Goal: Task Accomplishment & Management: Manage account settings

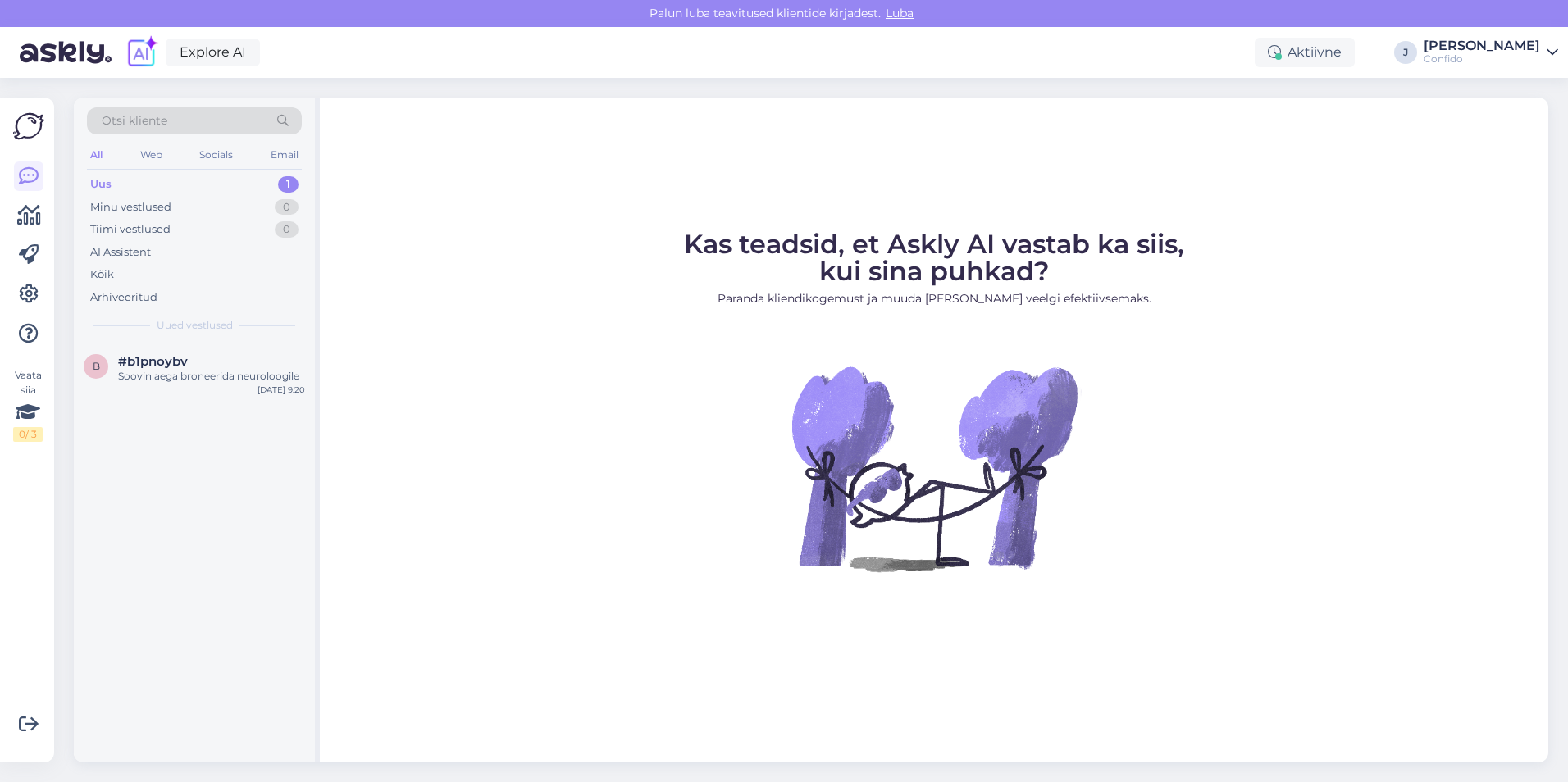
click at [1526, 53] on div "Confido" at bounding box center [1482, 59] width 117 height 13
click at [31, 294] on icon at bounding box center [28, 294] width 20 height 20
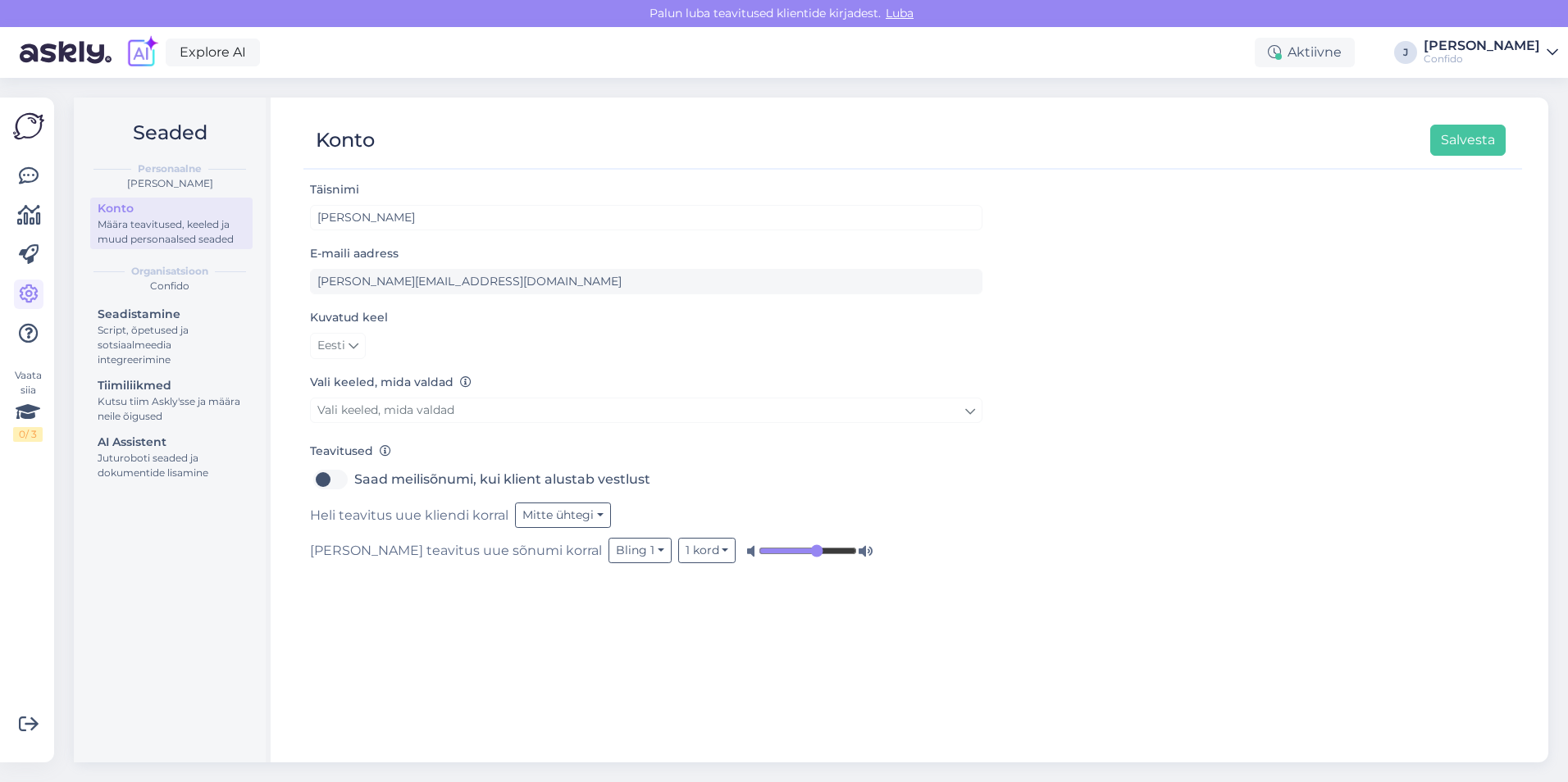
click at [188, 213] on div "Konto" at bounding box center [172, 208] width 148 height 17
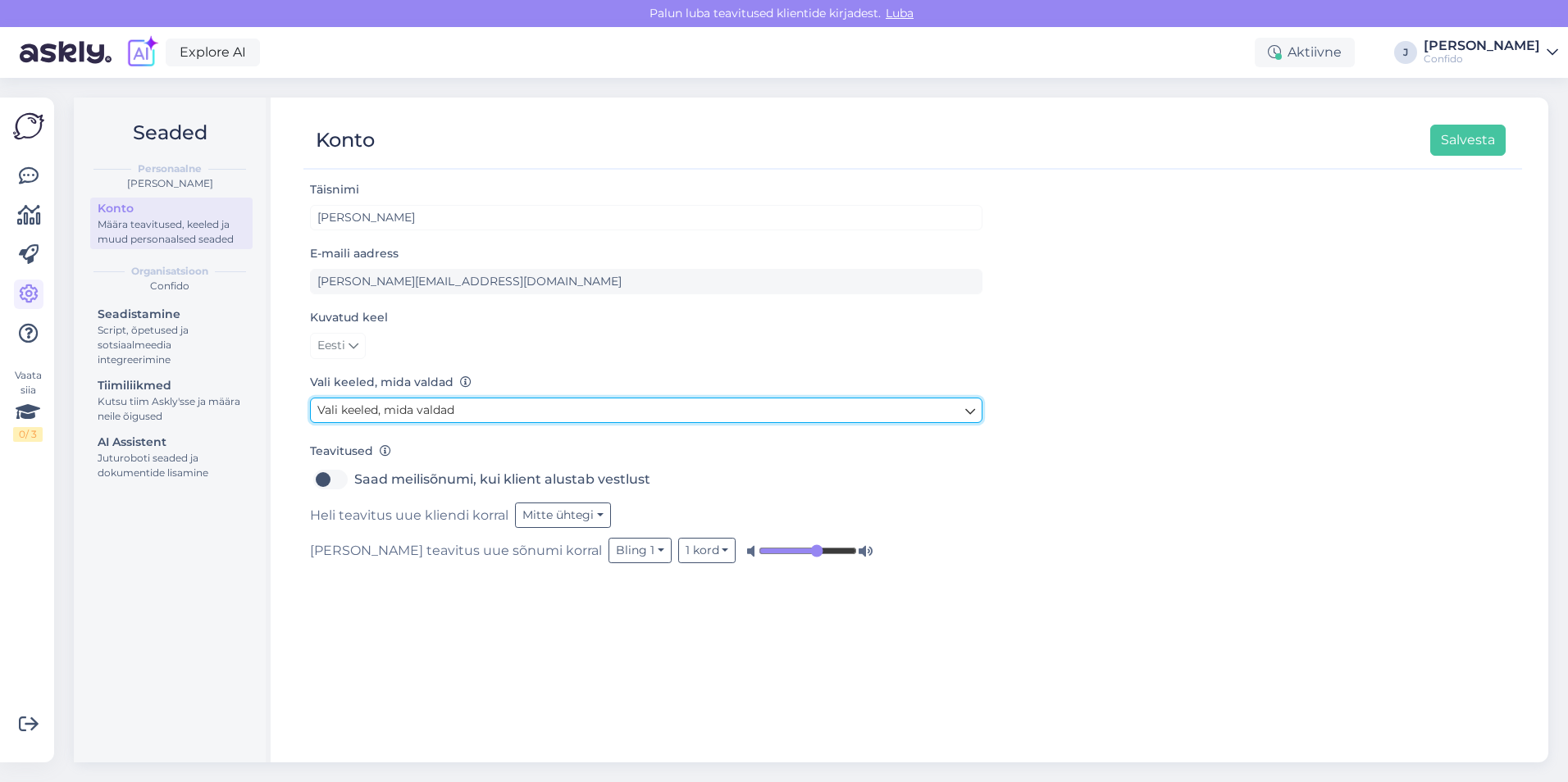
click at [471, 414] on link "Vali keeled, mida valdad" at bounding box center [646, 410] width 673 height 25
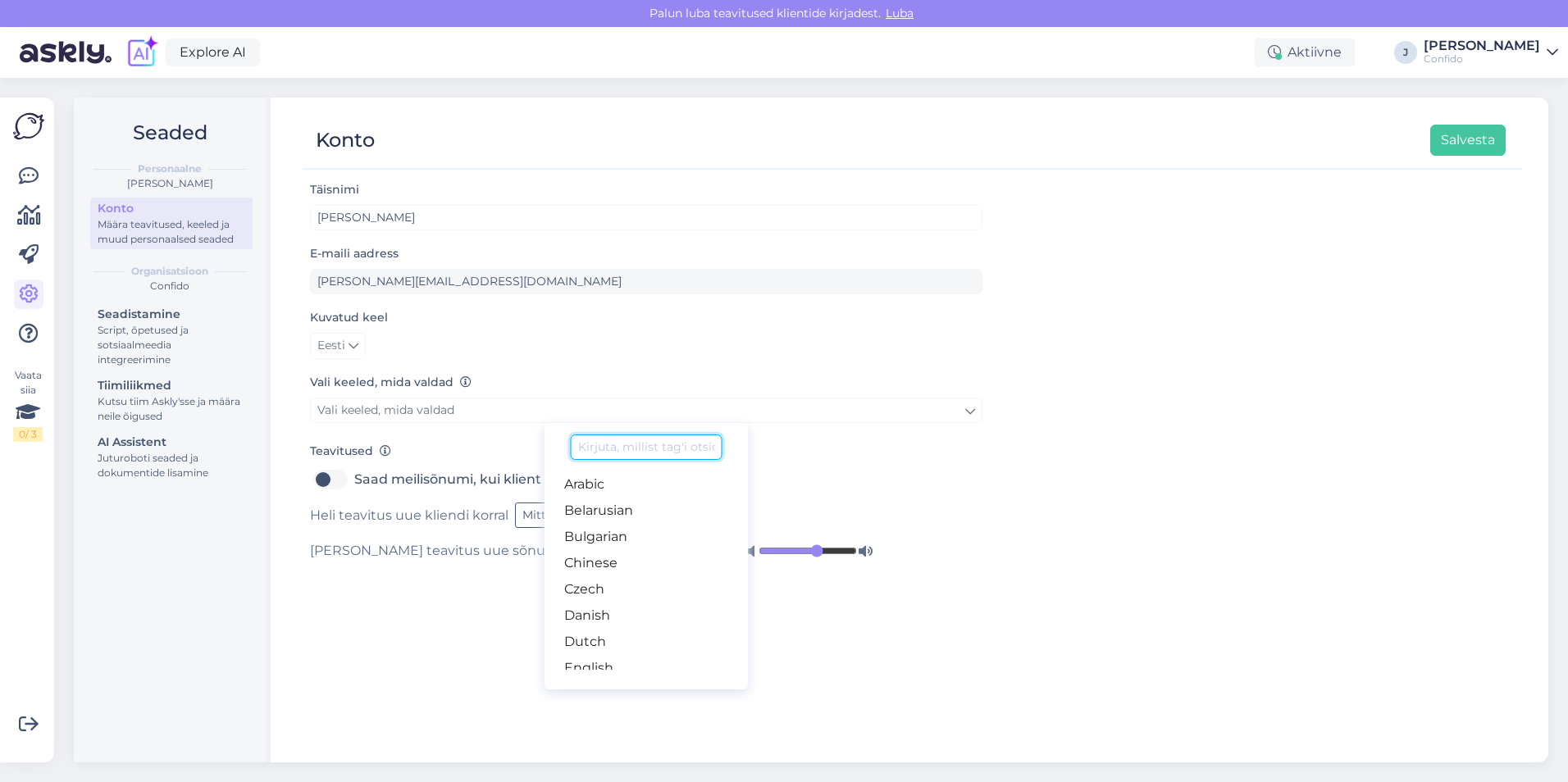
click at [651, 444] on input at bounding box center [646, 447] width 151 height 25
type input "i"
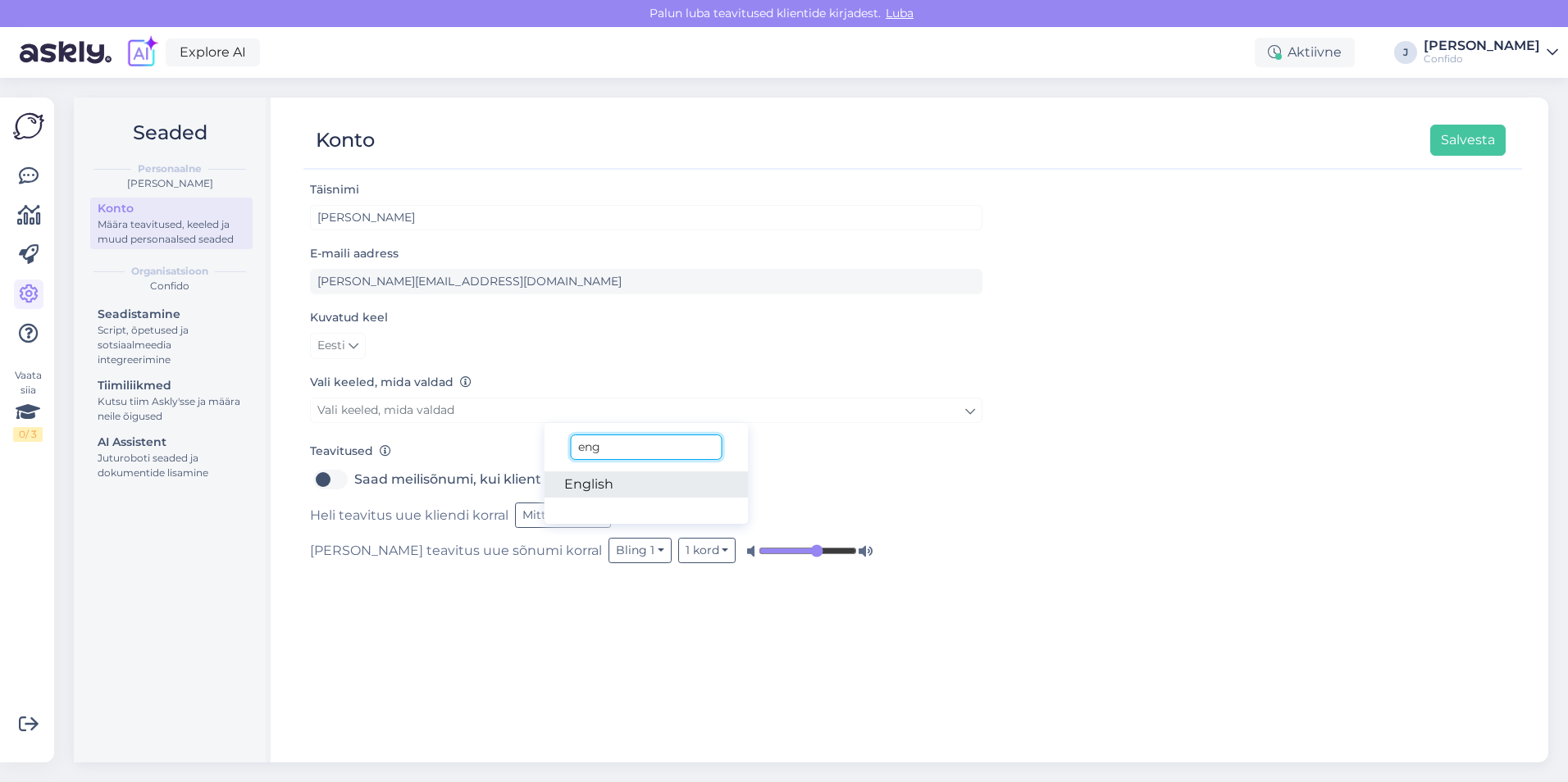
type input "eng"
click at [607, 485] on link "English" at bounding box center [646, 484] width 204 height 26
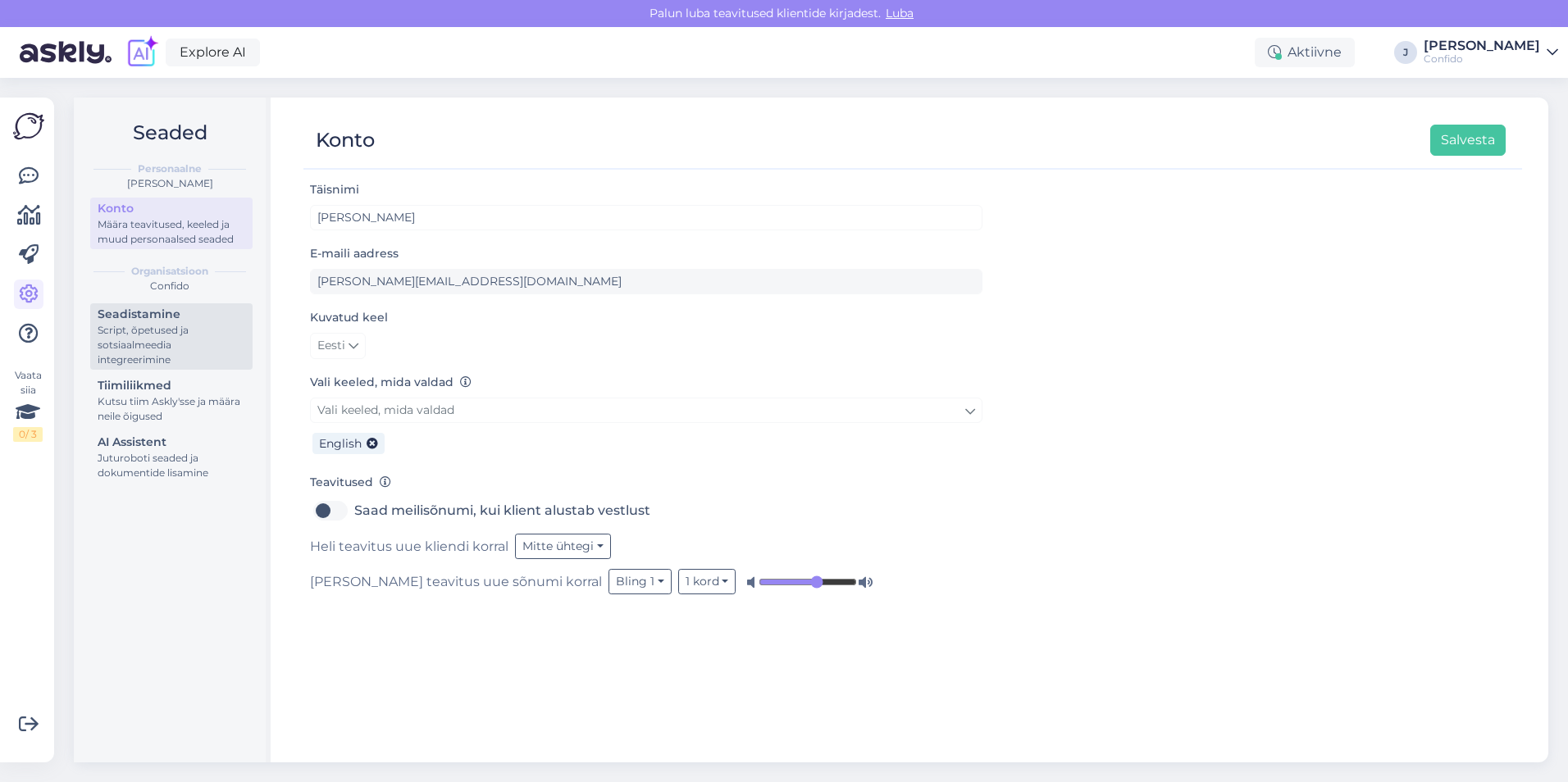
click at [174, 334] on div "Script, õpetused ja sotsiaalmeedia integreerimine" at bounding box center [172, 345] width 148 height 44
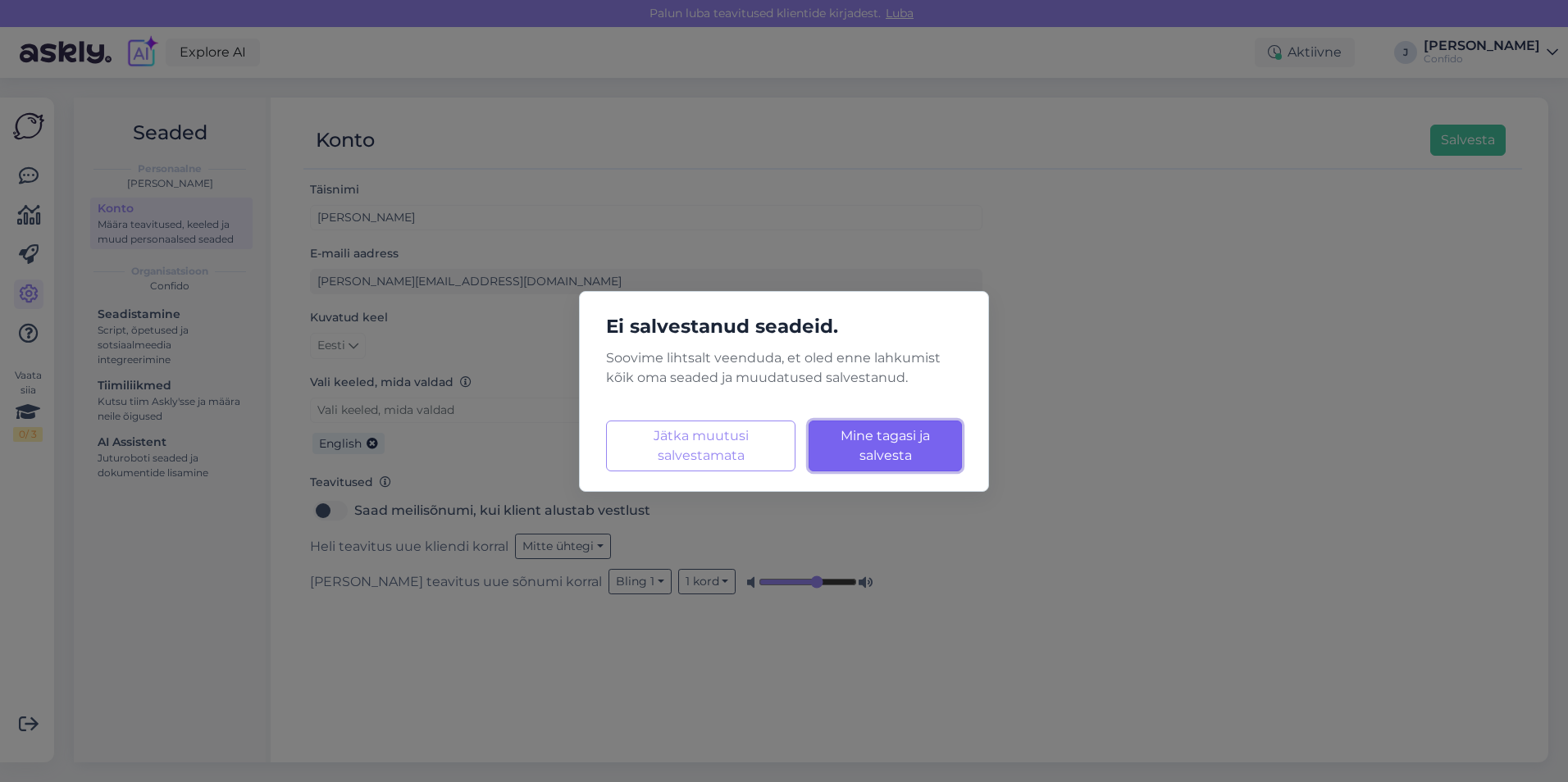
click at [855, 444] on button "Mine tagasi ja salvesta Laadimine..." at bounding box center [885, 446] width 154 height 51
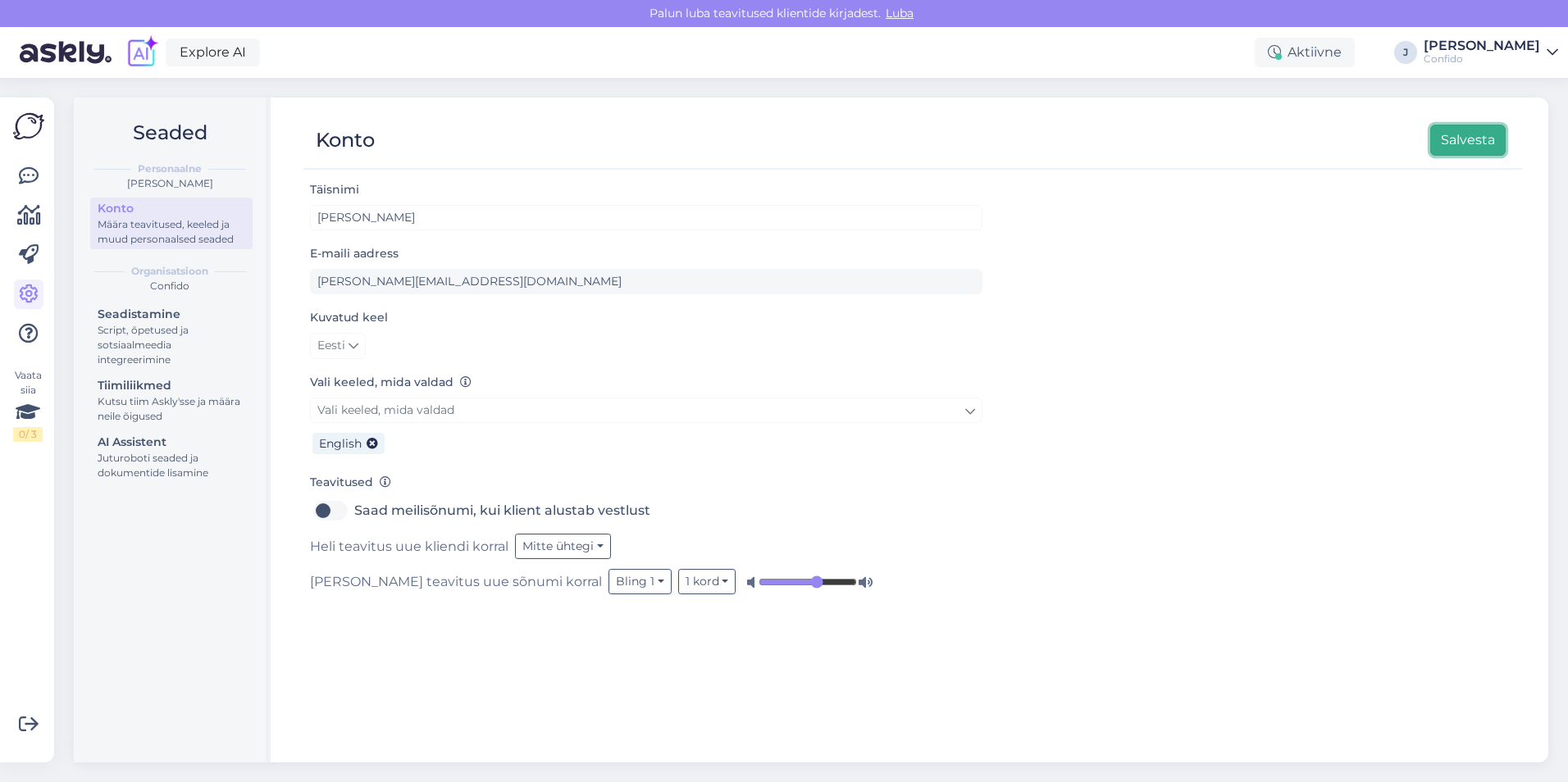
click at [1472, 145] on button "Salvesta" at bounding box center [1468, 139] width 75 height 31
click at [581, 547] on button "Mitte ühtegi" at bounding box center [563, 546] width 96 height 25
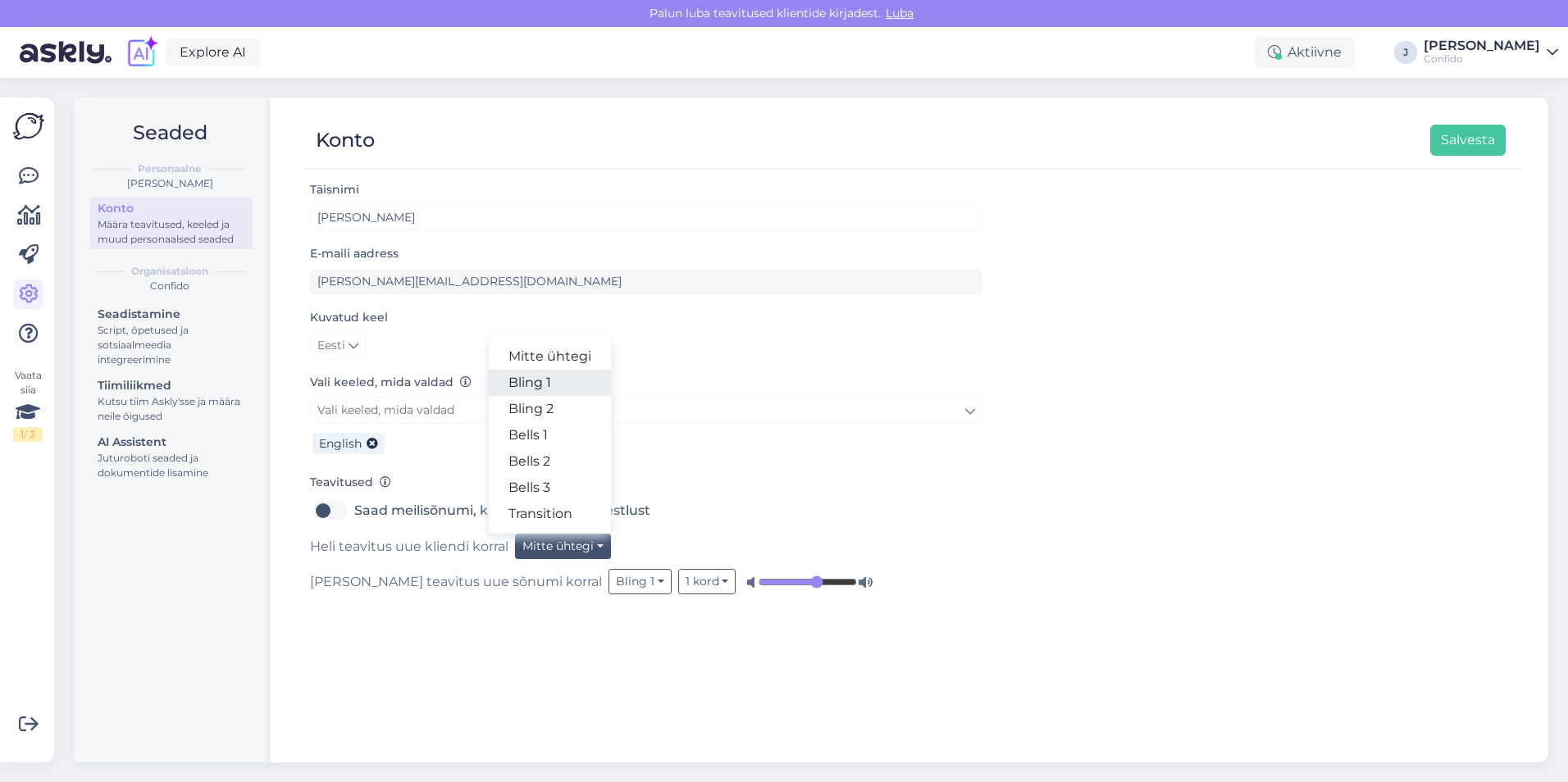
click at [544, 389] on link "Bling 1" at bounding box center [550, 383] width 122 height 26
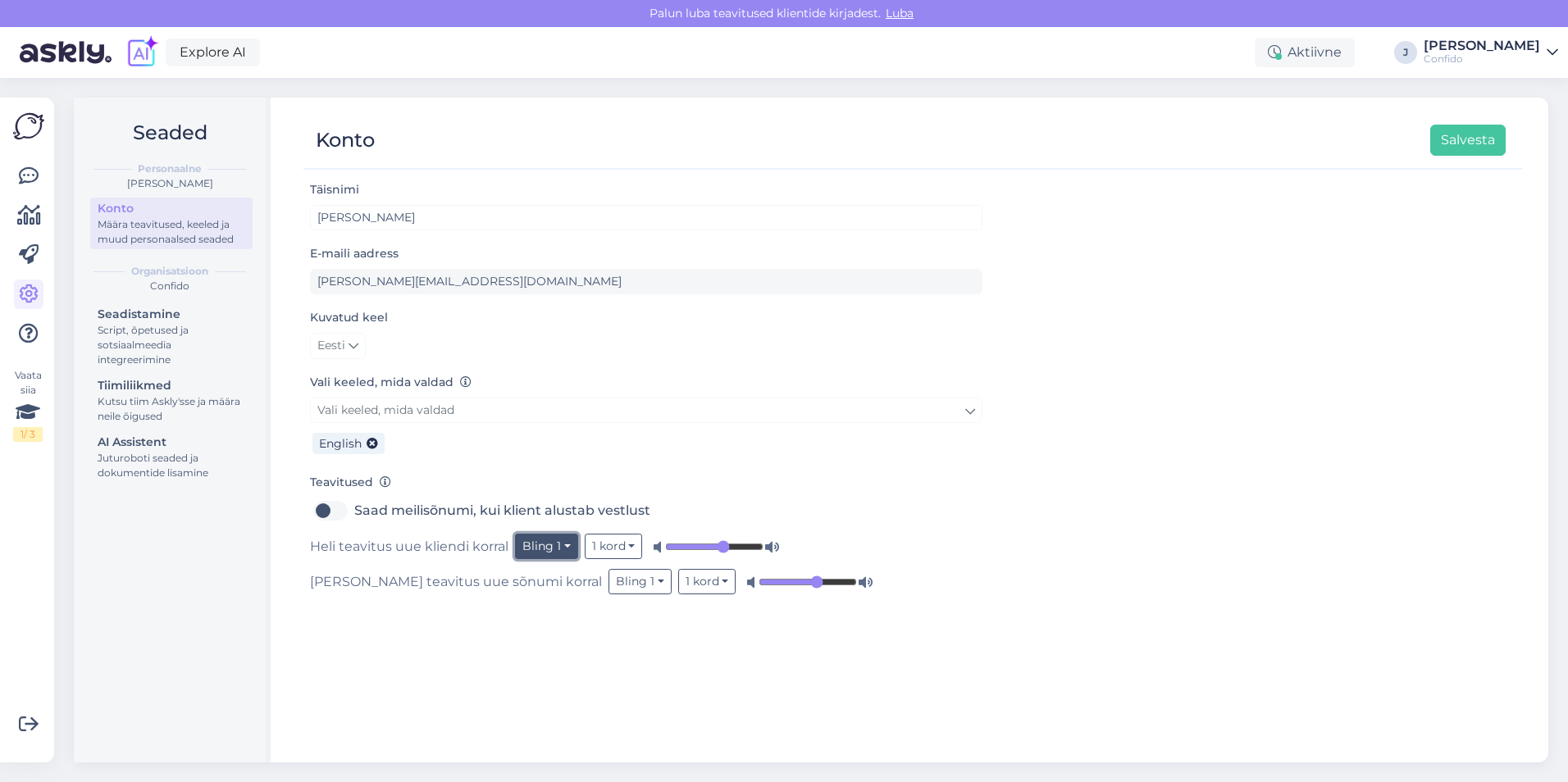
click at [559, 551] on button "Bling 1" at bounding box center [546, 546] width 63 height 25
click at [512, 414] on link "Bling 2" at bounding box center [517, 409] width 122 height 26
click at [567, 545] on button "Bling 2" at bounding box center [547, 546] width 66 height 25
click at [528, 434] on link "Bells 1" at bounding box center [519, 435] width 122 height 26
click at [560, 544] on button "Bells 1" at bounding box center [545, 546] width 60 height 25
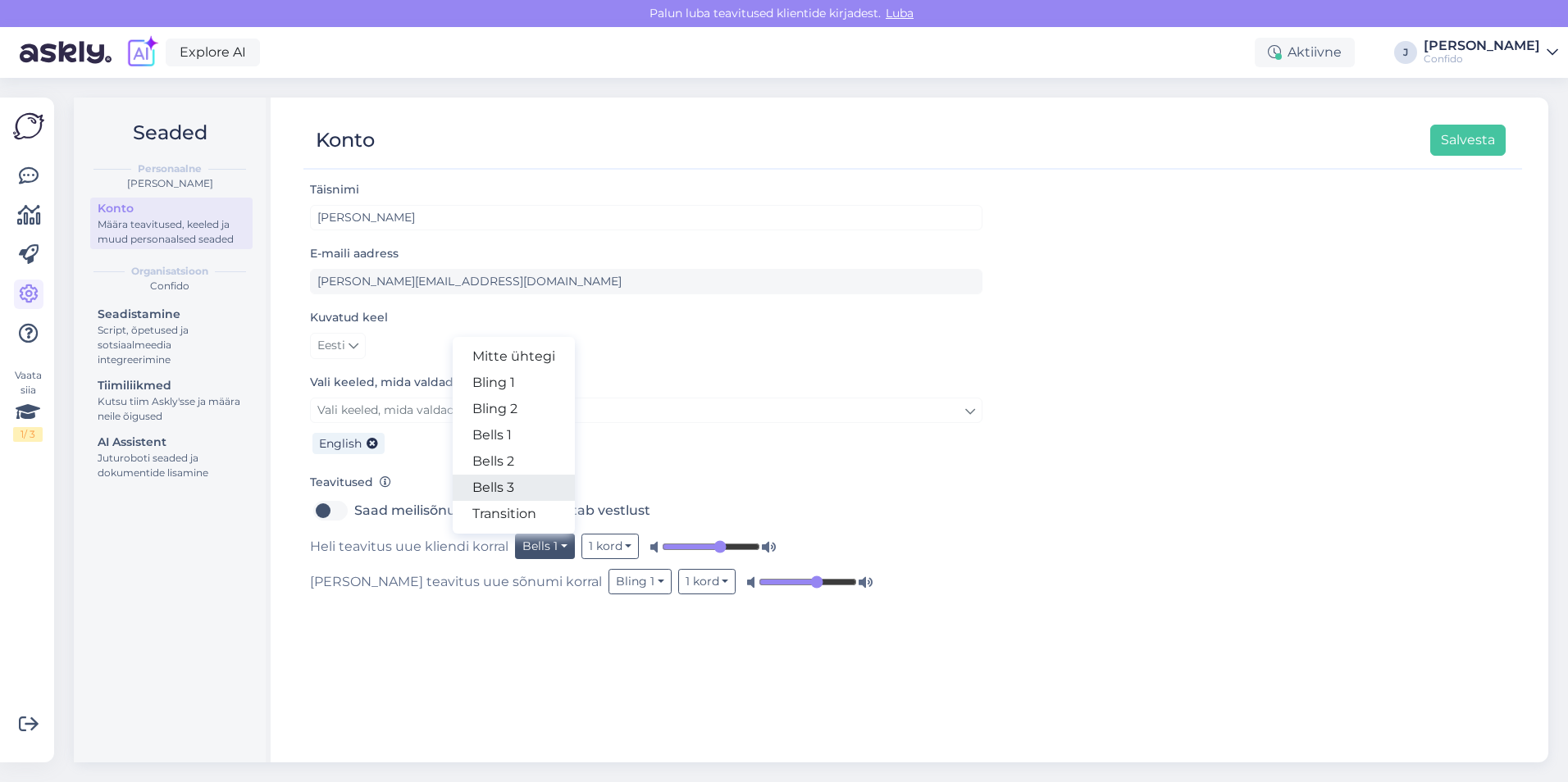
click at [520, 482] on link "Bells 3" at bounding box center [514, 488] width 122 height 26
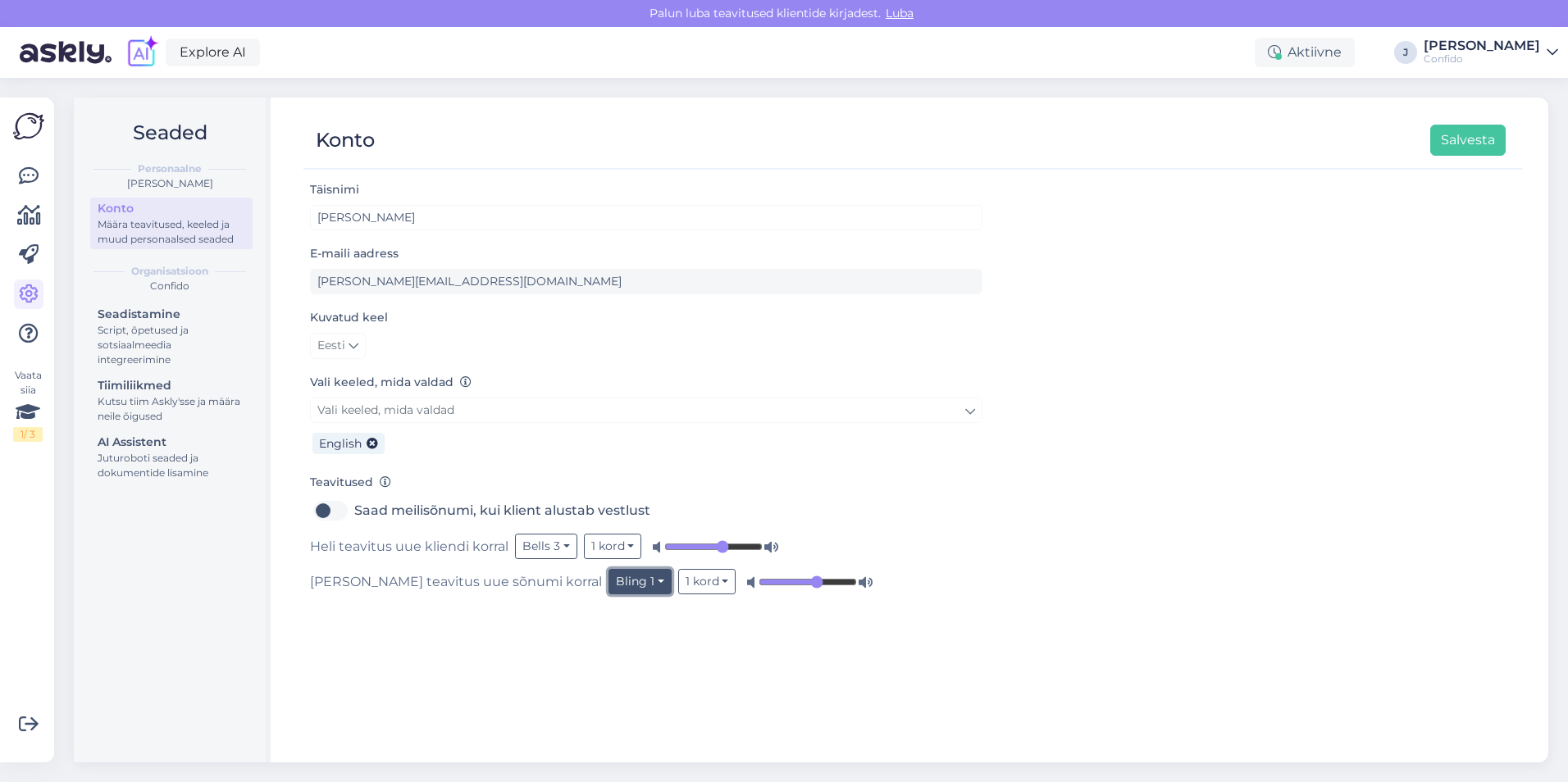
click at [609, 587] on button "Bling 1" at bounding box center [640, 581] width 63 height 25
click at [549, 472] on link "Bells 1" at bounding box center [611, 471] width 122 height 26
click at [609, 585] on button "Bells 1" at bounding box center [639, 581] width 60 height 25
click at [547, 549] on link "Transition" at bounding box center [608, 549] width 122 height 26
click at [547, 546] on button "Bells 3" at bounding box center [546, 546] width 62 height 25
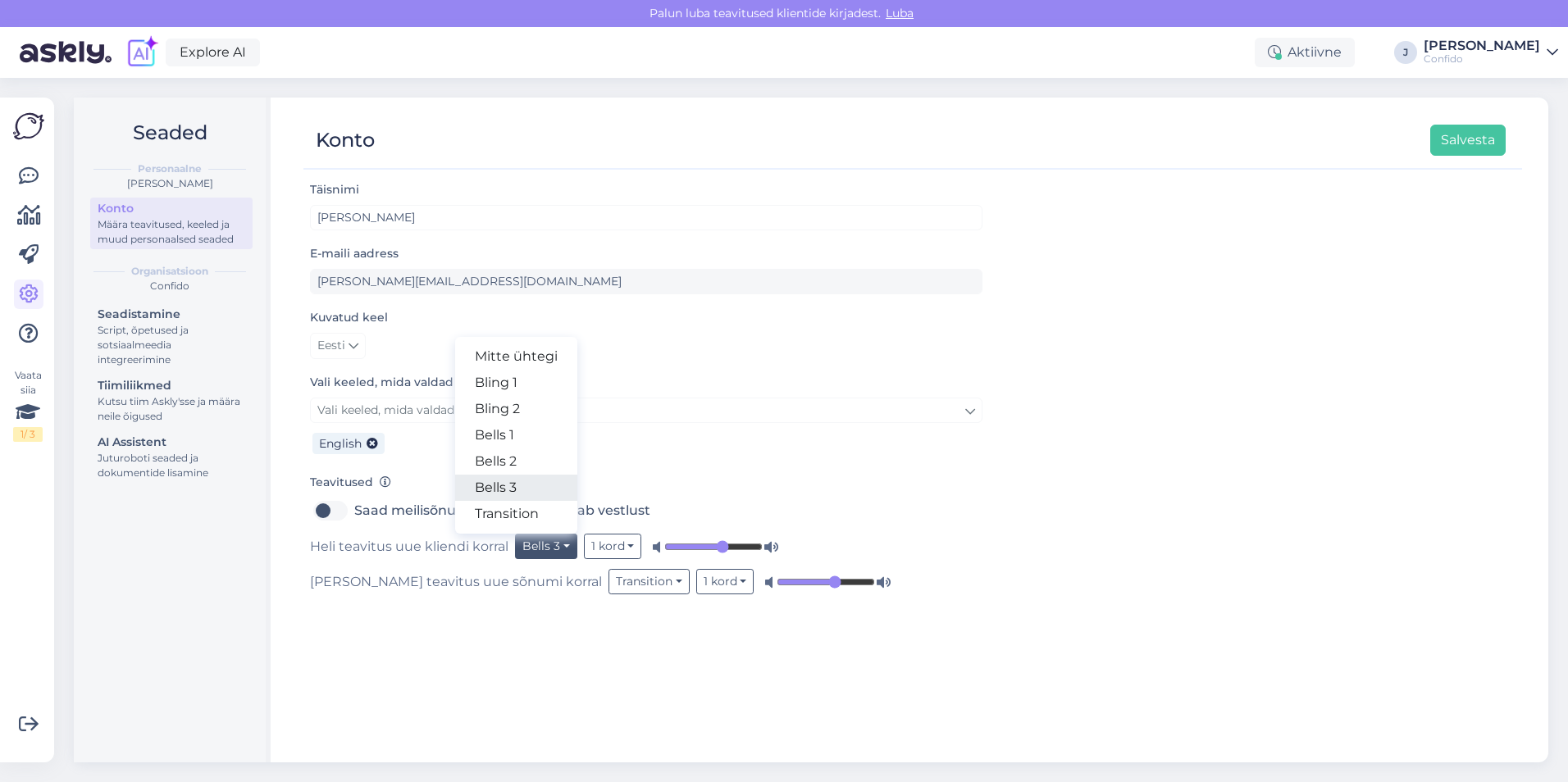
click at [522, 489] on link "Bells 3" at bounding box center [516, 488] width 122 height 26
click at [549, 550] on button "Bells 3" at bounding box center [546, 546] width 62 height 25
click at [864, 472] on form "Täisnimi [PERSON_NAME] E-maili aadress [PERSON_NAME][EMAIL_ADDRESS][DOMAIN_NAME…" at bounding box center [646, 387] width 673 height 415
click at [566, 540] on button "Bells 3" at bounding box center [546, 546] width 62 height 25
click at [533, 511] on link "Transition" at bounding box center [516, 514] width 122 height 26
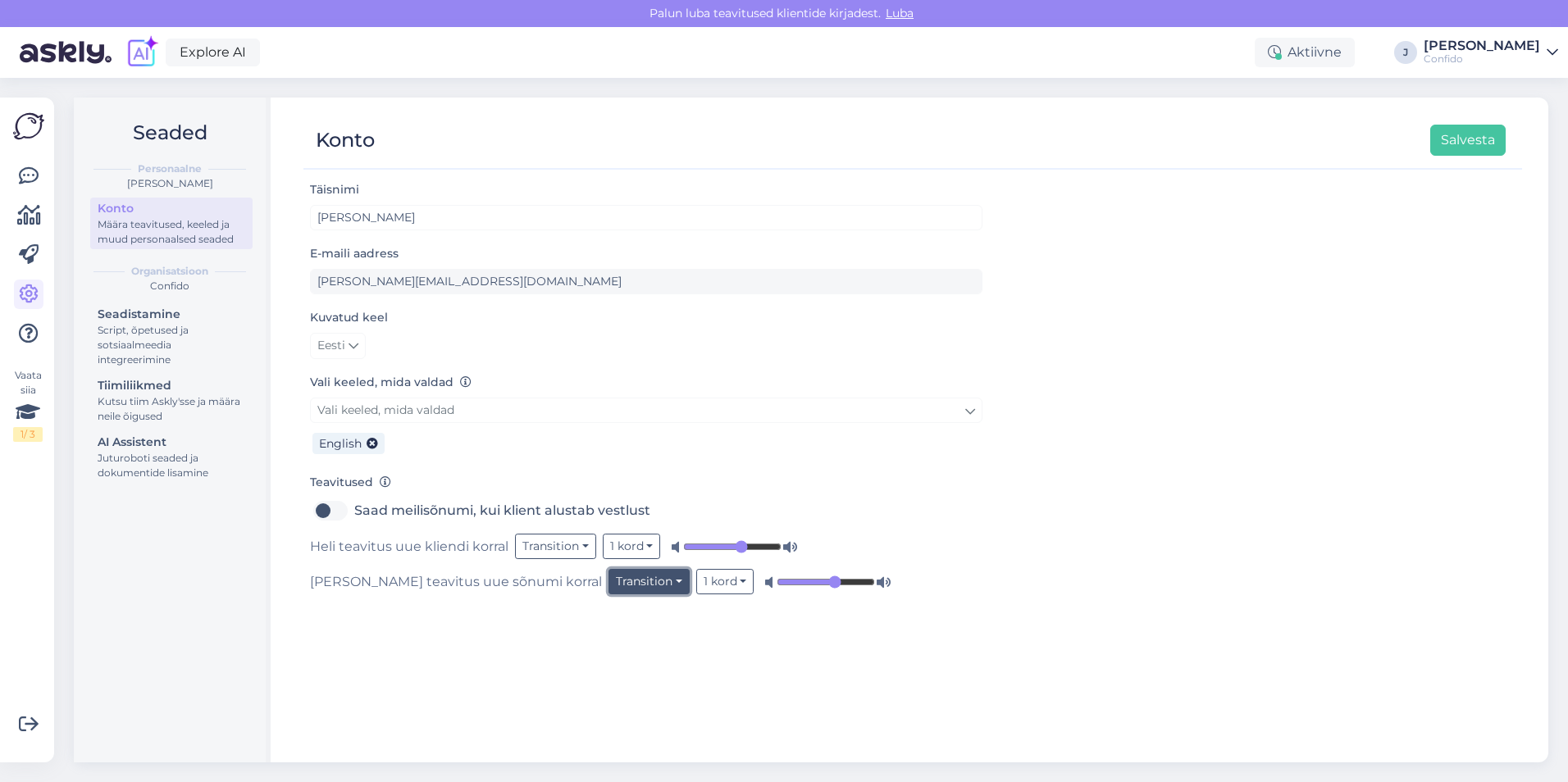
click at [609, 581] on button "Transition" at bounding box center [649, 581] width 81 height 25
click at [567, 521] on link "Bells 3" at bounding box center [629, 523] width 122 height 26
click at [609, 578] on button "Bells 3" at bounding box center [640, 581] width 62 height 25
click at [548, 501] on link "Bells 2" at bounding box center [610, 497] width 122 height 26
click at [1487, 141] on button "Salvesta" at bounding box center [1468, 139] width 75 height 31
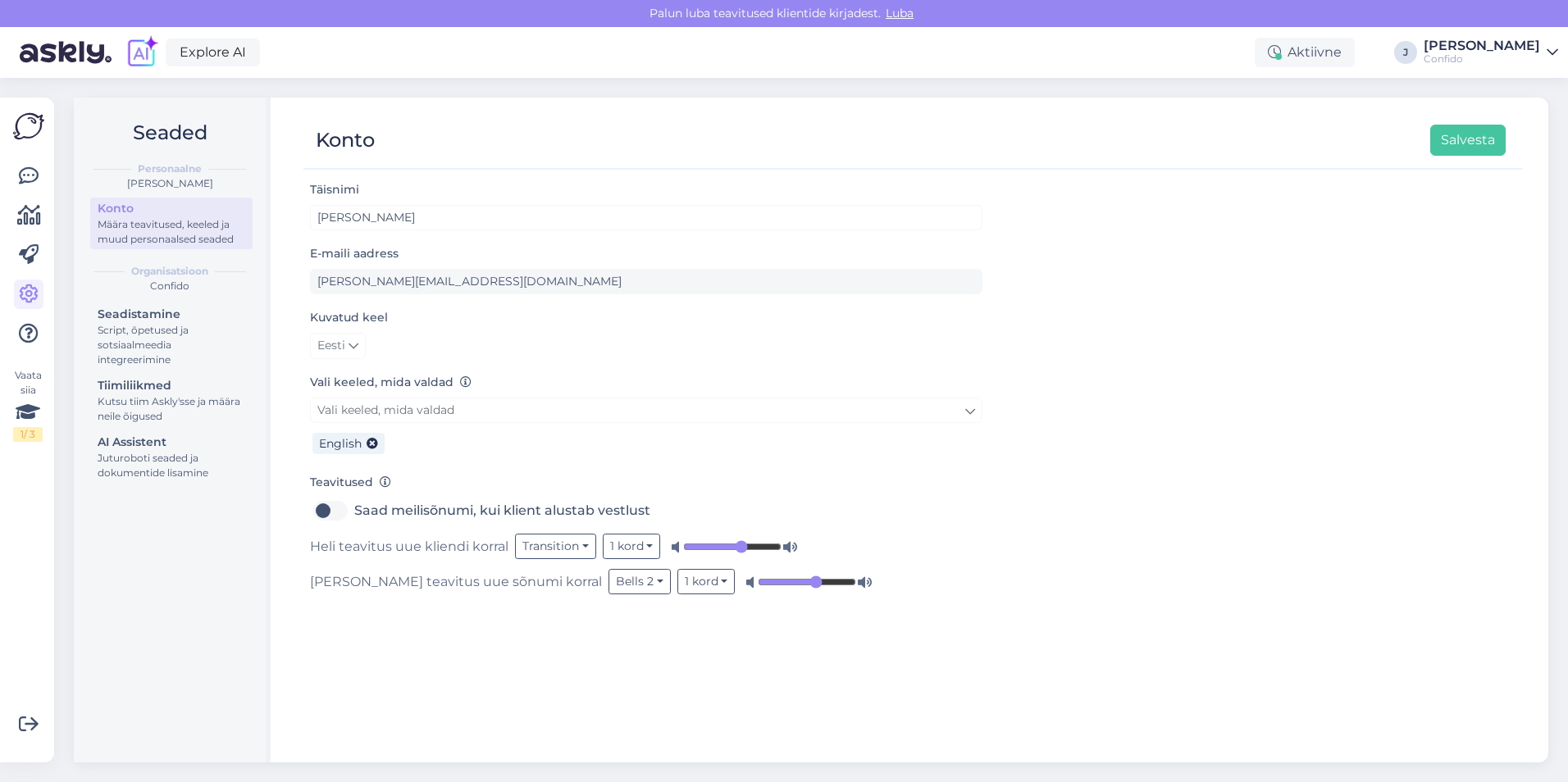
click at [906, 10] on span "Luba" at bounding box center [900, 13] width 38 height 15
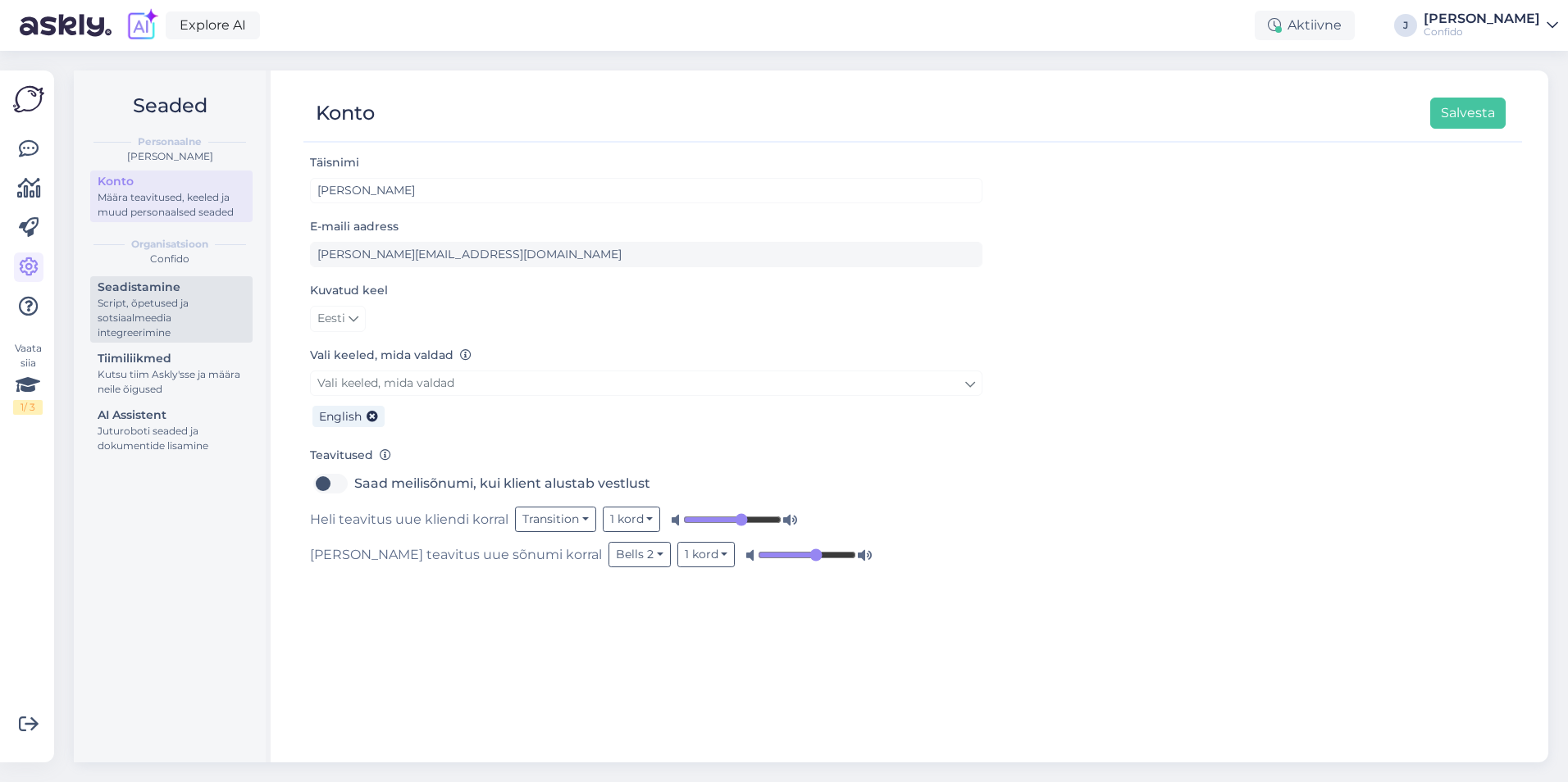
click at [135, 291] on div "Seadistamine" at bounding box center [172, 287] width 148 height 17
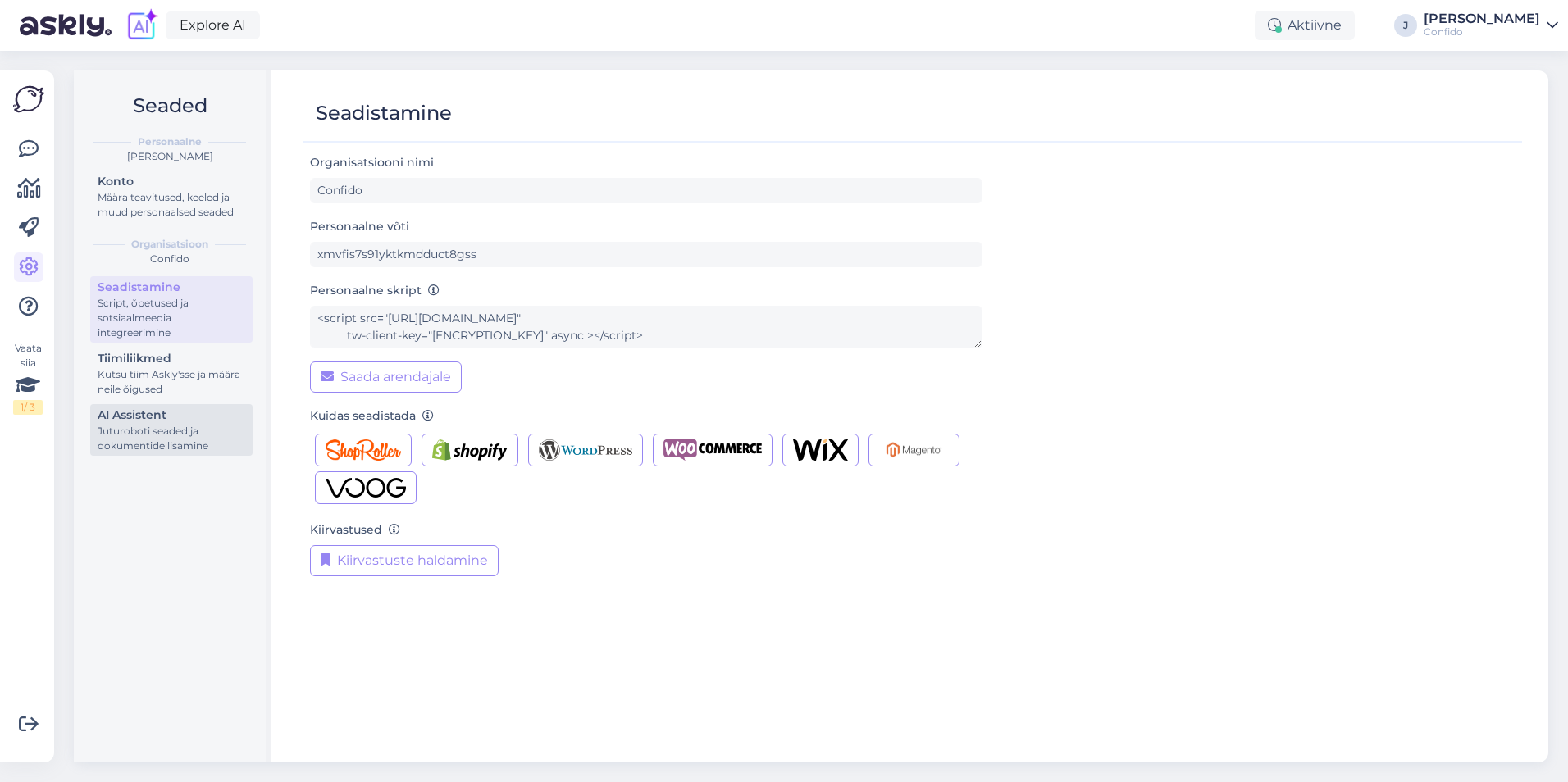
click at [175, 426] on div "Juturoboti seaded ja dokumentide lisamine" at bounding box center [172, 438] width 148 height 29
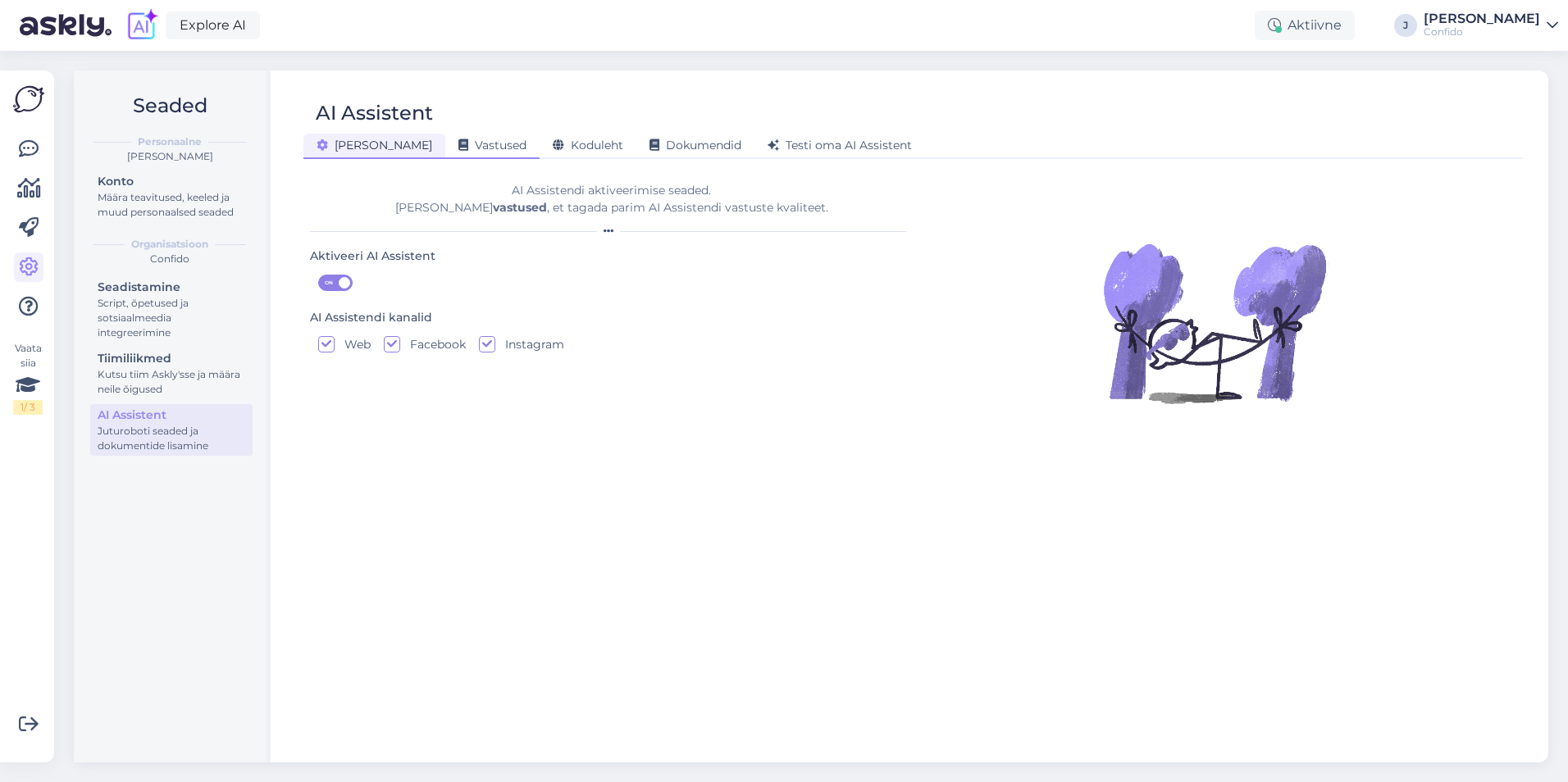
click at [458, 139] on span "Vastused" at bounding box center [492, 145] width 68 height 15
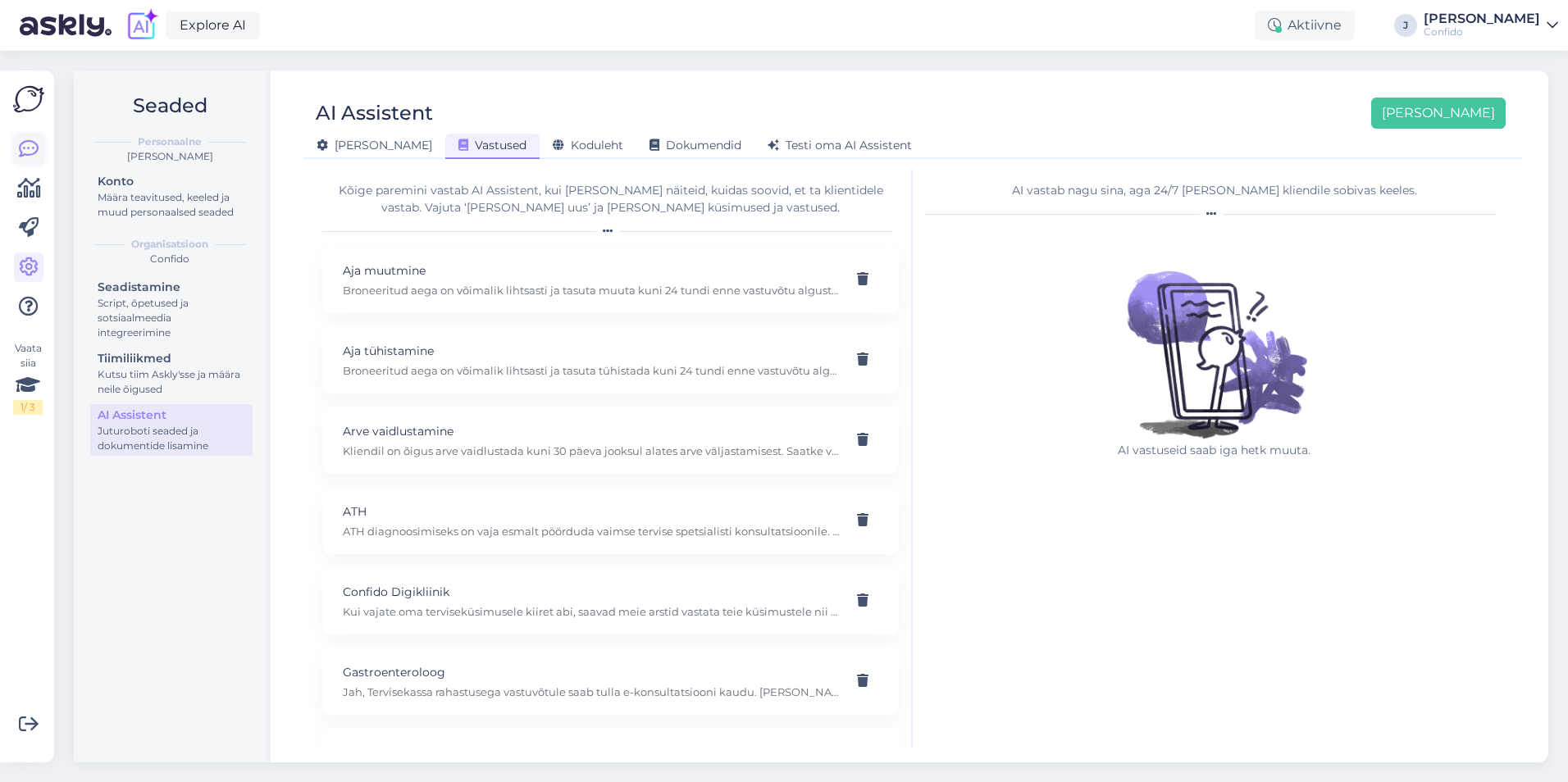
click at [28, 149] on icon at bounding box center [28, 149] width 20 height 20
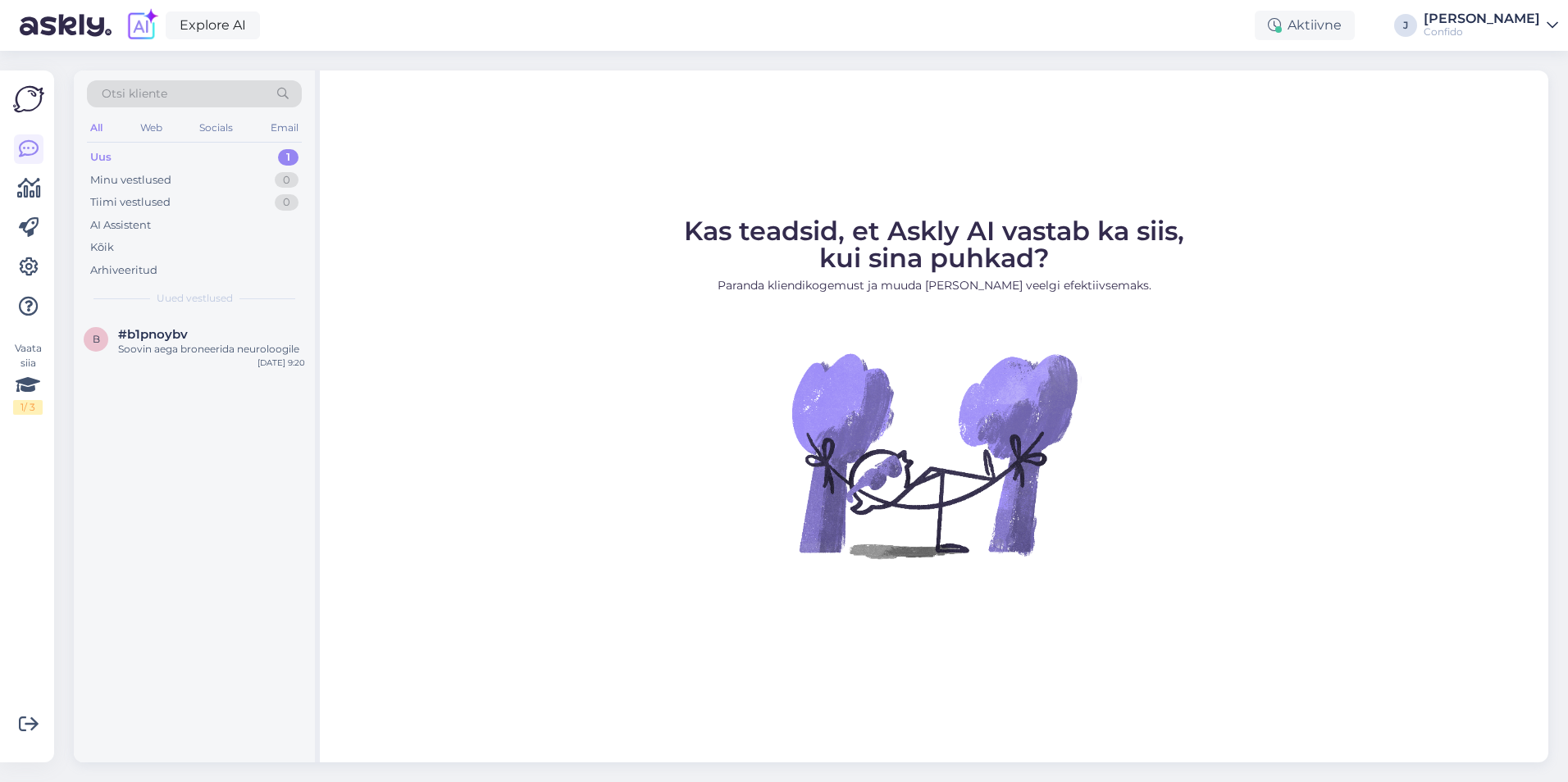
drag, startPoint x: 26, startPoint y: 98, endPoint x: 24, endPoint y: 115, distance: 17.1
click at [26, 98] on img at bounding box center [28, 99] width 31 height 31
click at [26, 199] on link at bounding box center [28, 187] width 29 height 29
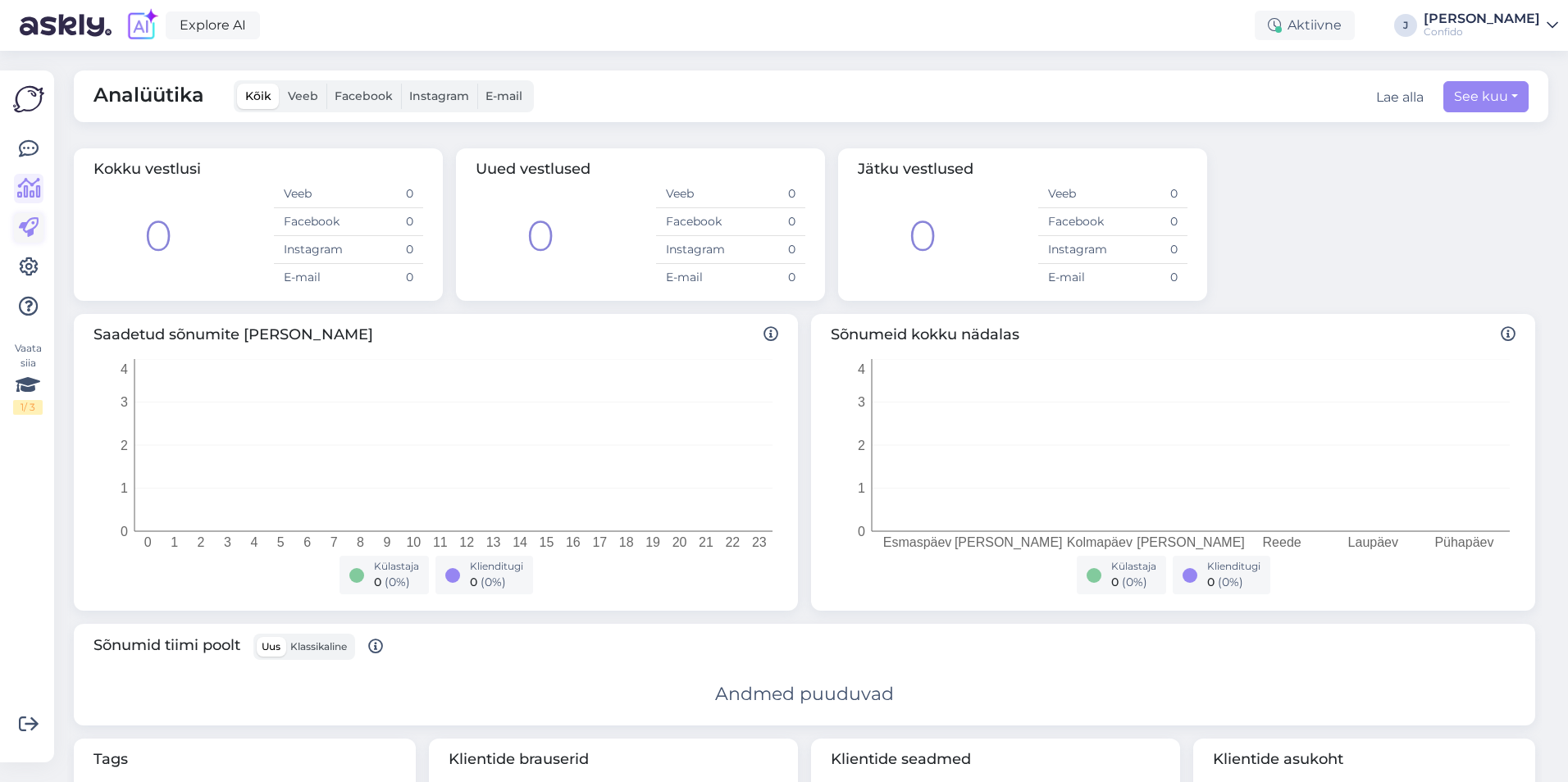
click at [24, 228] on icon at bounding box center [28, 227] width 20 height 20
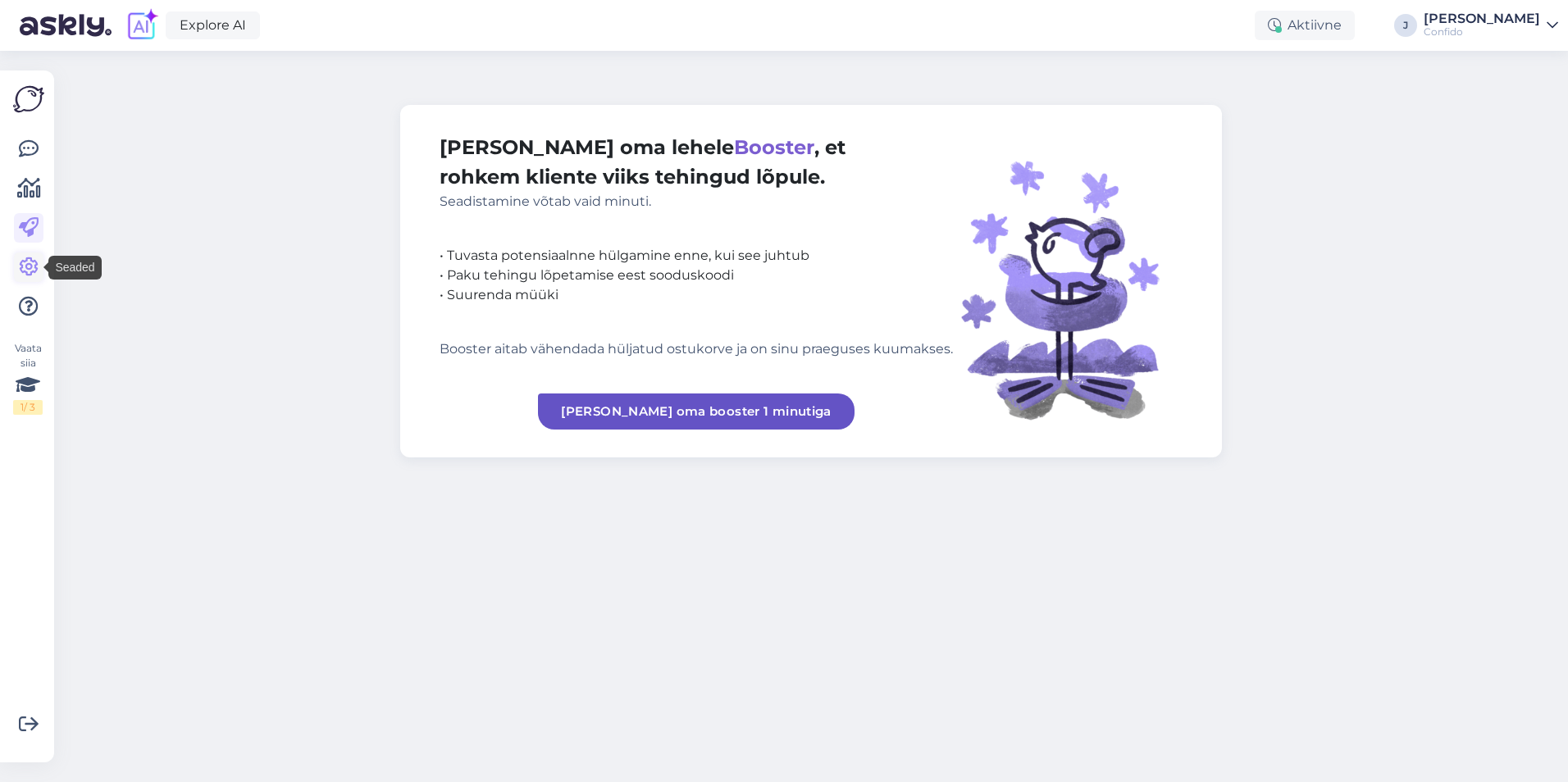
click at [35, 268] on icon at bounding box center [28, 267] width 20 height 20
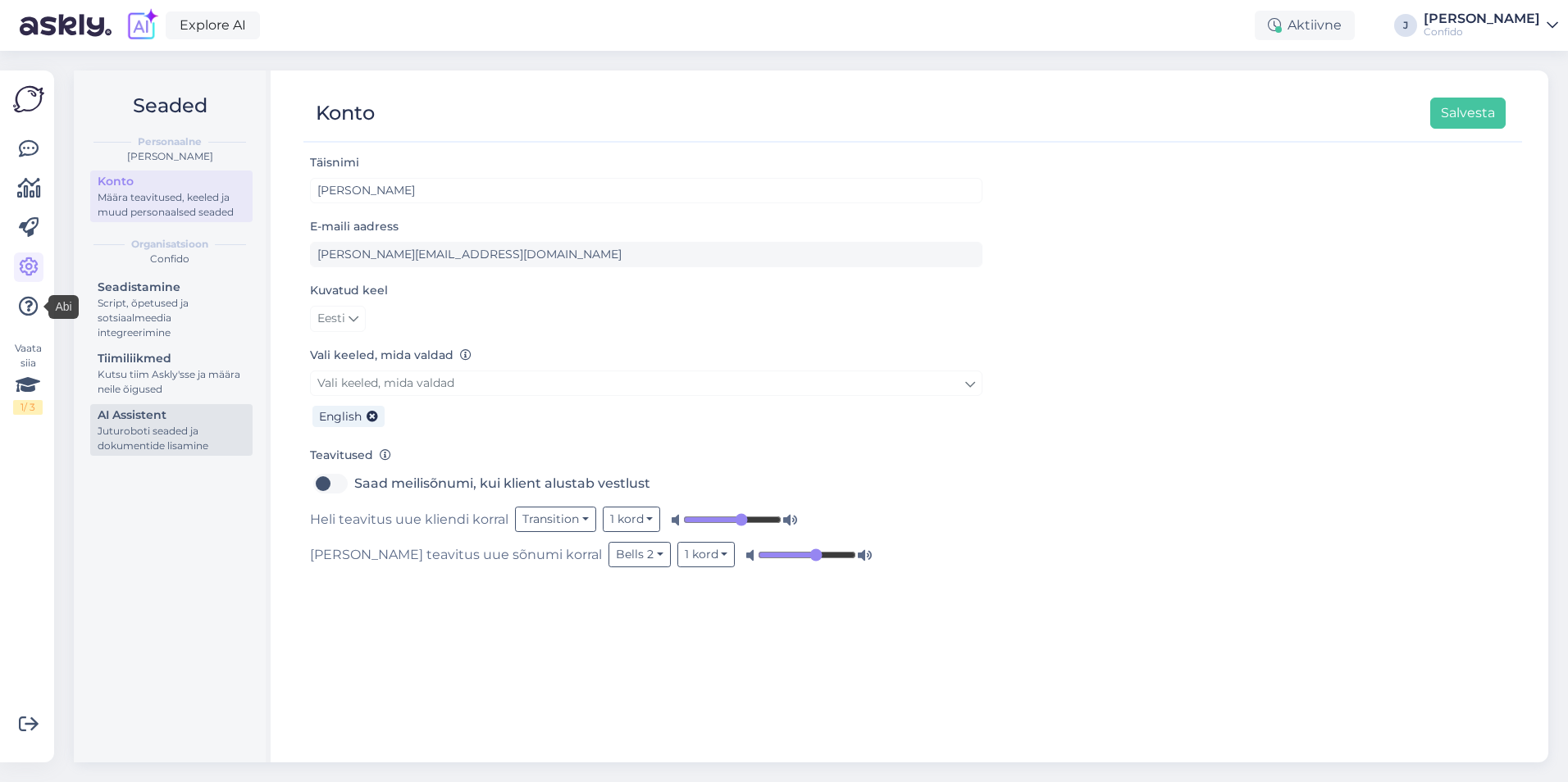
click at [170, 442] on div "Juturoboti seaded ja dokumentide lisamine" at bounding box center [172, 438] width 148 height 29
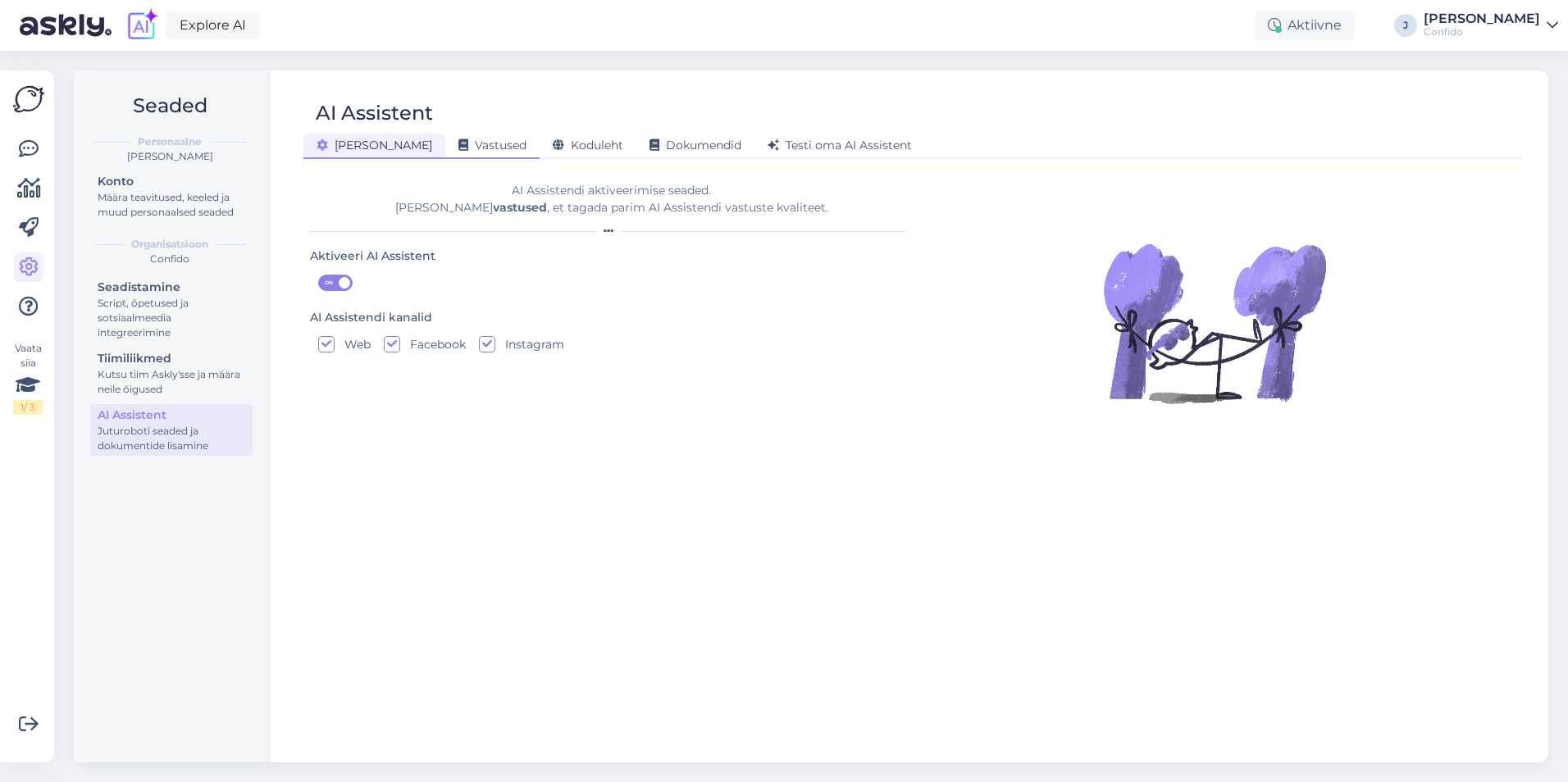
click at [458, 149] on span "Vastused" at bounding box center [492, 145] width 68 height 15
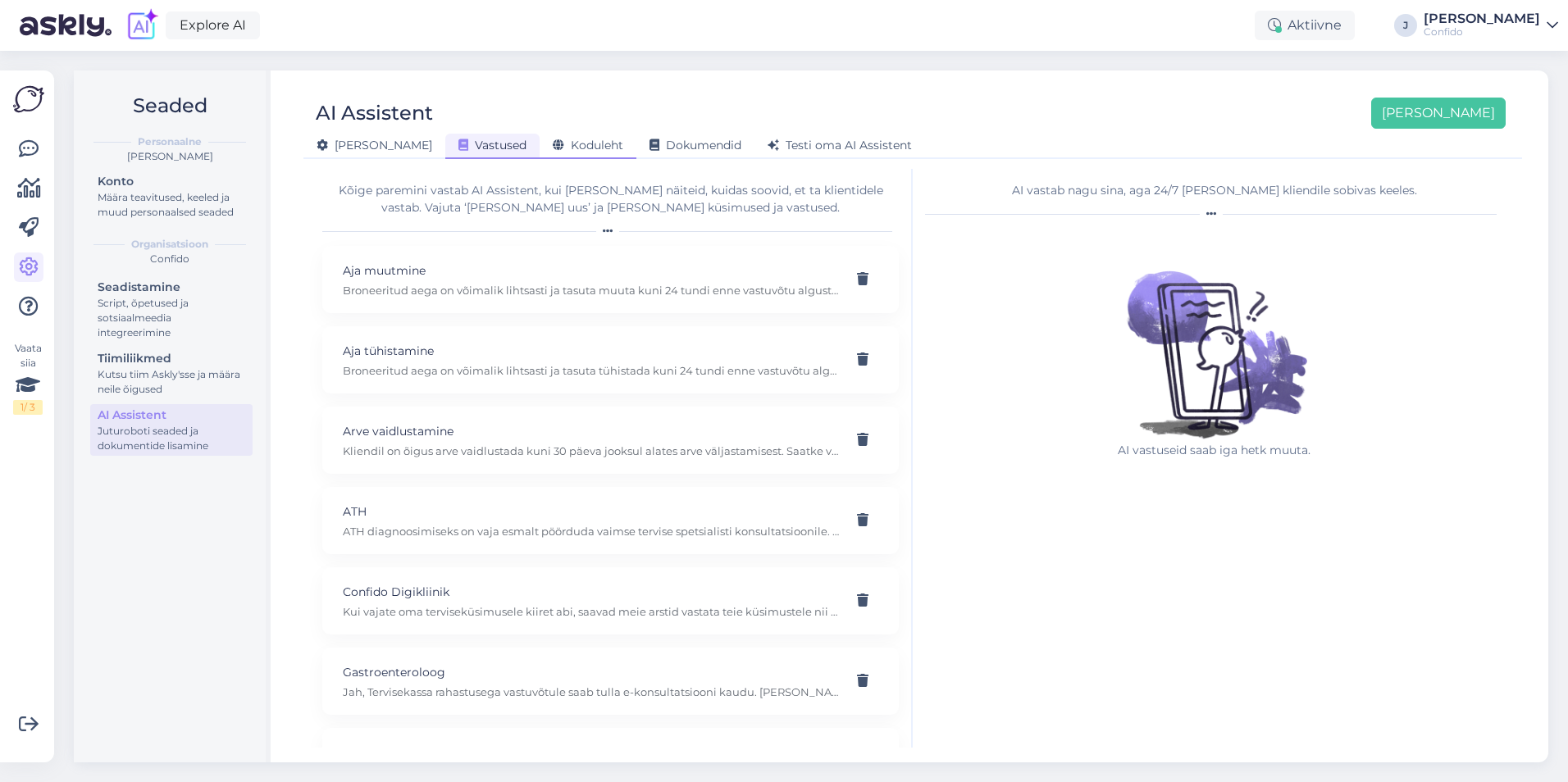
click at [552, 145] on span "Koduleht" at bounding box center [587, 145] width 71 height 15
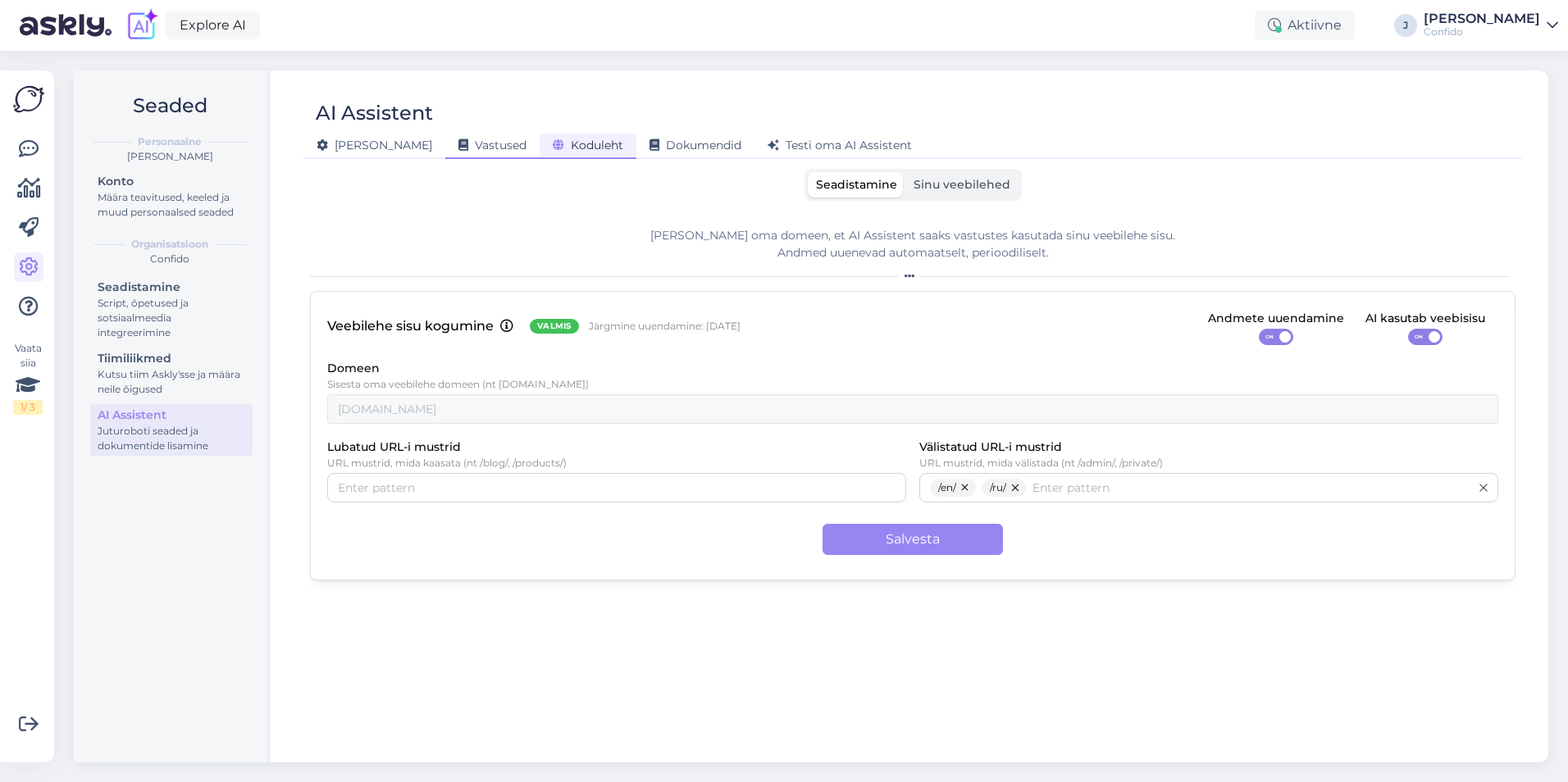
click at [458, 149] on span "Vastused" at bounding box center [492, 145] width 68 height 15
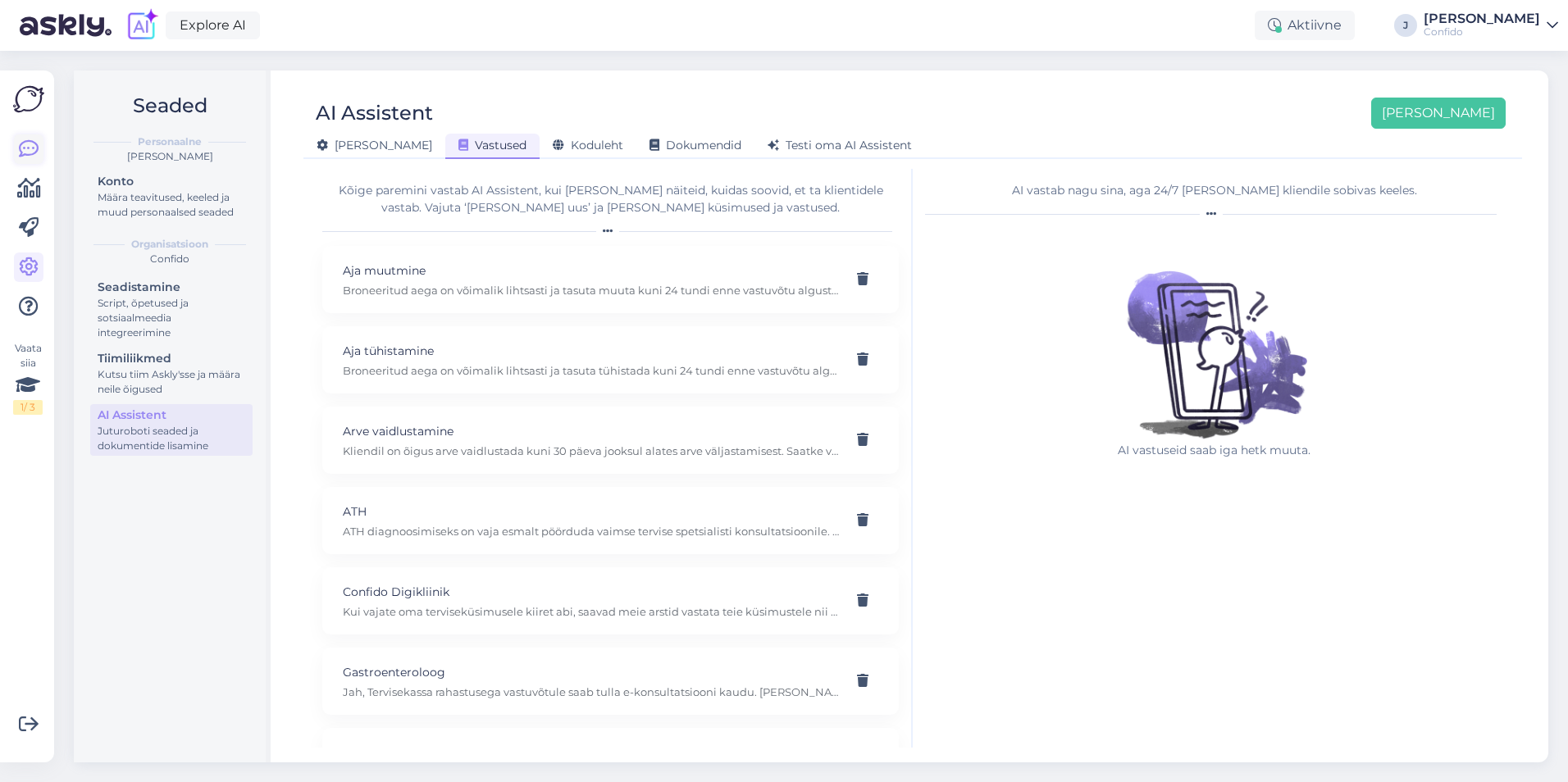
click at [28, 138] on link at bounding box center [28, 149] width 29 height 29
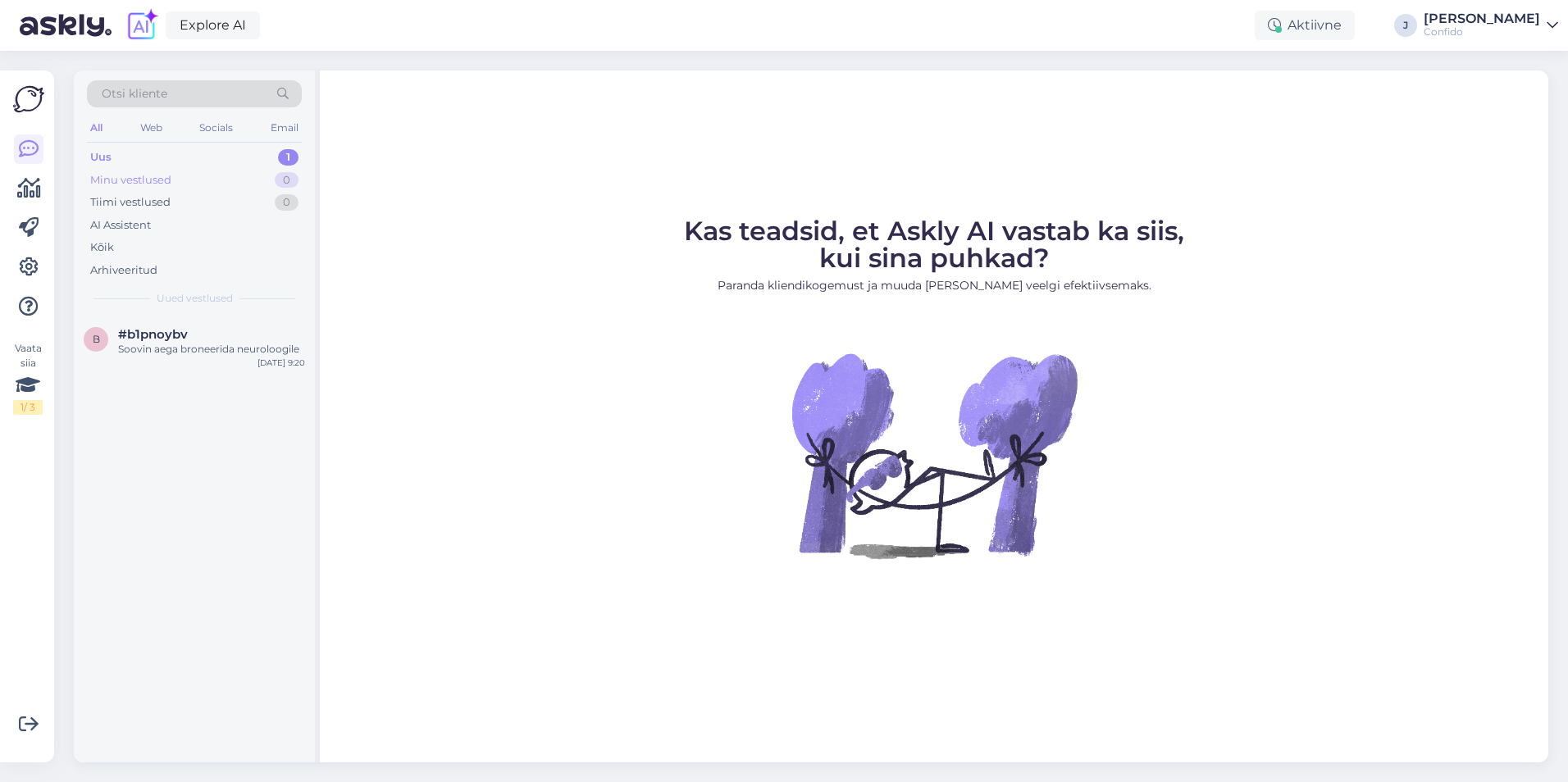
click at [185, 177] on div "Minu vestlused 0" at bounding box center [194, 180] width 215 height 23
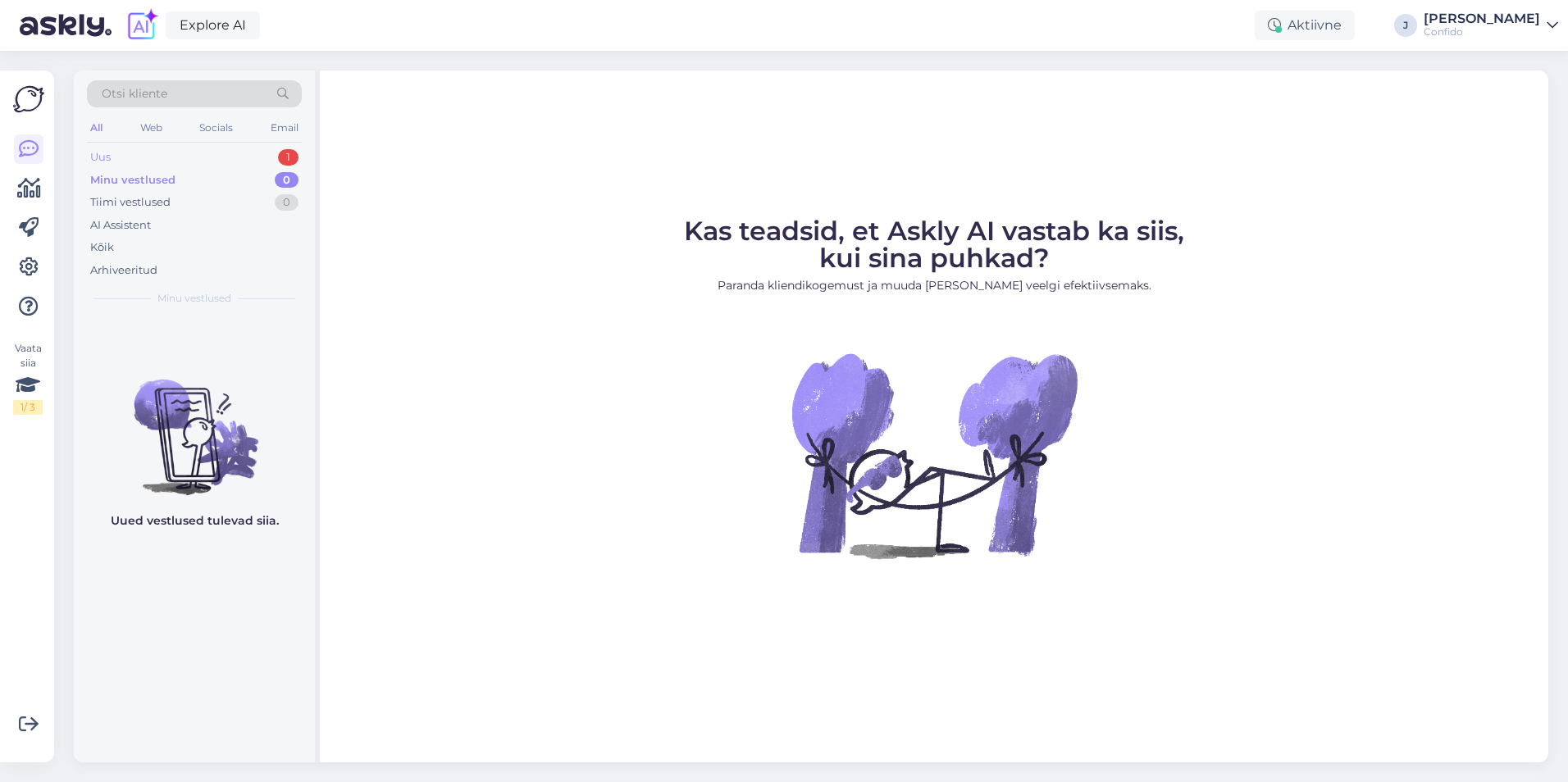
click at [273, 155] on div "Uus 1" at bounding box center [194, 157] width 215 height 23
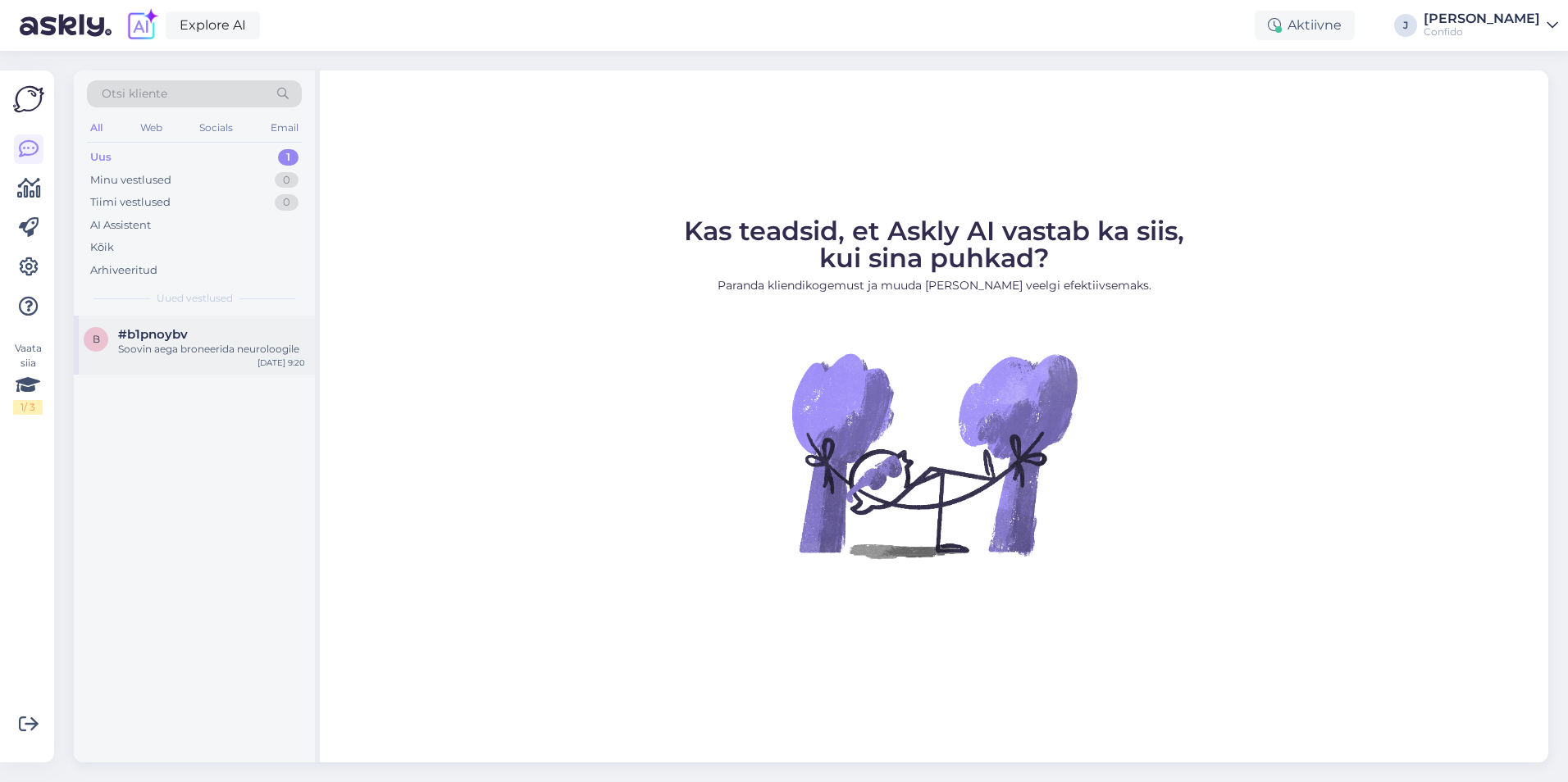
click at [235, 338] on div "#b1pnoybv" at bounding box center [211, 334] width 187 height 15
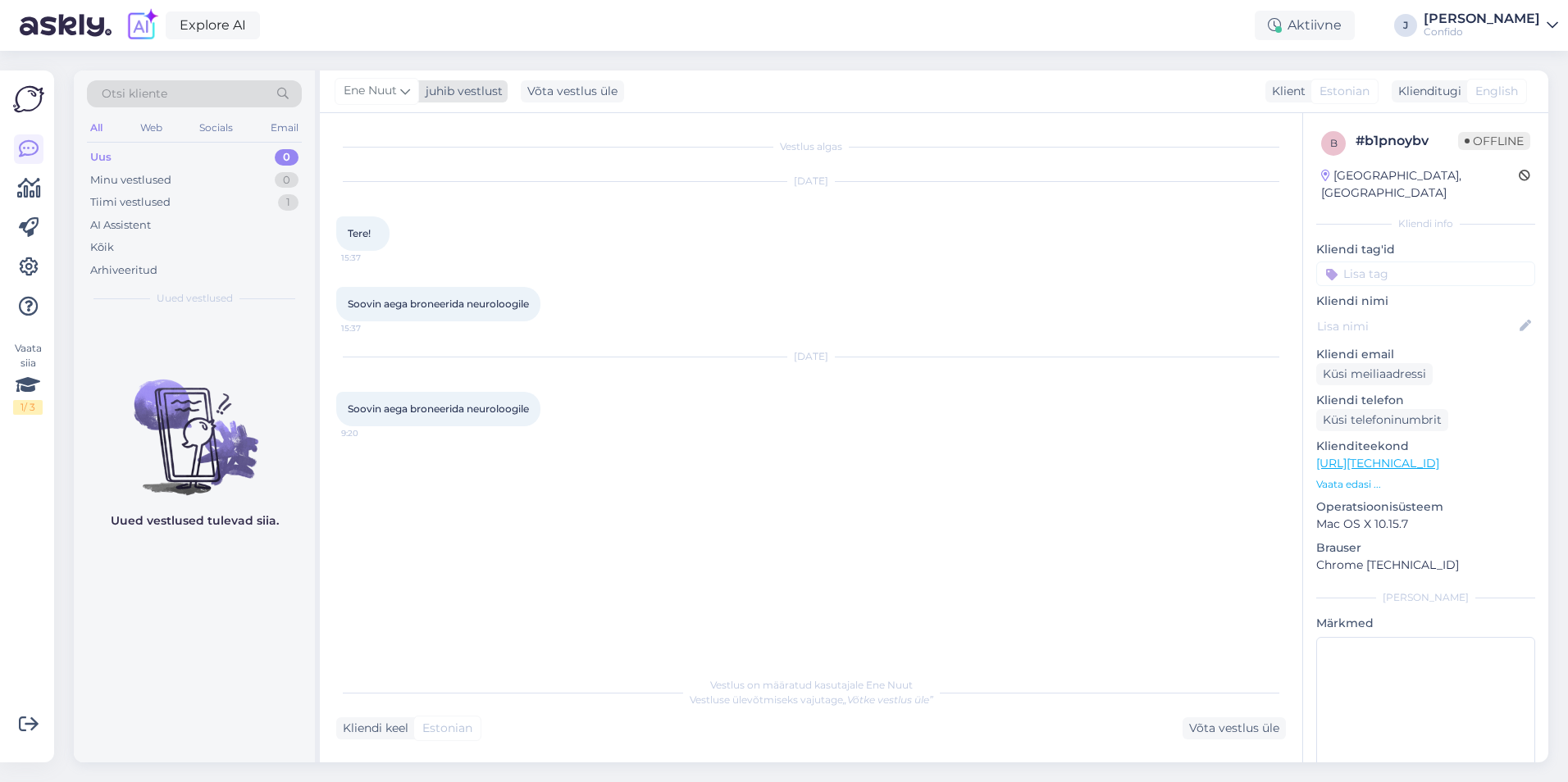
click at [407, 91] on icon at bounding box center [405, 90] width 9 height 18
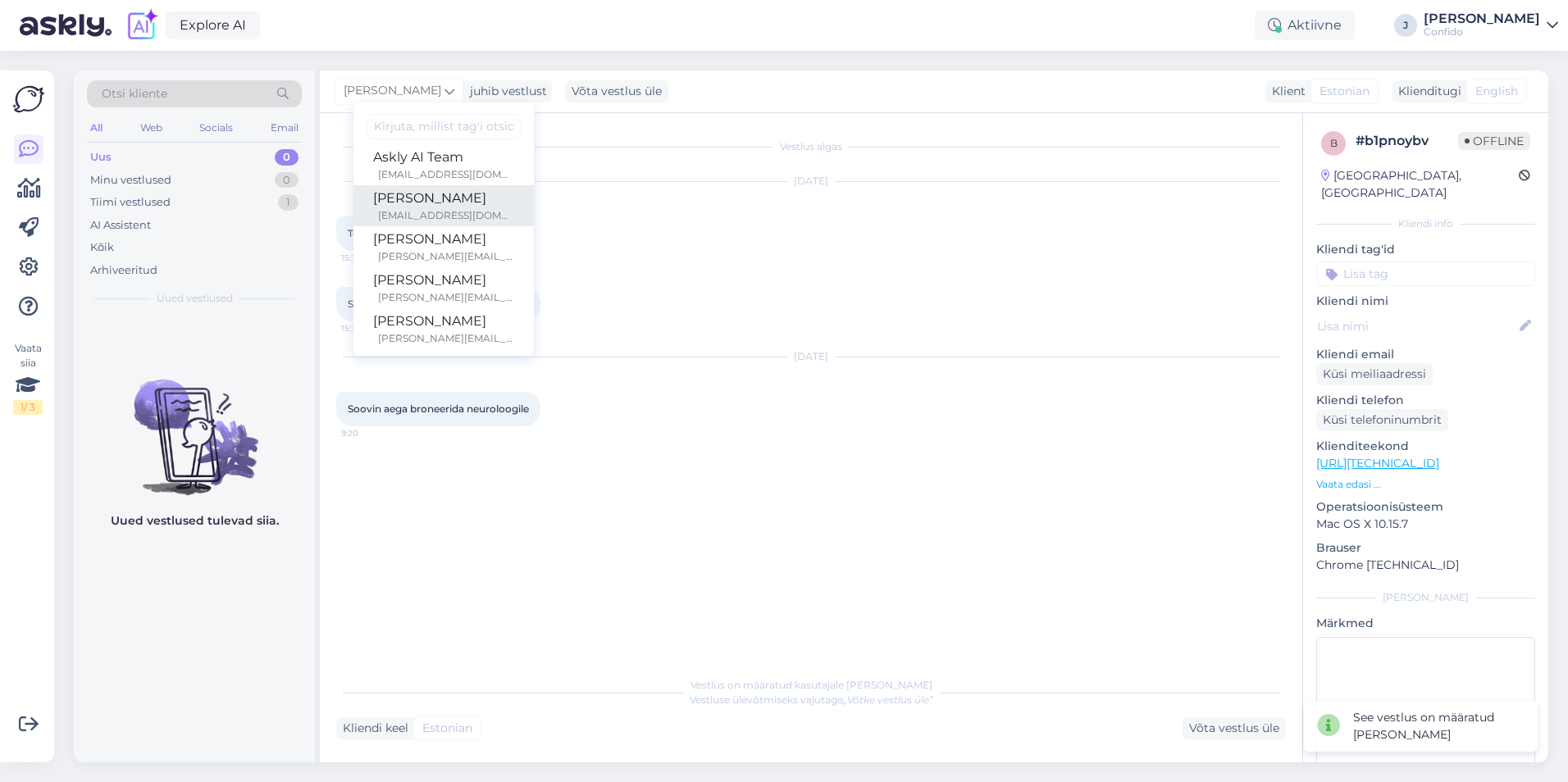
scroll to position [95, 0]
click at [833, 88] on div "Raimo Pindus juhib vestlust Sandre Elland sandre.elland@confido.ee Ene Nuut ene…" at bounding box center [934, 91] width 1229 height 42
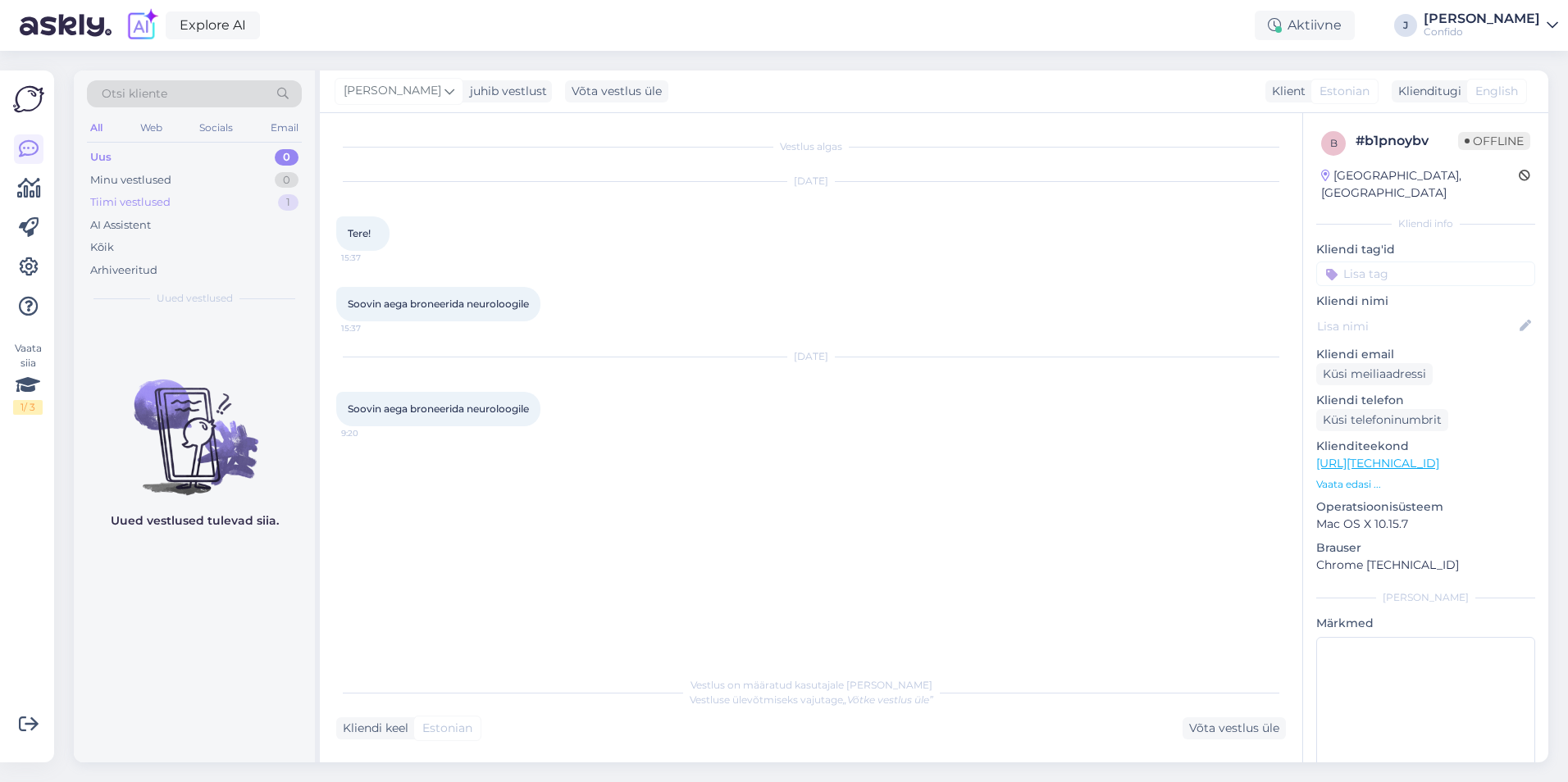
click at [214, 204] on div "Tiimi vestlused 1" at bounding box center [194, 203] width 215 height 23
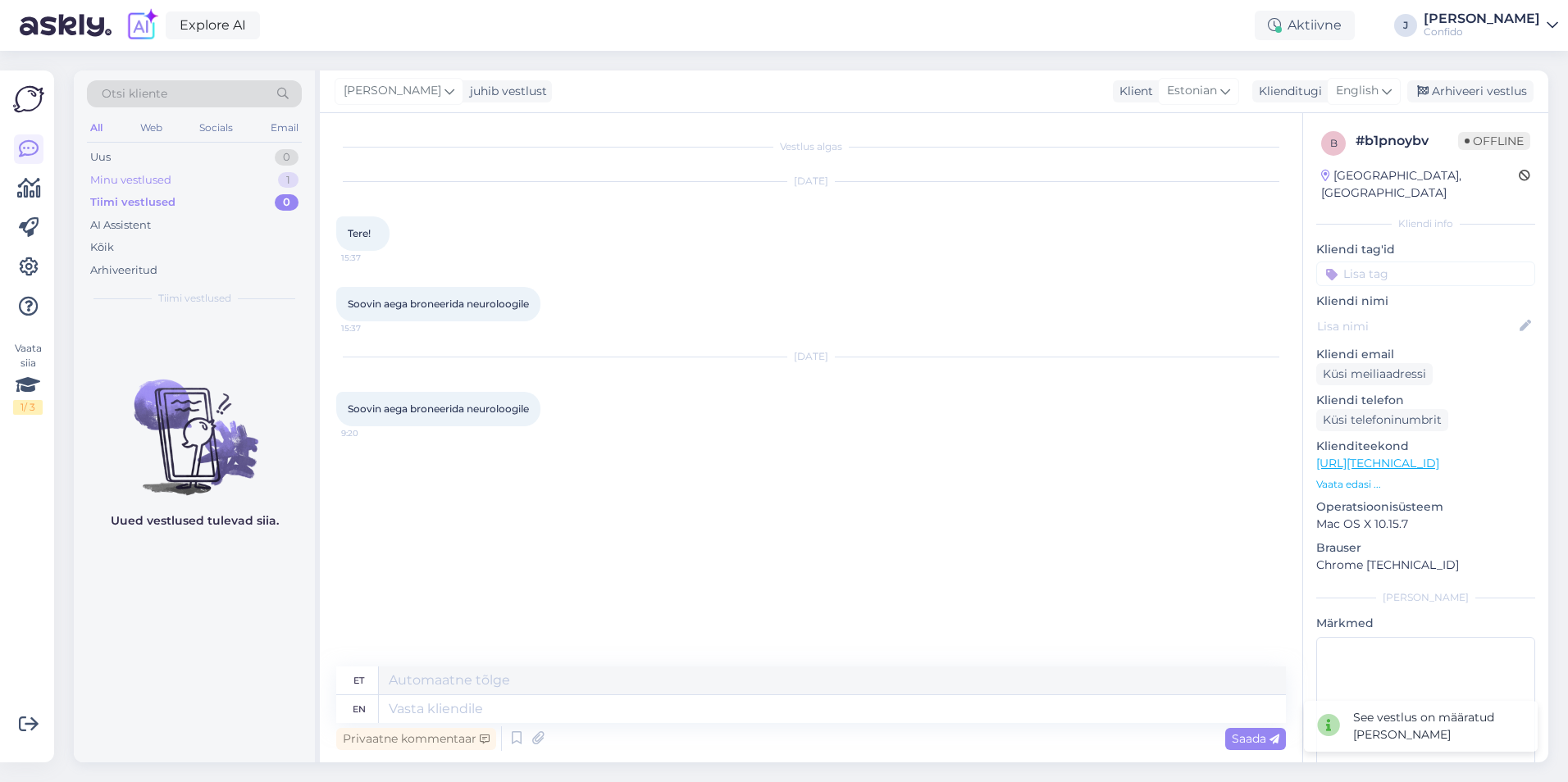
click at [230, 176] on div "Minu vestlused 1" at bounding box center [194, 180] width 215 height 23
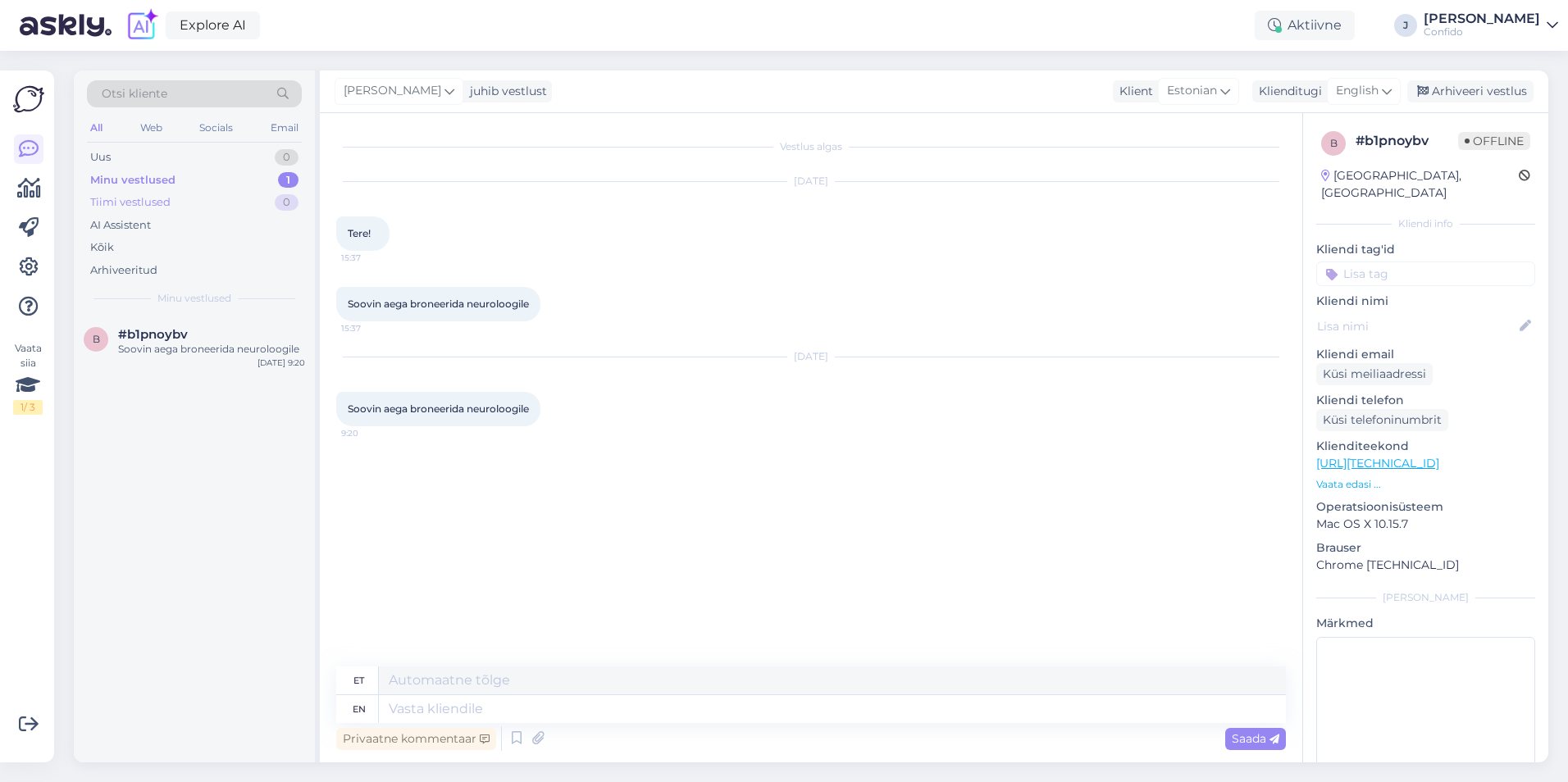
click at [220, 199] on div "Tiimi vestlused 0" at bounding box center [194, 203] width 215 height 23
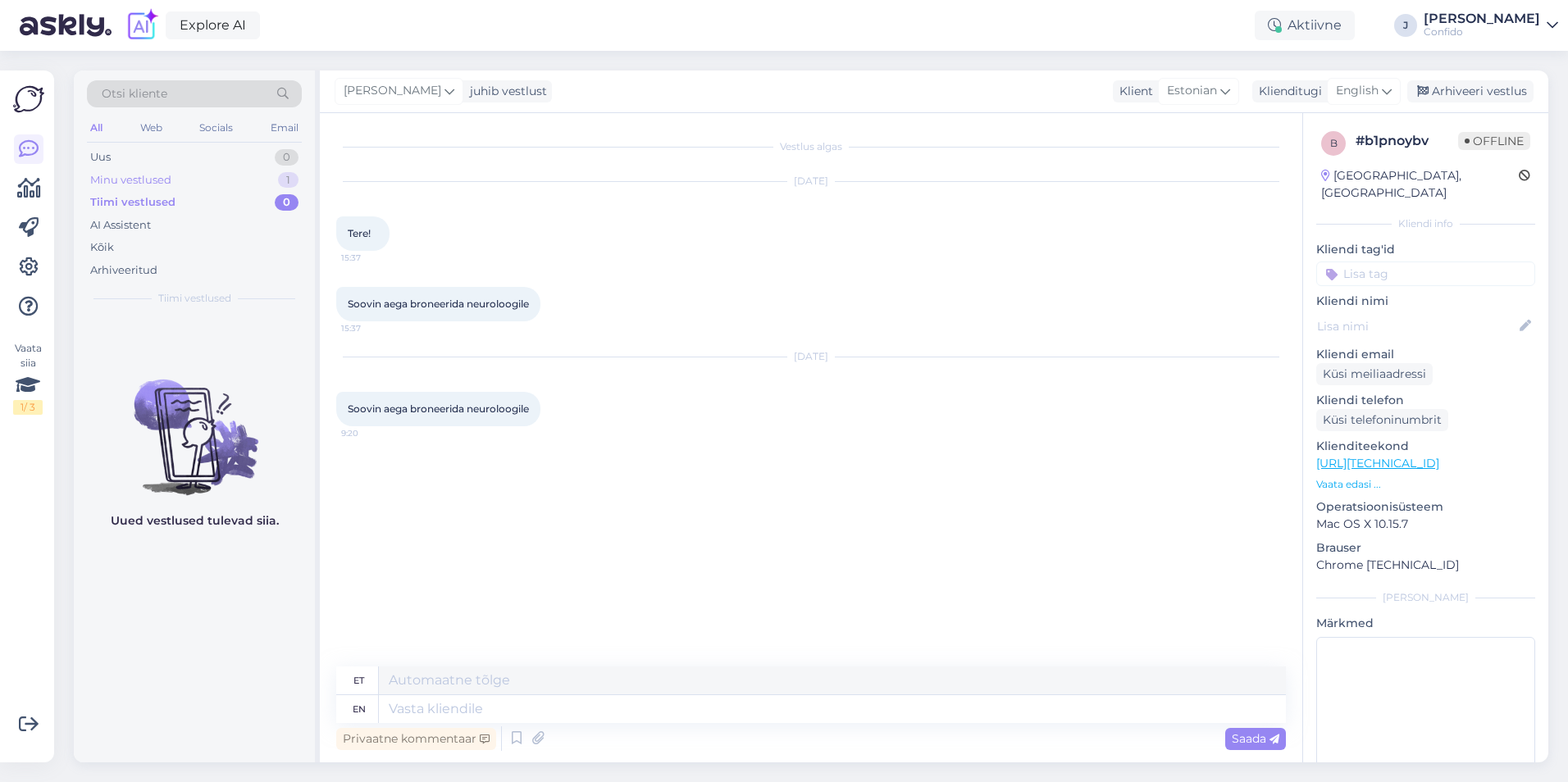
click at [220, 178] on div "Minu vestlused 1" at bounding box center [194, 180] width 215 height 23
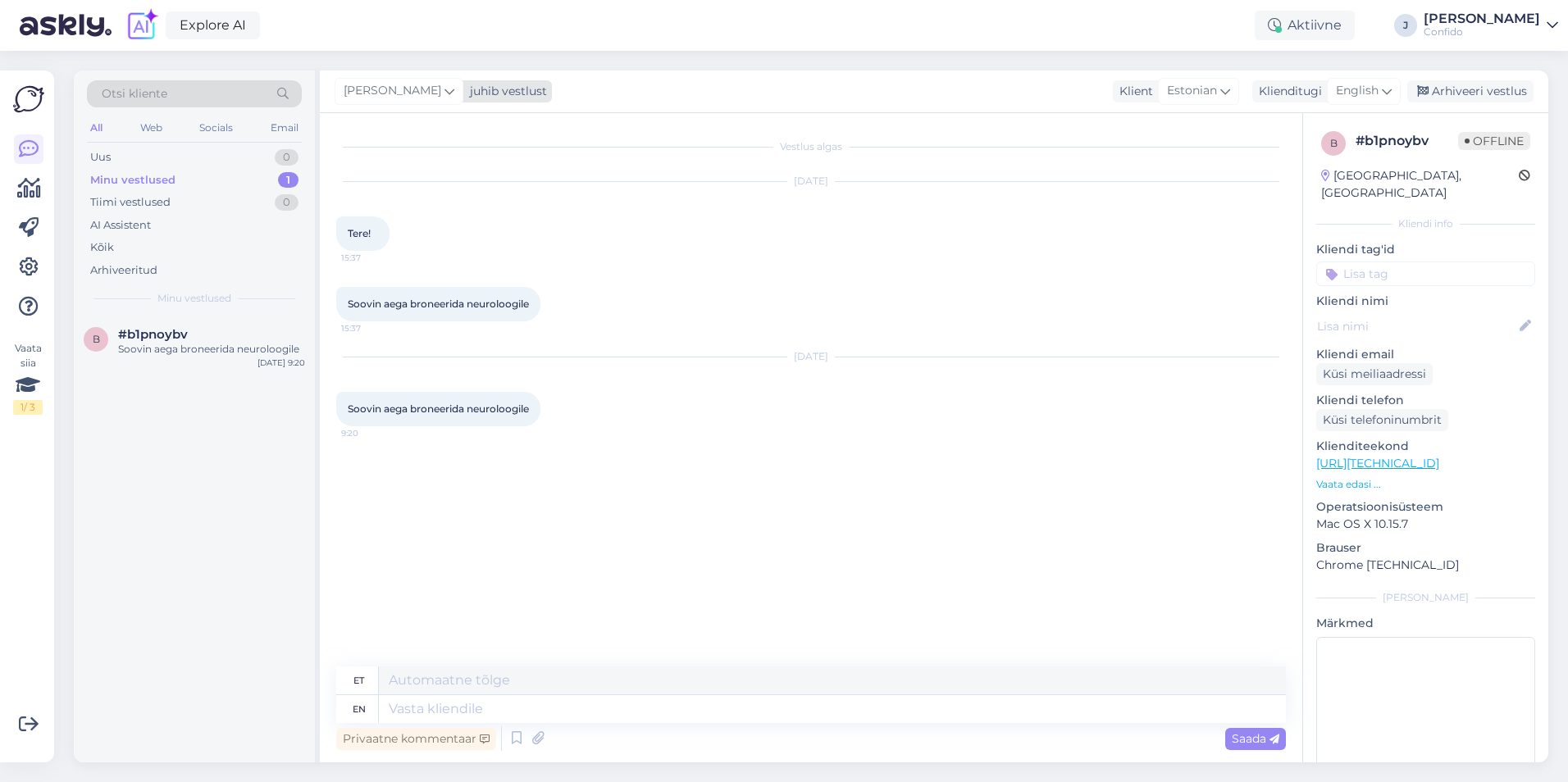
click at [445, 89] on icon at bounding box center [449, 90] width 9 height 18
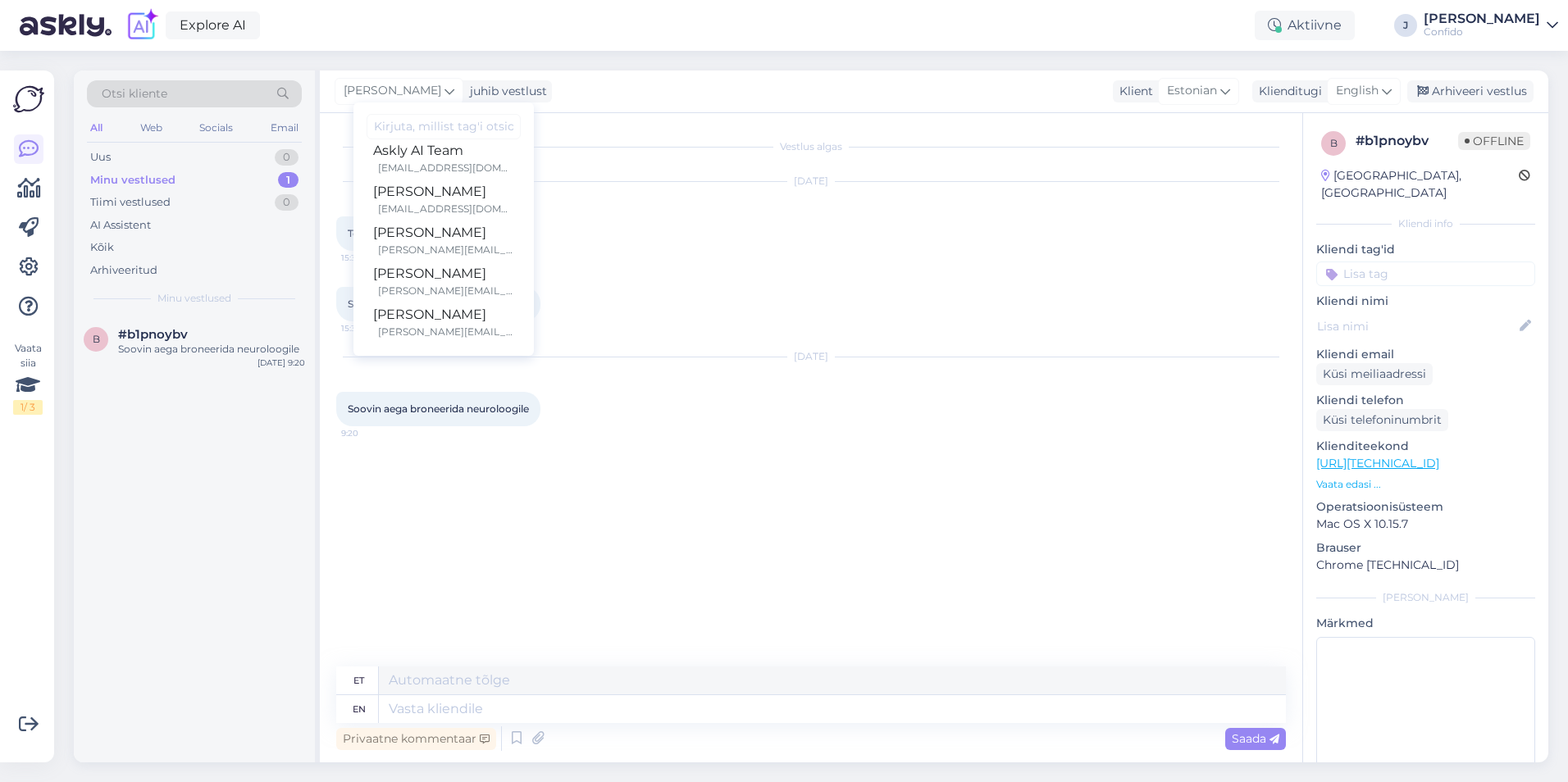
click at [585, 87] on div "Janette juhib vestlust Sandre Elland sandre.elland@confido.ee Ene Nuut ene.nuut…" at bounding box center [934, 91] width 1229 height 42
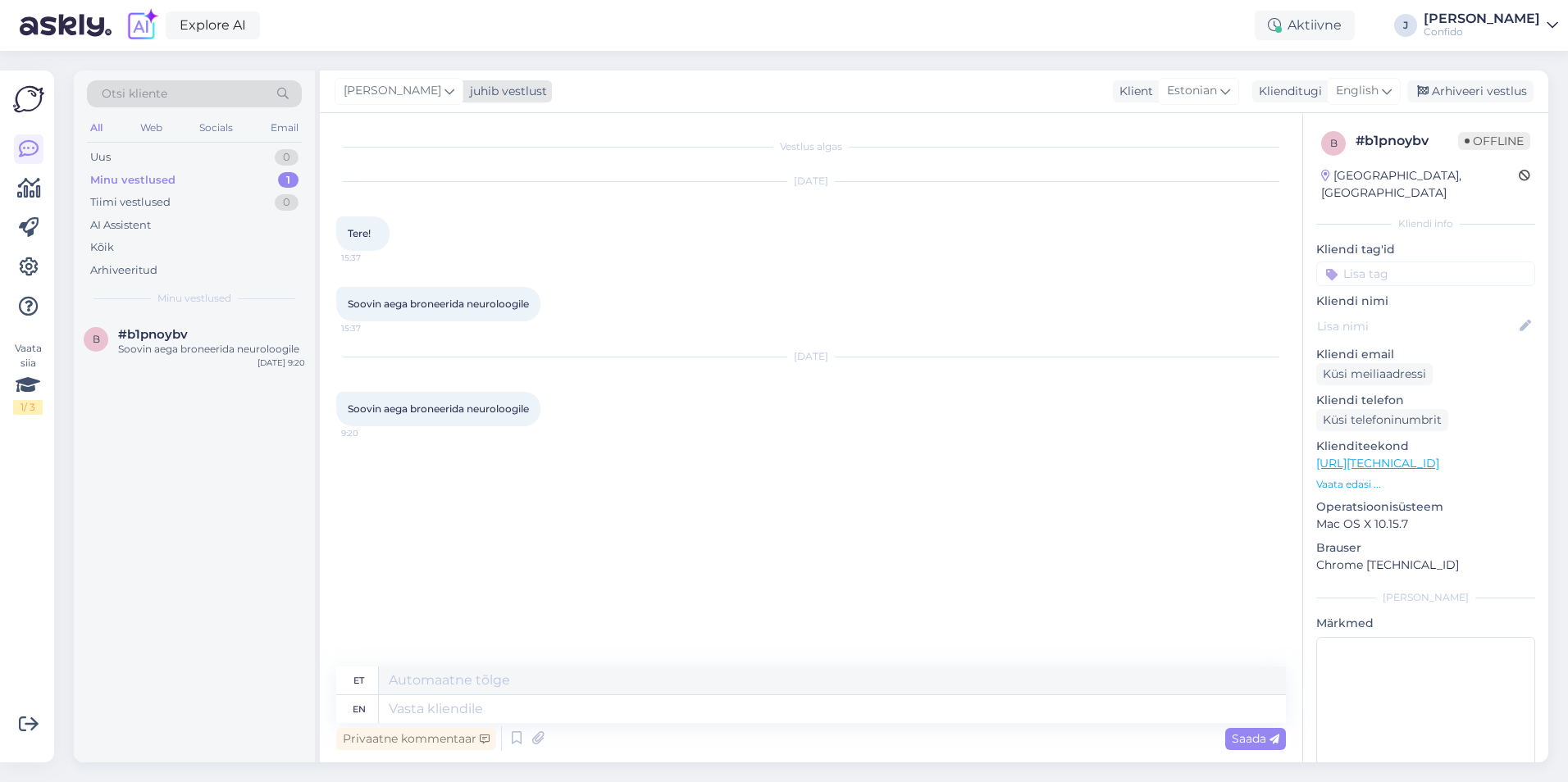
click at [445, 91] on icon at bounding box center [449, 90] width 9 height 18
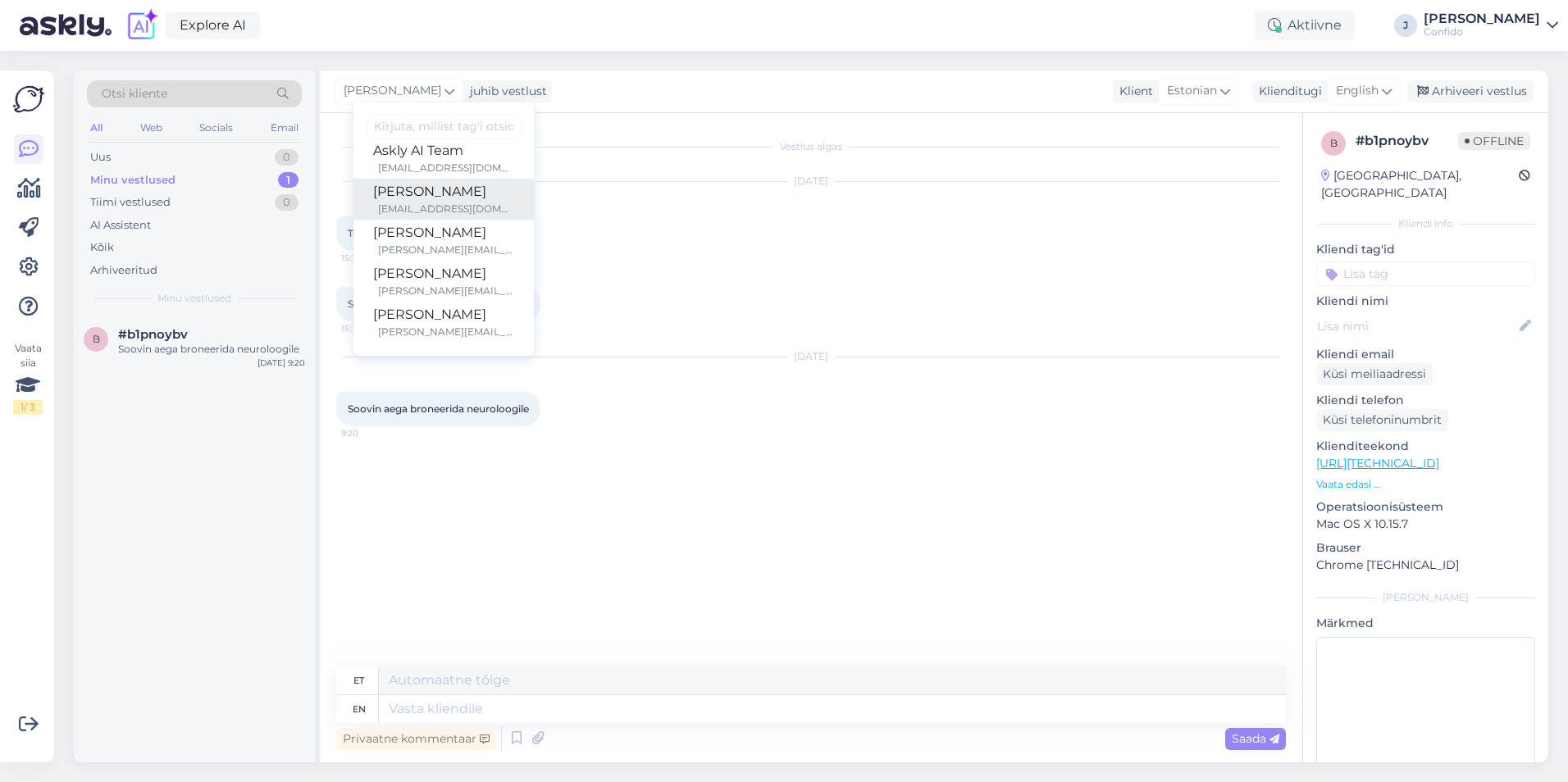
click at [416, 192] on div "Ene Bauvald" at bounding box center [444, 191] width 141 height 20
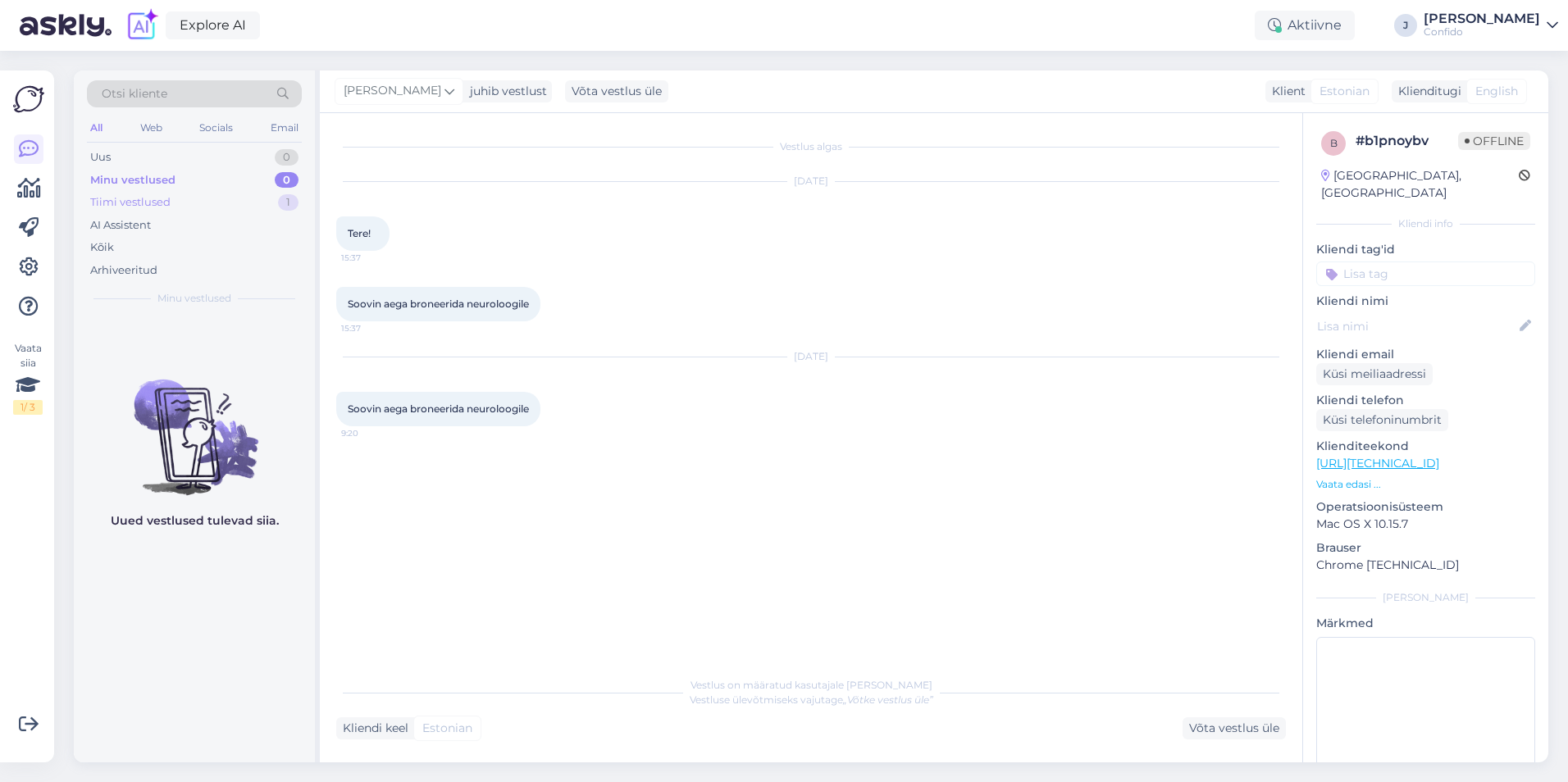
click at [186, 204] on div "Tiimi vestlused 1" at bounding box center [194, 203] width 215 height 23
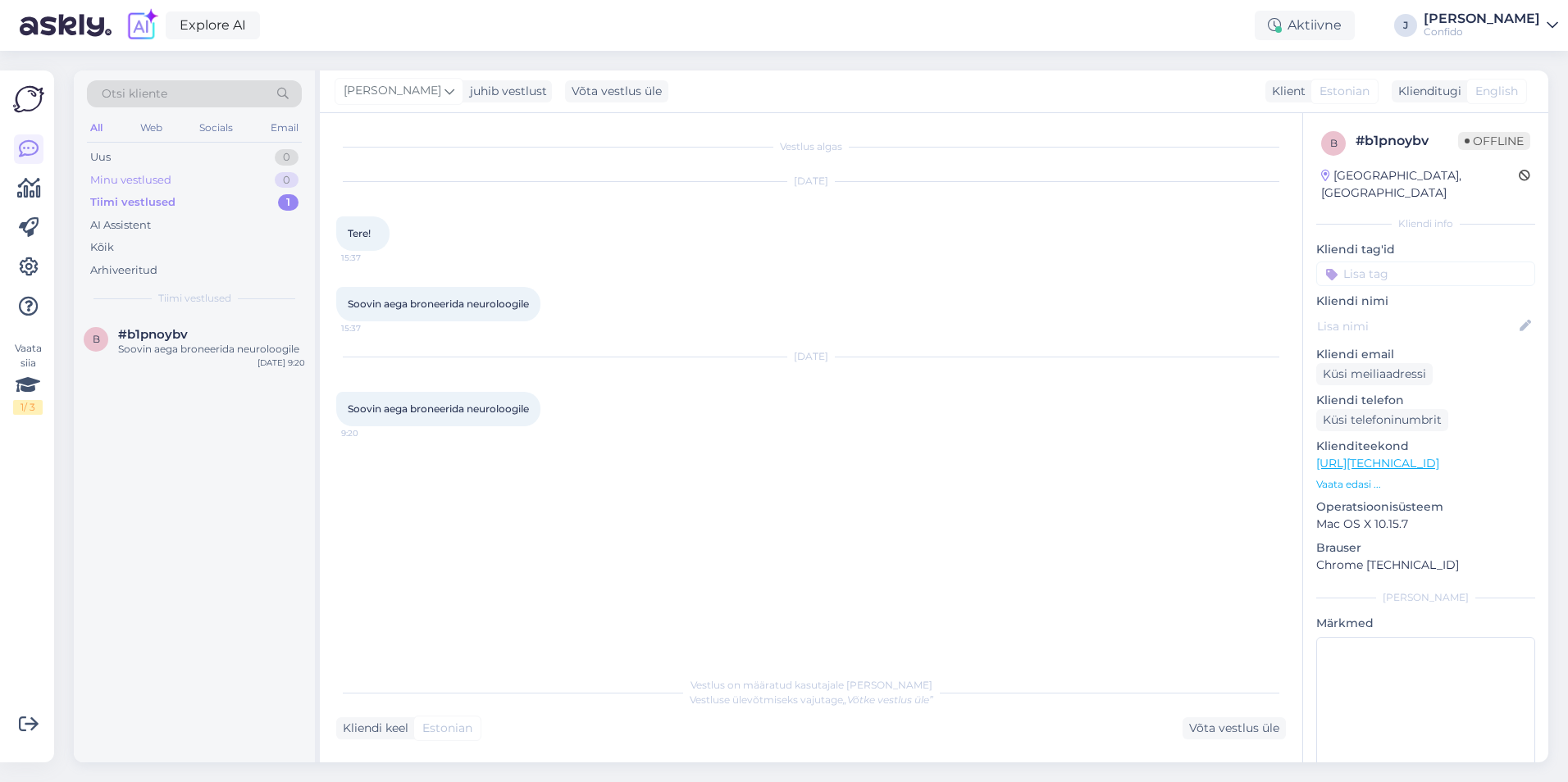
click at [194, 172] on div "Minu vestlused 0" at bounding box center [194, 180] width 215 height 23
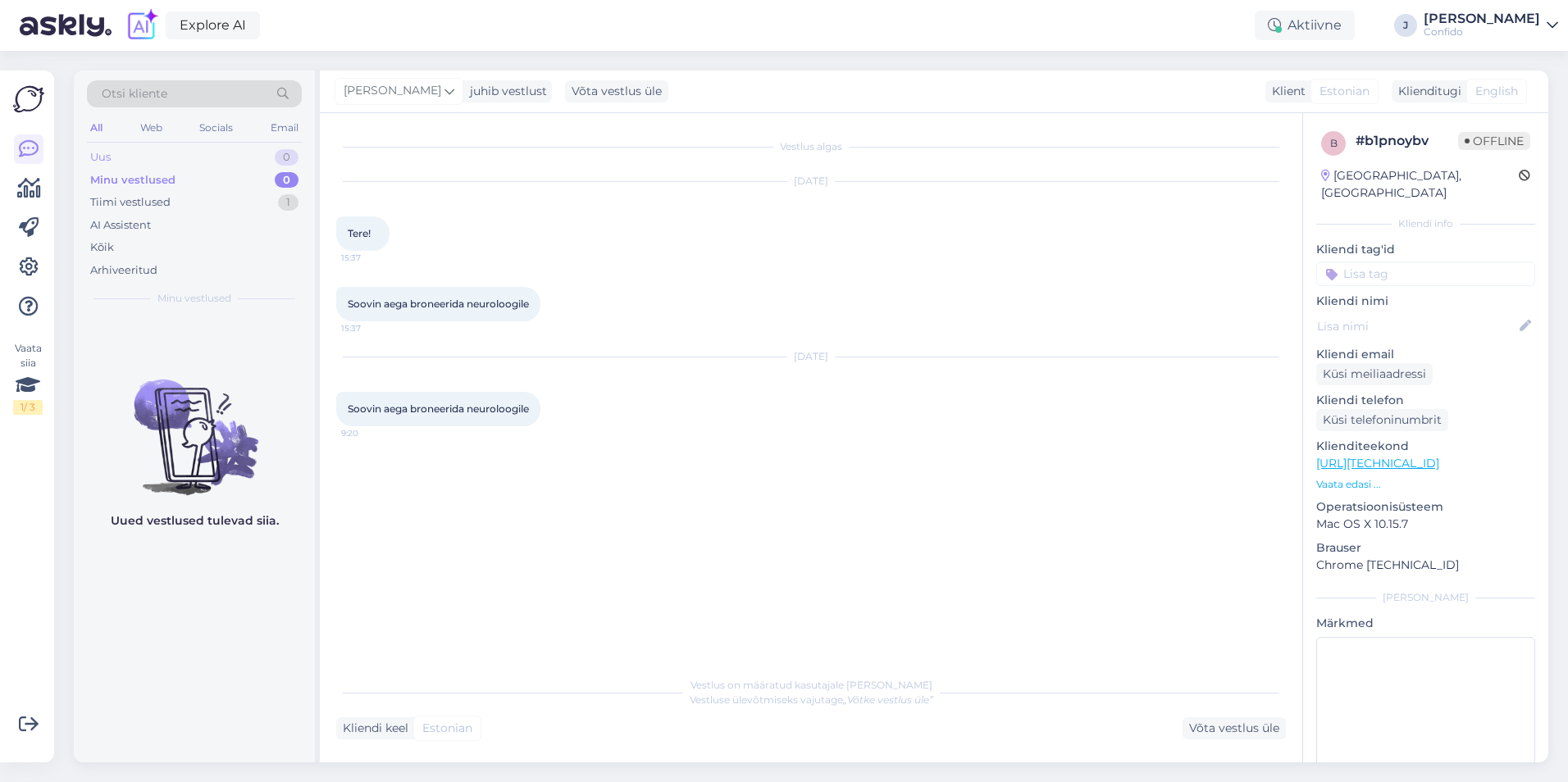
click at [184, 150] on div "Uus 0" at bounding box center [194, 157] width 215 height 23
click at [190, 207] on div "Tiimi vestlused 1" at bounding box center [194, 203] width 215 height 23
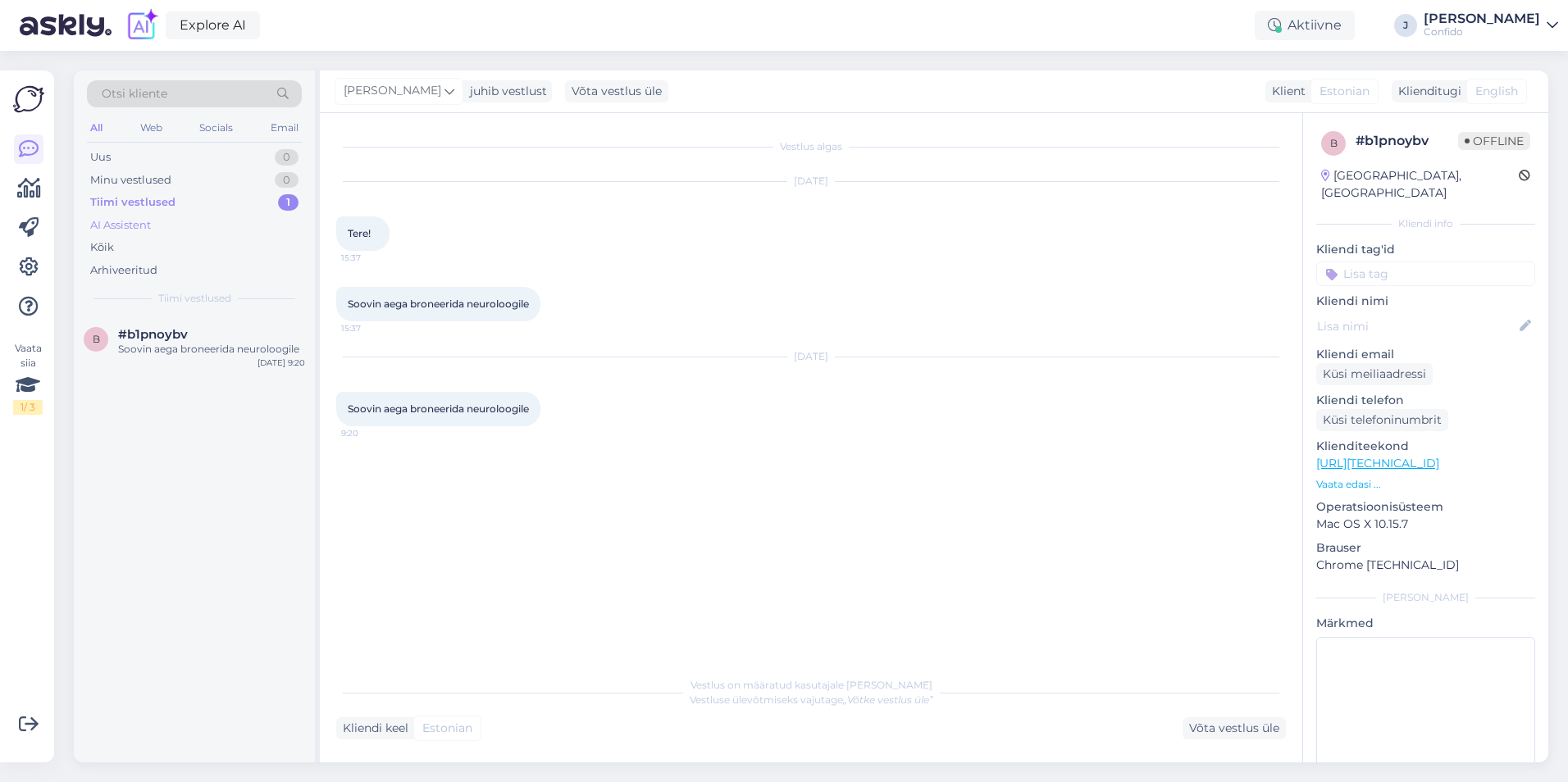
click at [189, 231] on div "AI Assistent" at bounding box center [194, 225] width 215 height 23
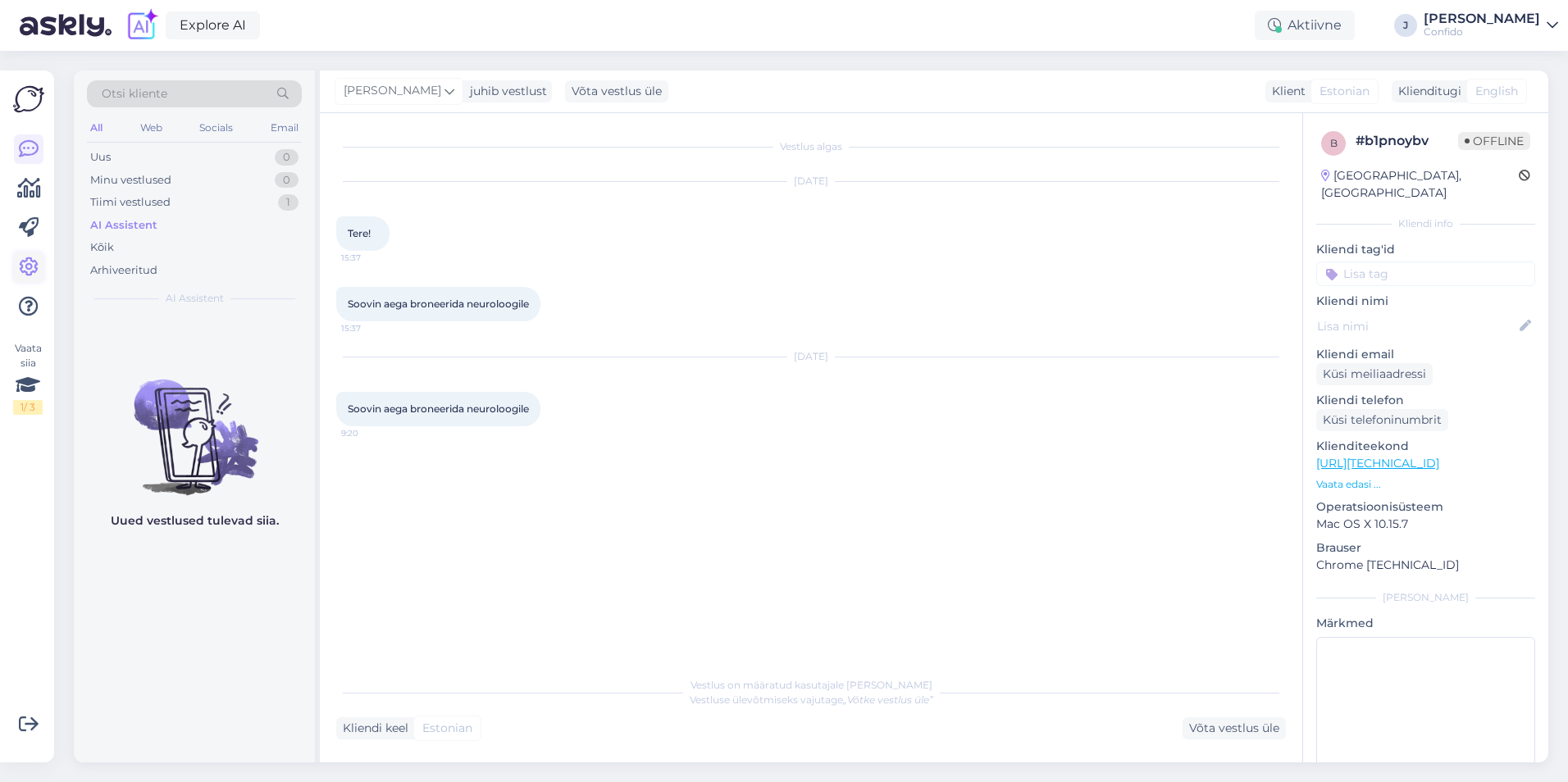
click at [28, 265] on icon at bounding box center [28, 267] width 20 height 20
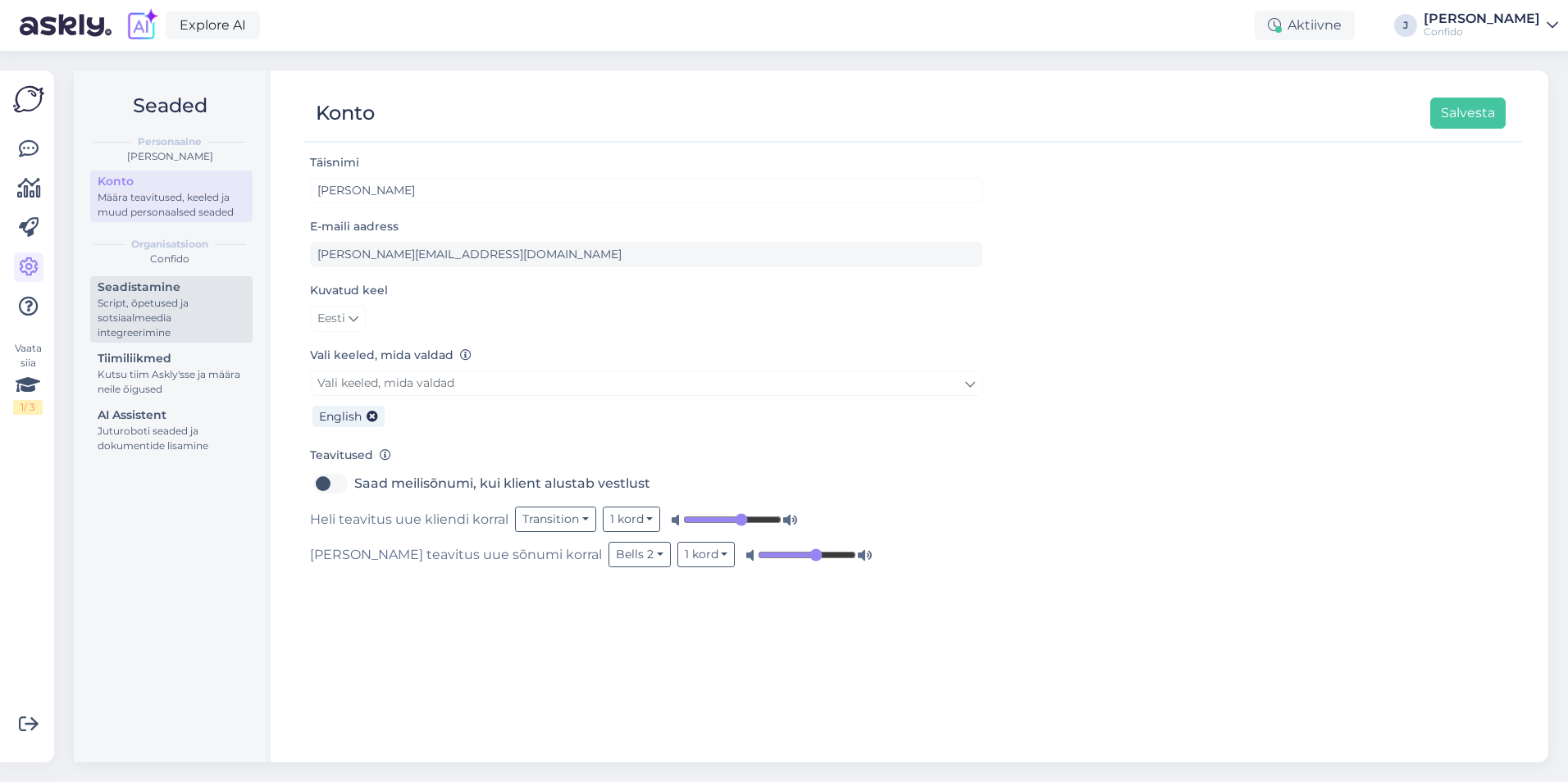
click at [180, 293] on div "Seadistamine" at bounding box center [172, 287] width 148 height 17
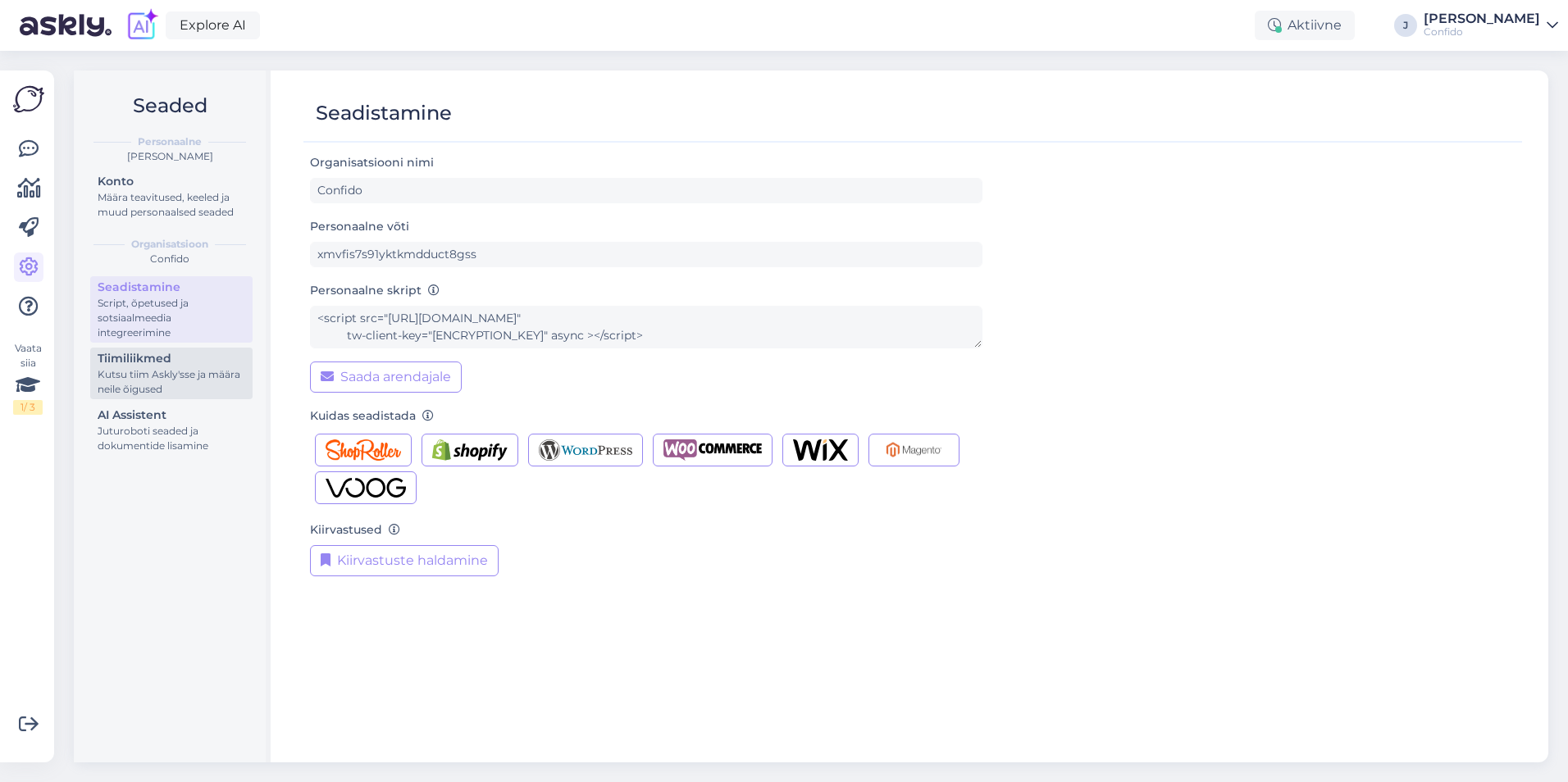
click at [173, 366] on div "Tiimiliikmed" at bounding box center [172, 359] width 148 height 17
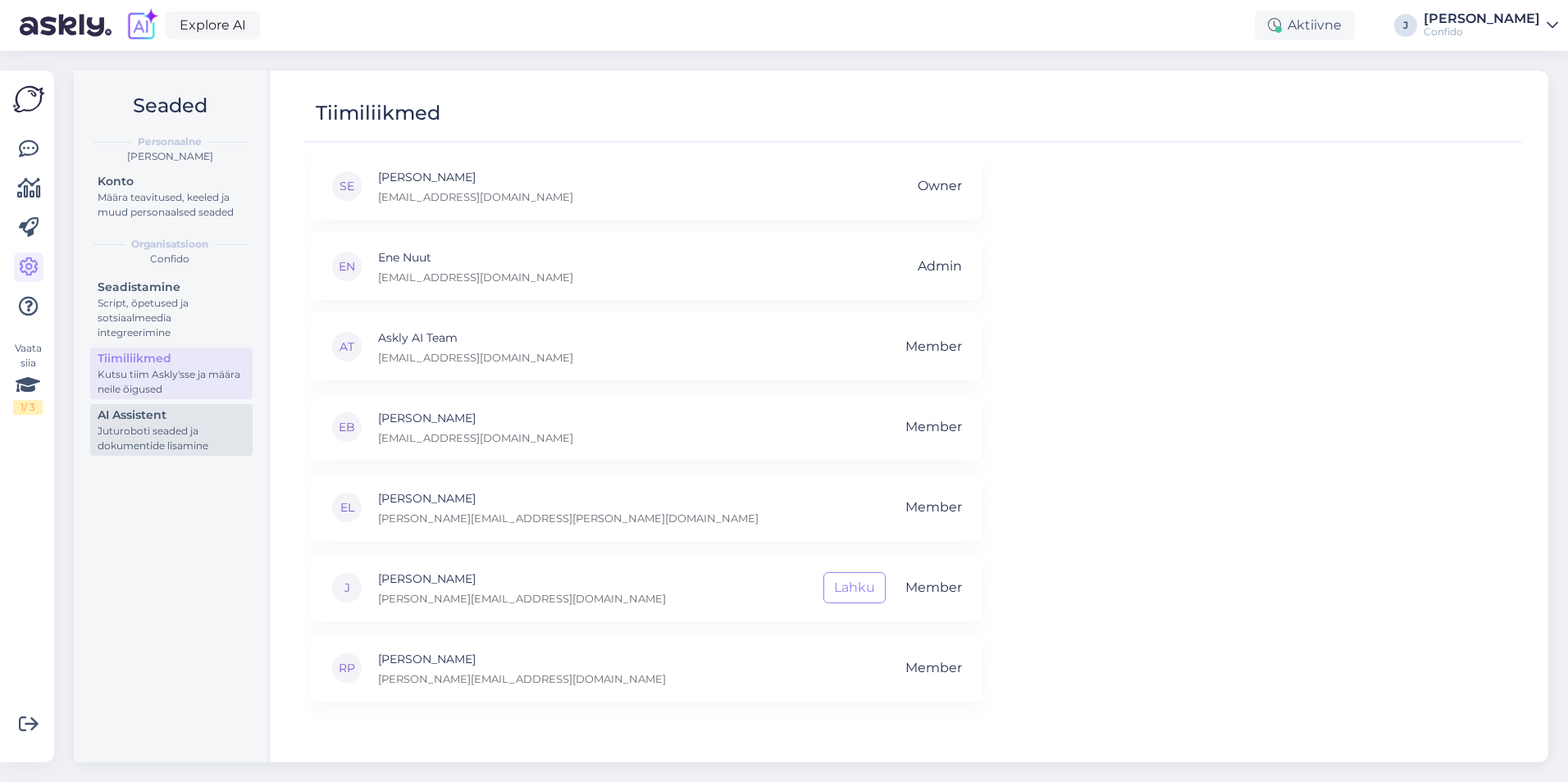
click at [111, 426] on div "Juturoboti seaded ja dokumentide lisamine" at bounding box center [172, 438] width 148 height 29
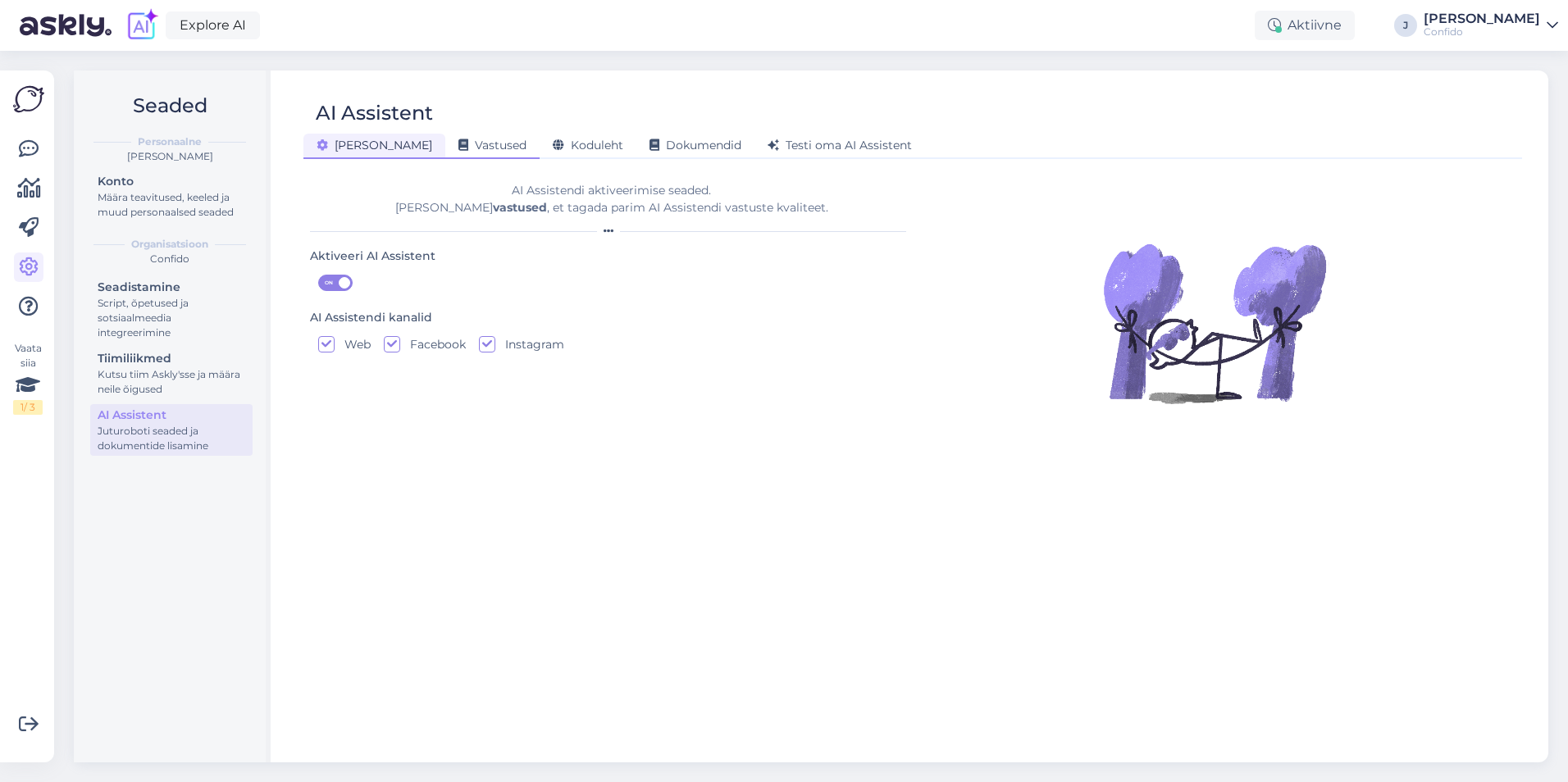
click at [458, 142] on span "Vastused" at bounding box center [492, 145] width 68 height 15
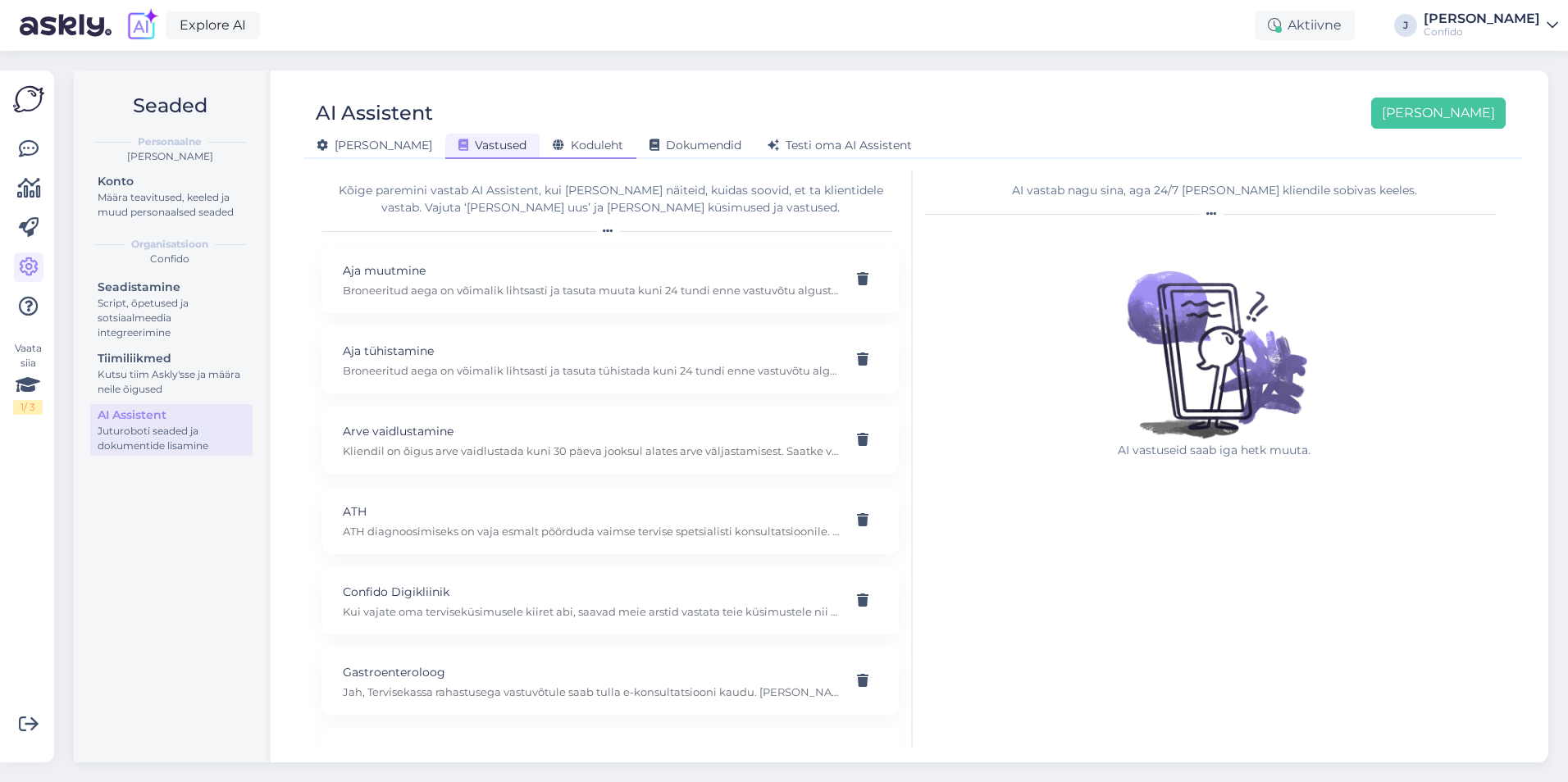
click at [552, 138] on span "Koduleht" at bounding box center [587, 145] width 71 height 15
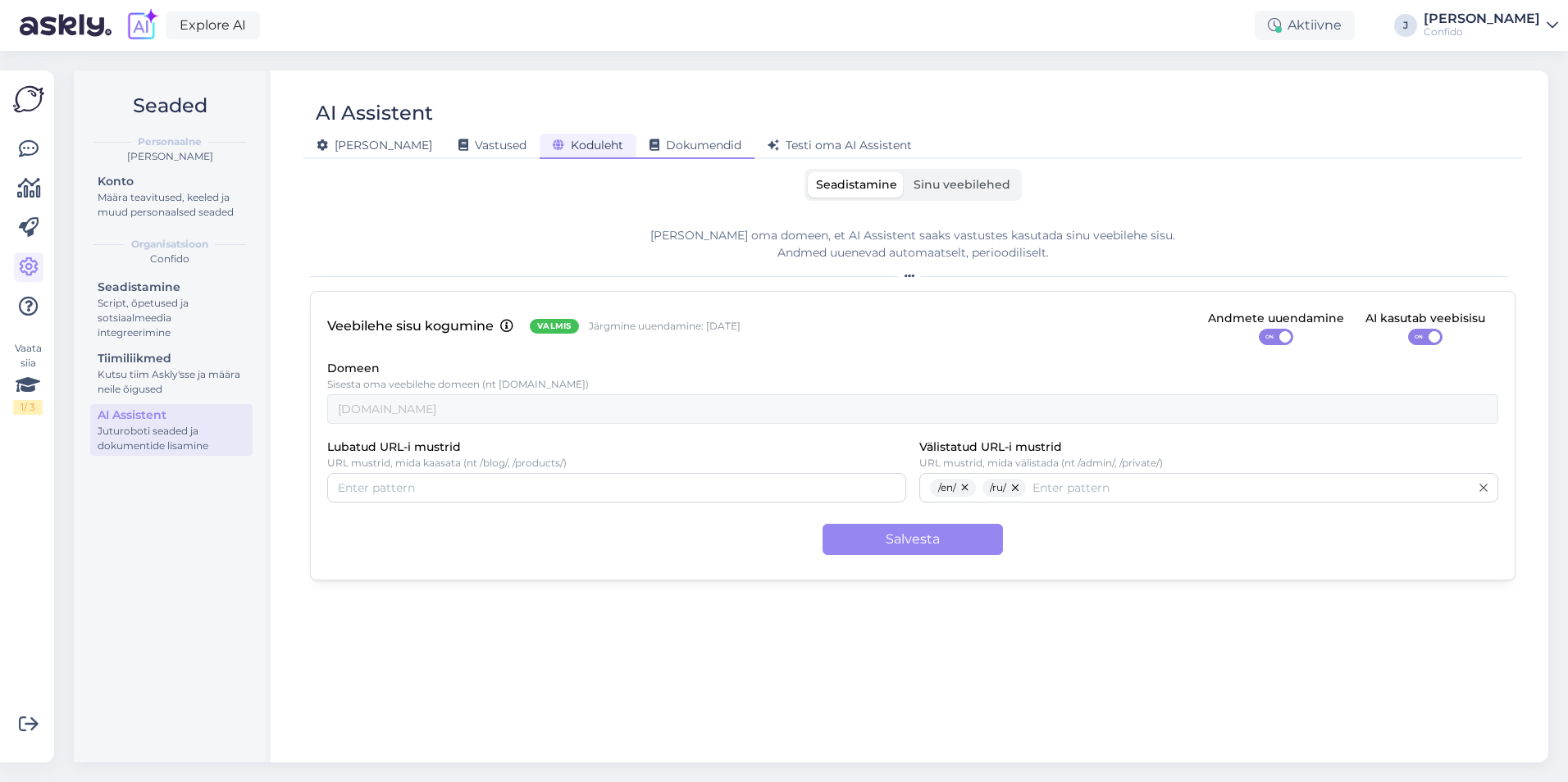
click at [649, 144] on span "Dokumendid" at bounding box center [694, 145] width 91 height 15
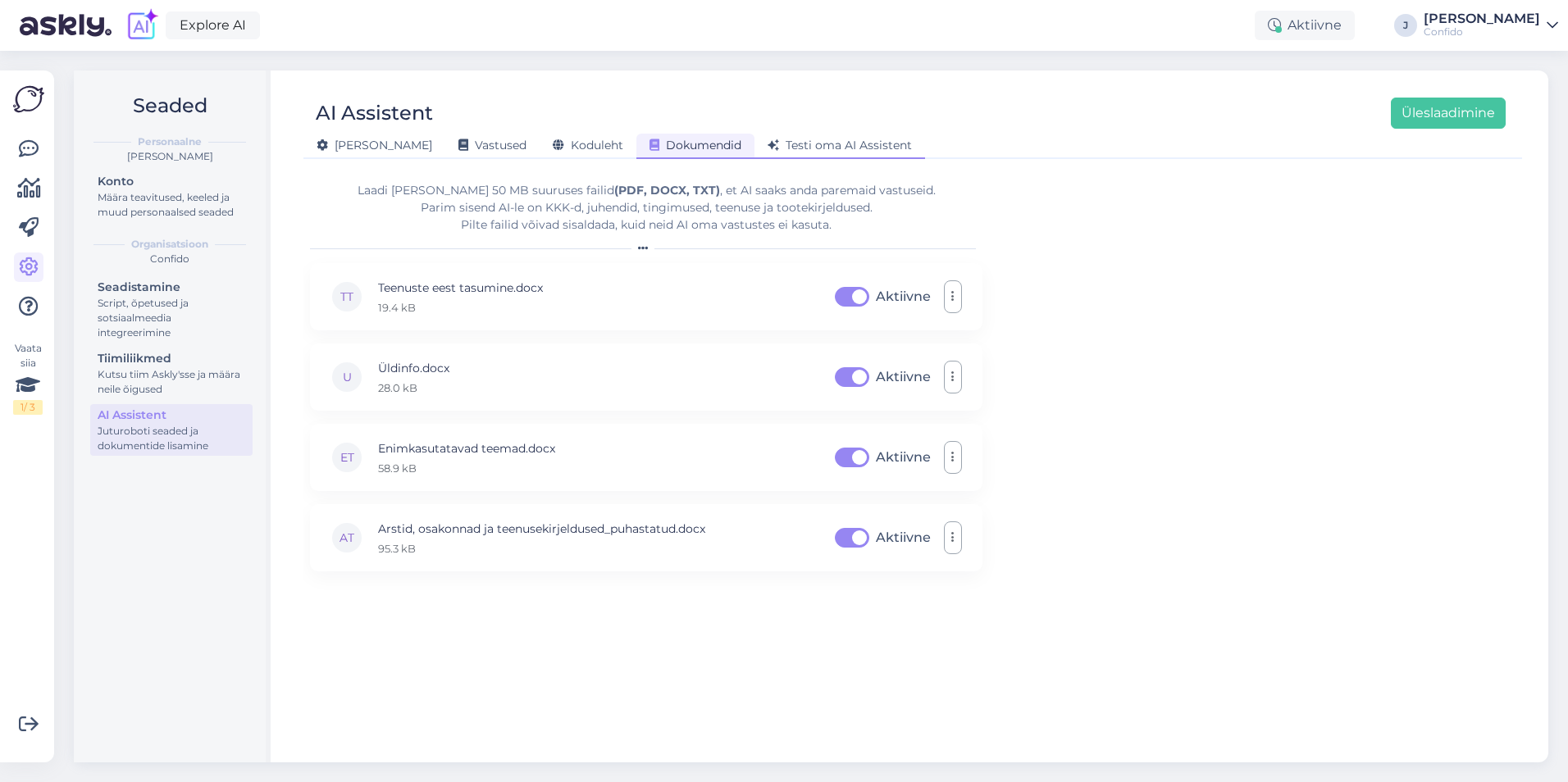
click at [767, 146] on span "Testi oma AI Assistent" at bounding box center [839, 145] width 144 height 15
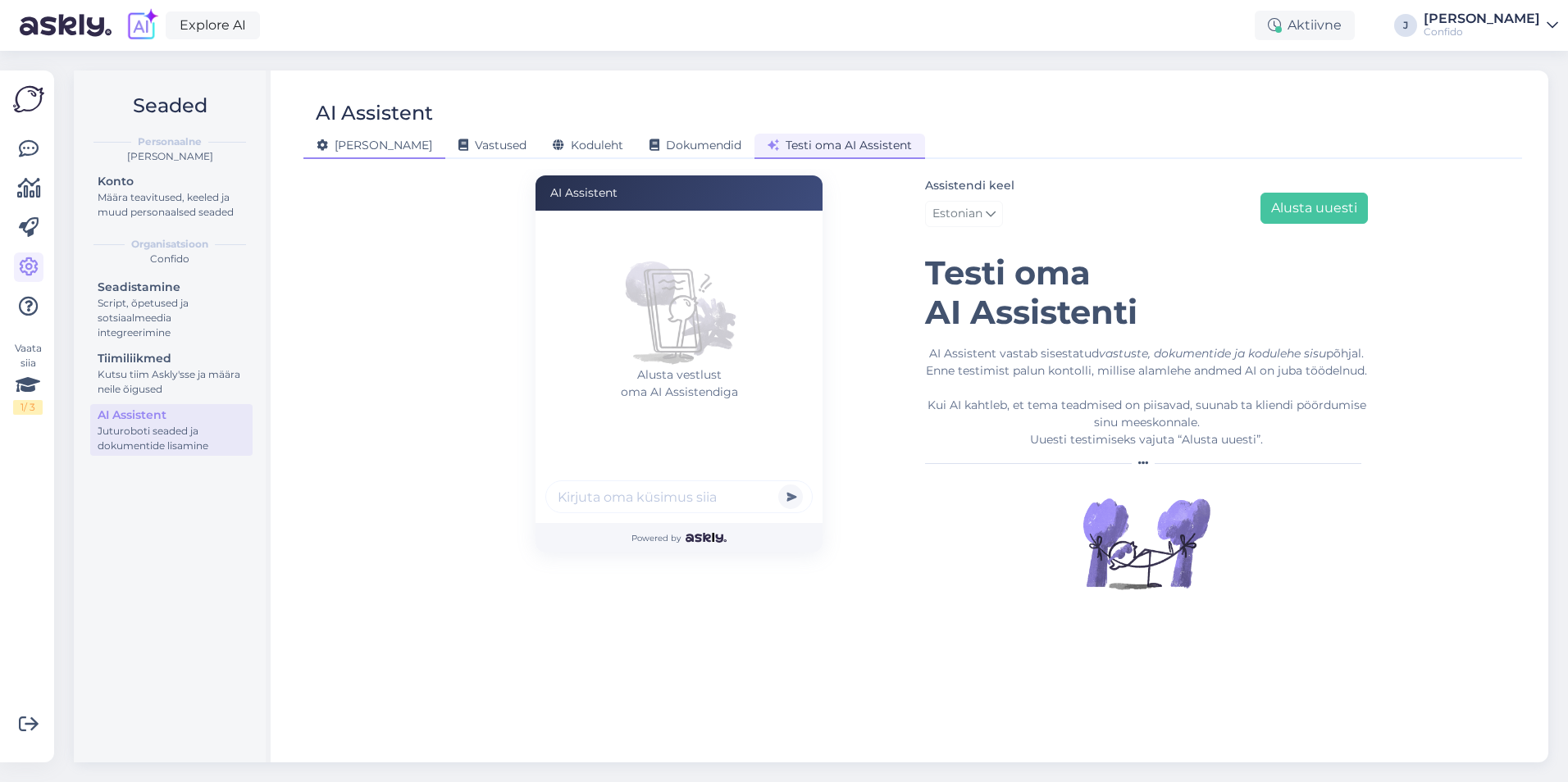
click at [357, 145] on span "Üldine" at bounding box center [374, 145] width 116 height 15
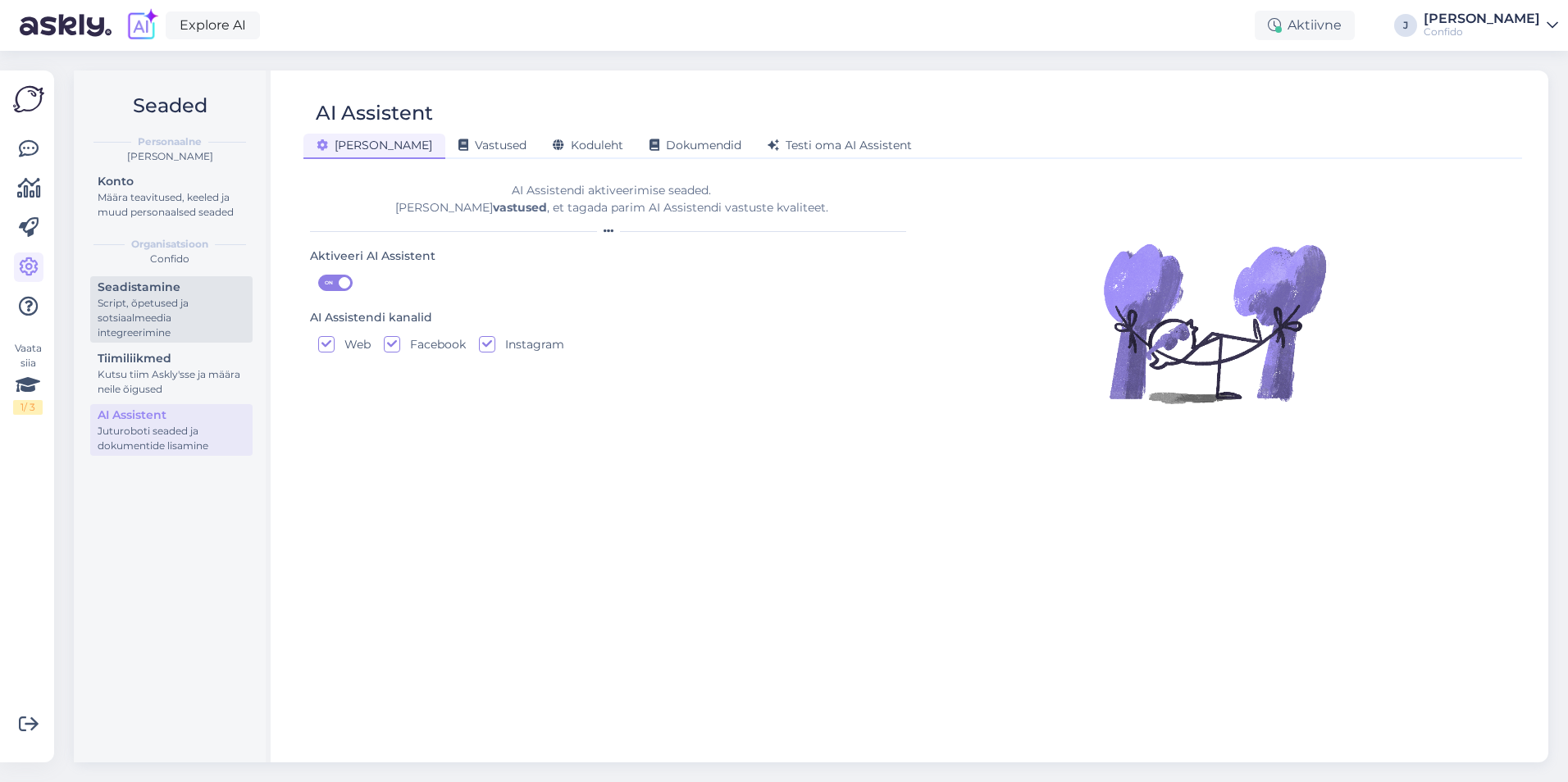
click at [181, 328] on div "Script, õpetused ja sotsiaalmeedia integreerimine" at bounding box center [172, 318] width 148 height 44
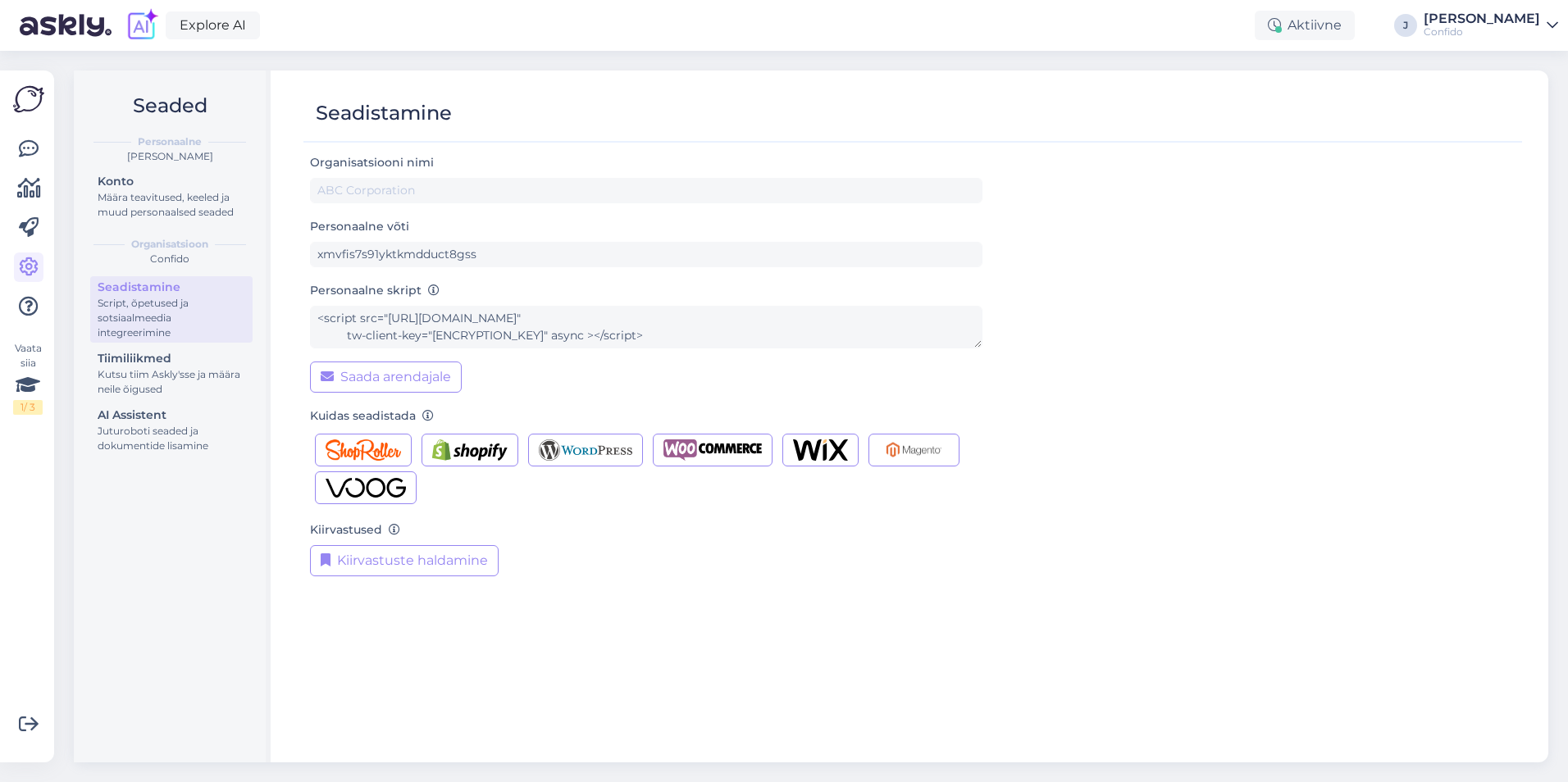
type input "Confido"
click at [29, 143] on icon at bounding box center [28, 149] width 20 height 20
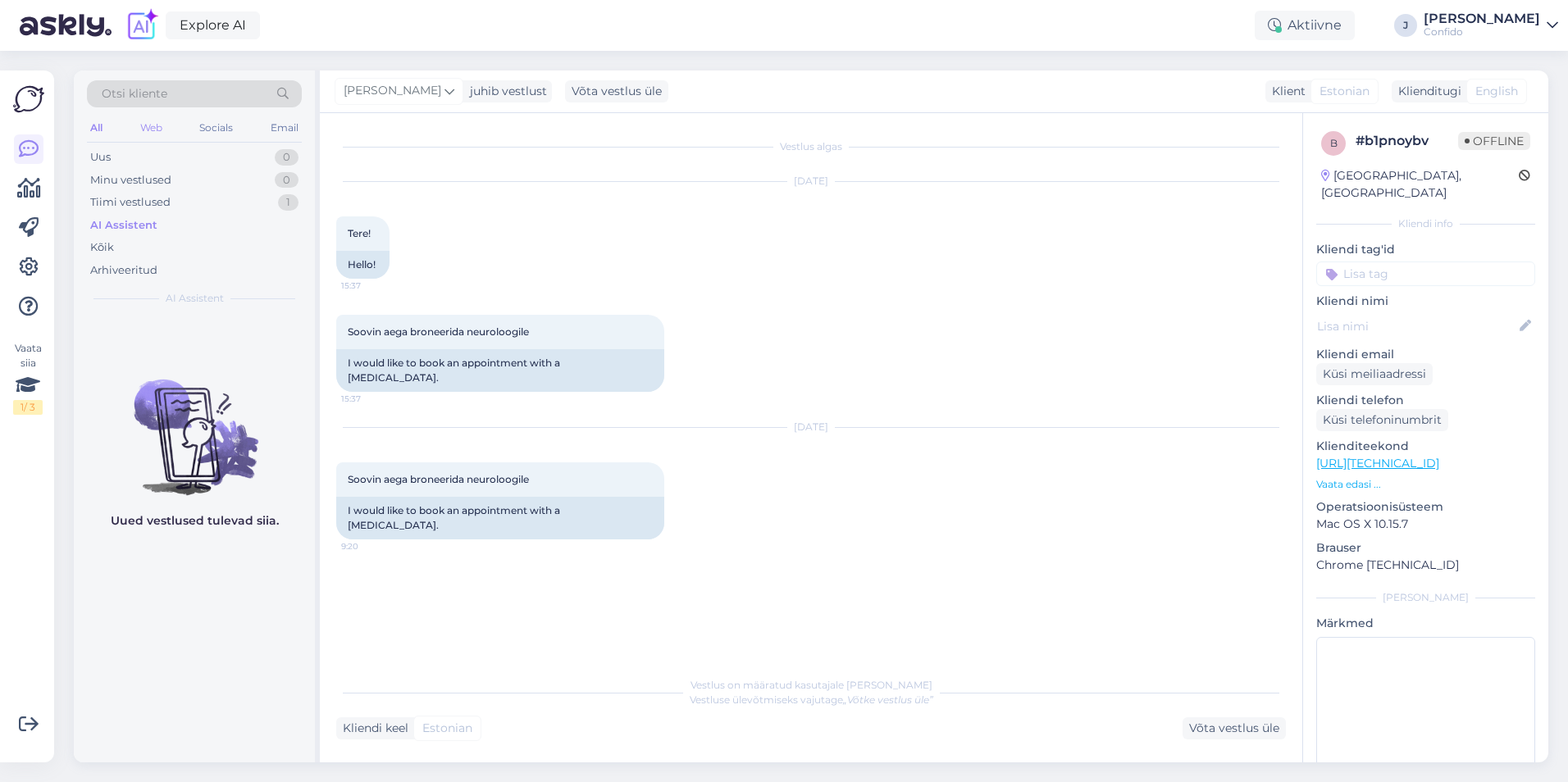
click at [163, 126] on div "Web" at bounding box center [151, 127] width 28 height 22
click at [224, 125] on div "Socials" at bounding box center [217, 127] width 41 height 22
click at [297, 123] on div "Email" at bounding box center [285, 127] width 35 height 22
click at [92, 128] on div "All" at bounding box center [96, 127] width 19 height 22
click at [1502, 85] on span "English" at bounding box center [1495, 91] width 42 height 17
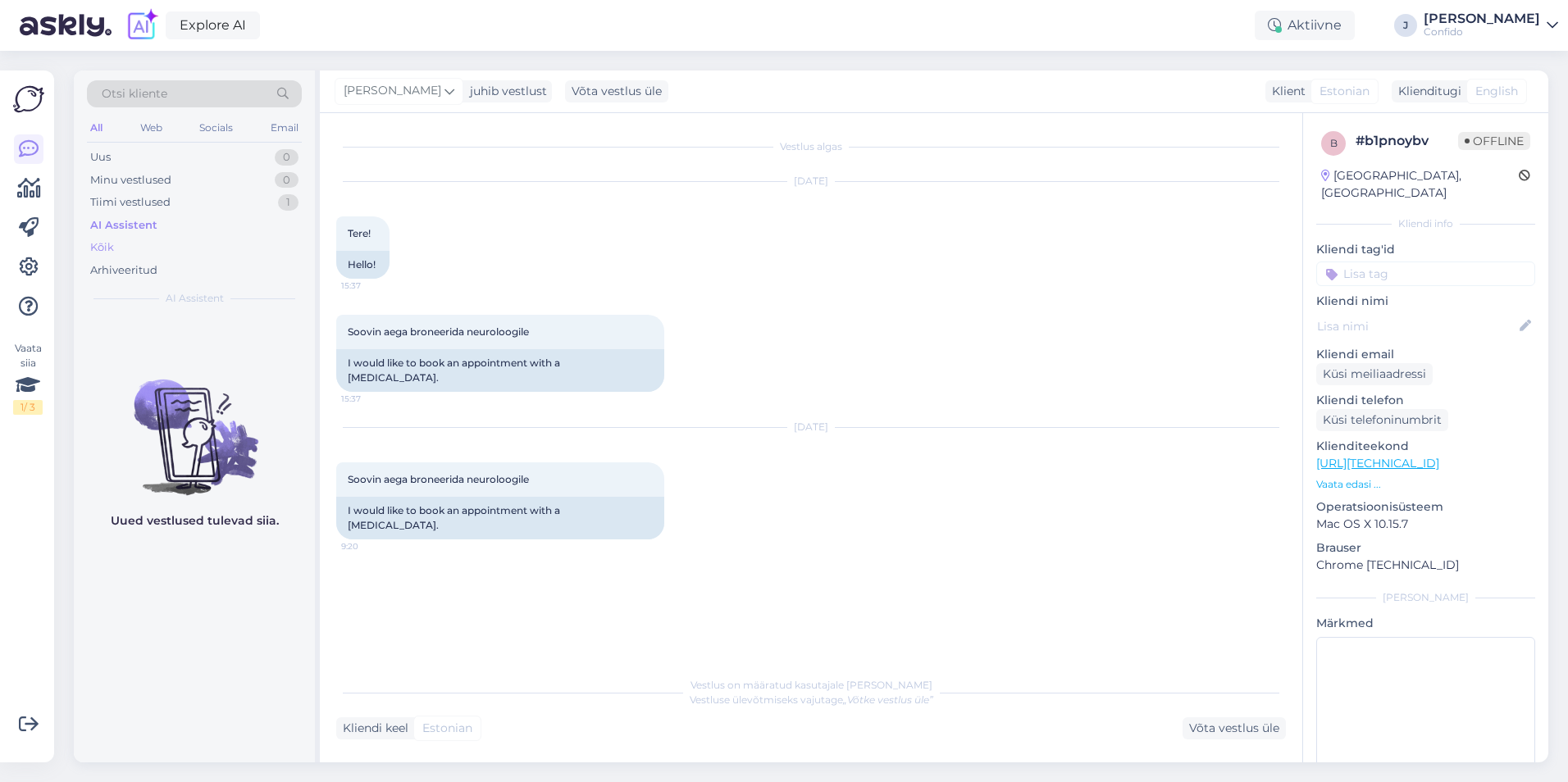
click at [134, 242] on div "Kõik" at bounding box center [194, 248] width 215 height 23
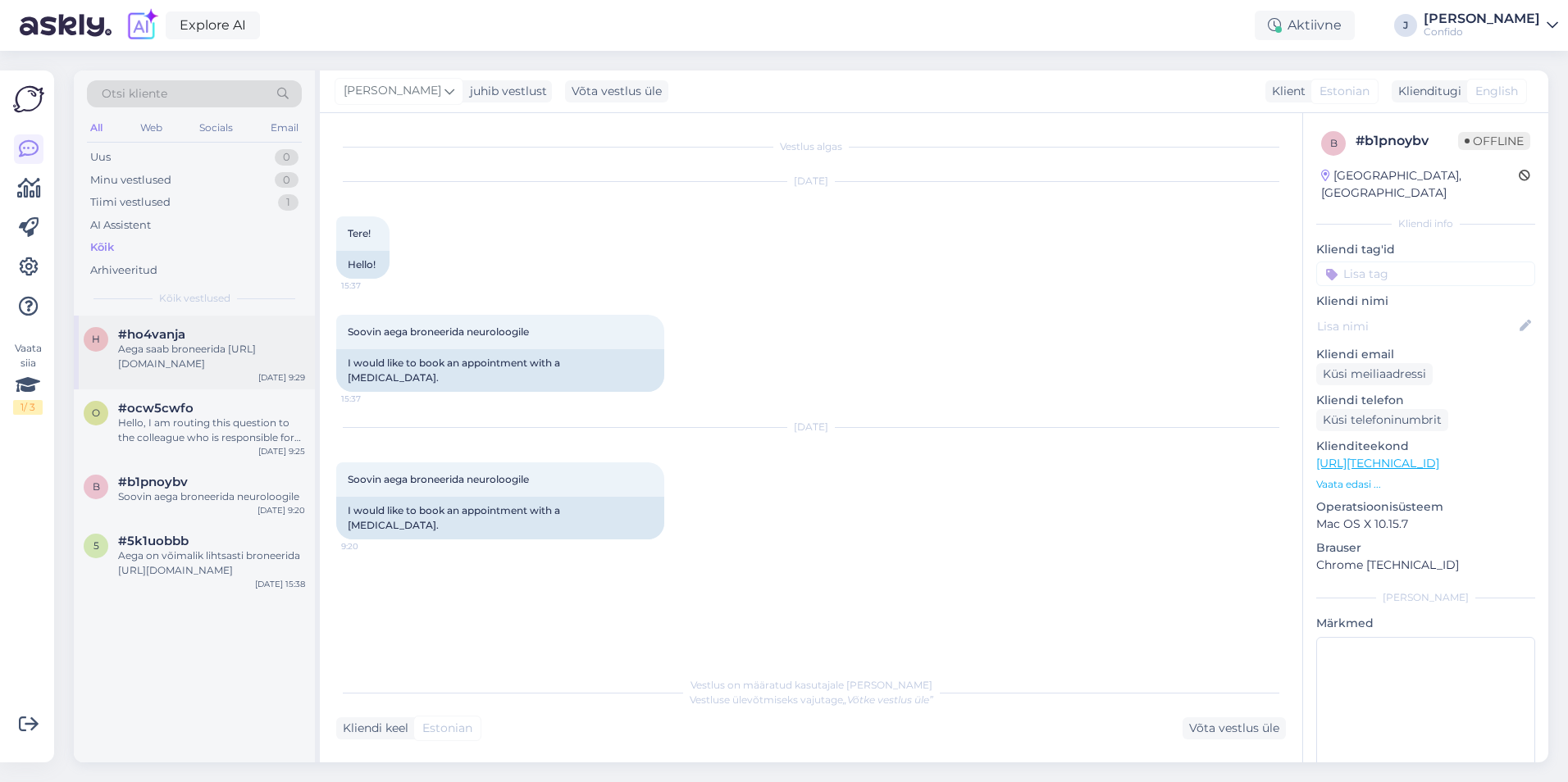
click at [205, 344] on div "Aega saab broneerida https://minu.confido.ee/services?lang=et&searchText=pulmon…" at bounding box center [211, 356] width 187 height 29
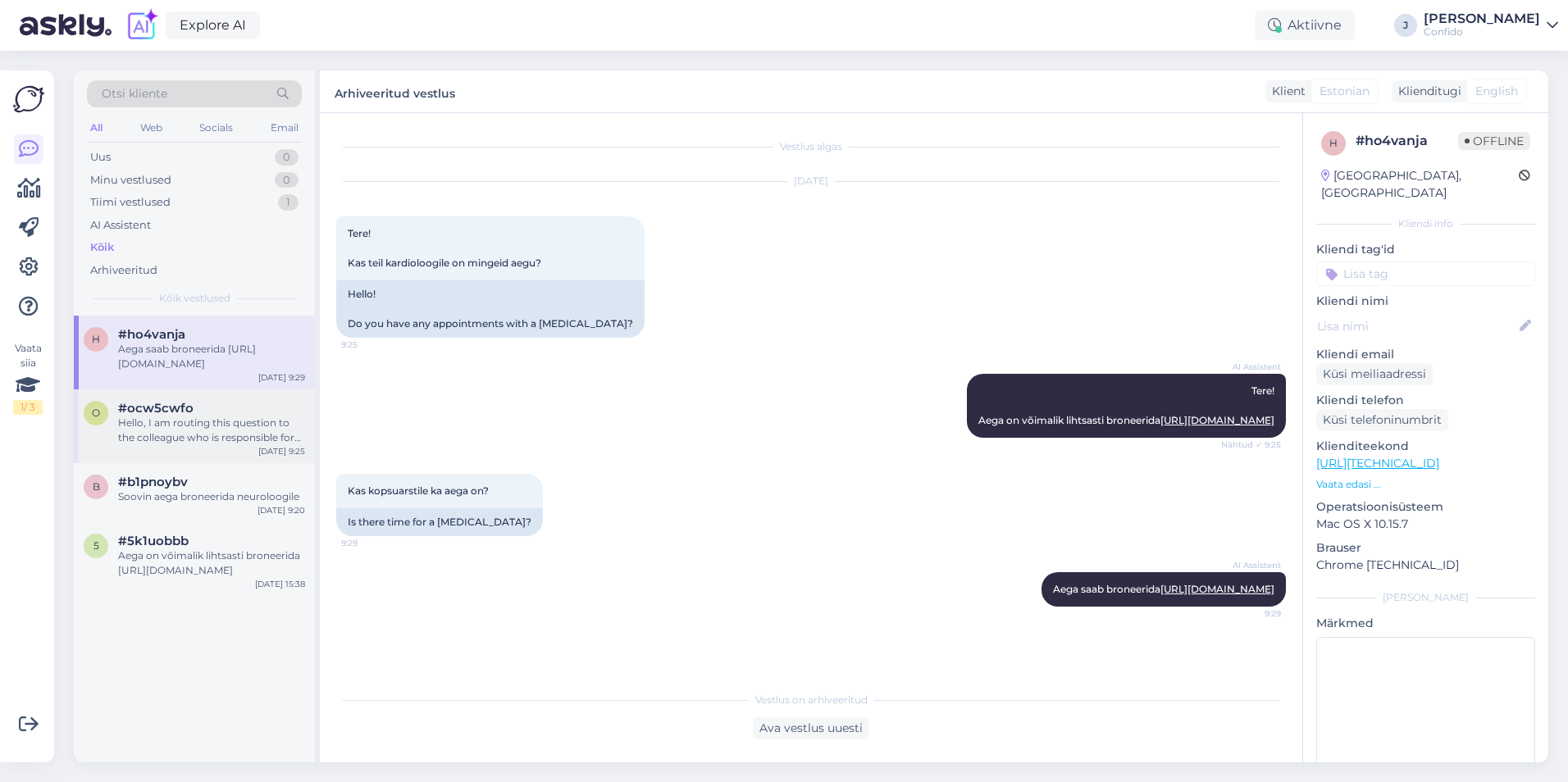
click at [145, 425] on div "Hello, I am routing this question to the colleague who is responsible for this …" at bounding box center [211, 430] width 187 height 29
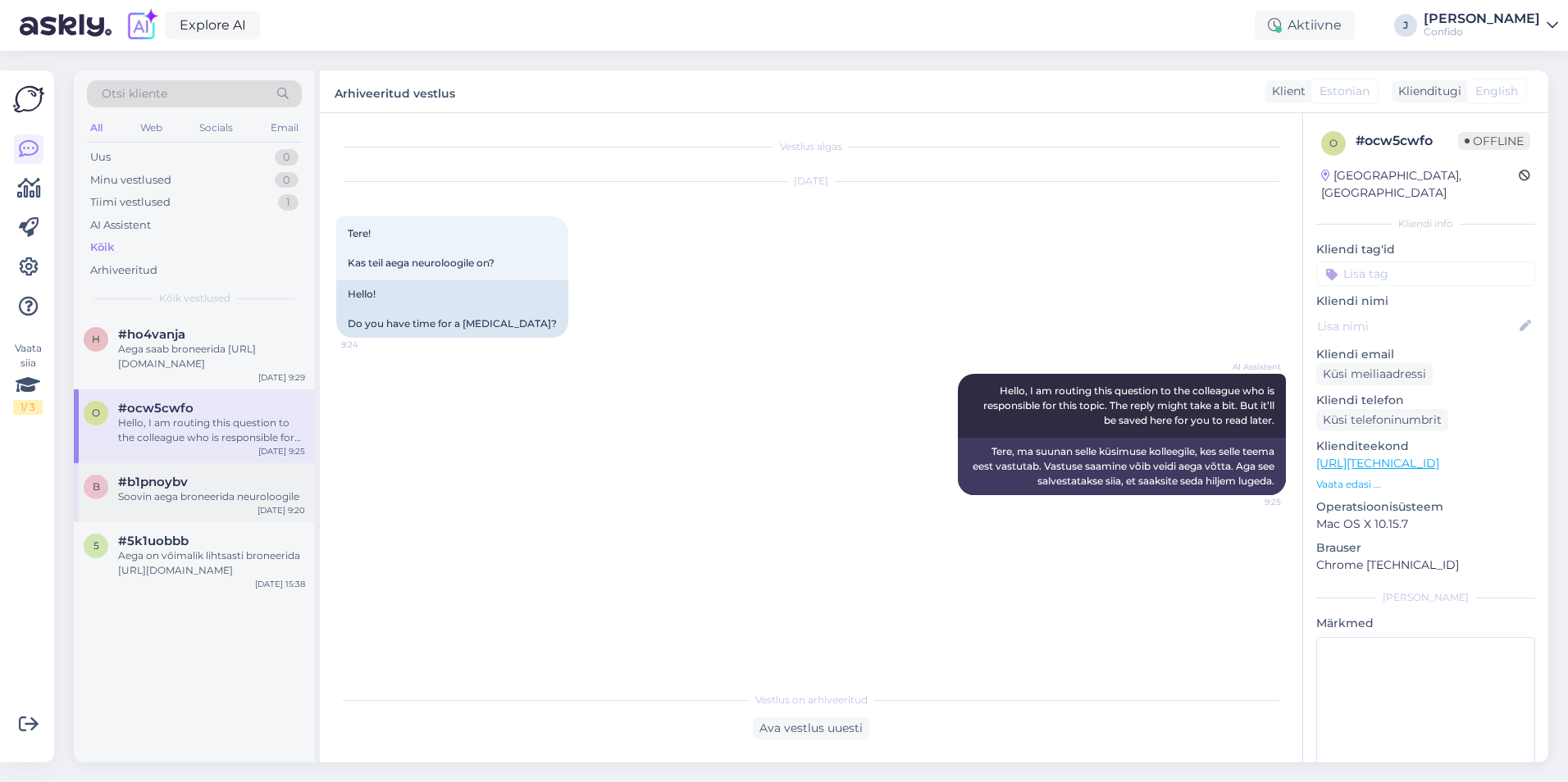
click at [136, 489] on span "#b1pnoybv" at bounding box center [153, 482] width 70 height 15
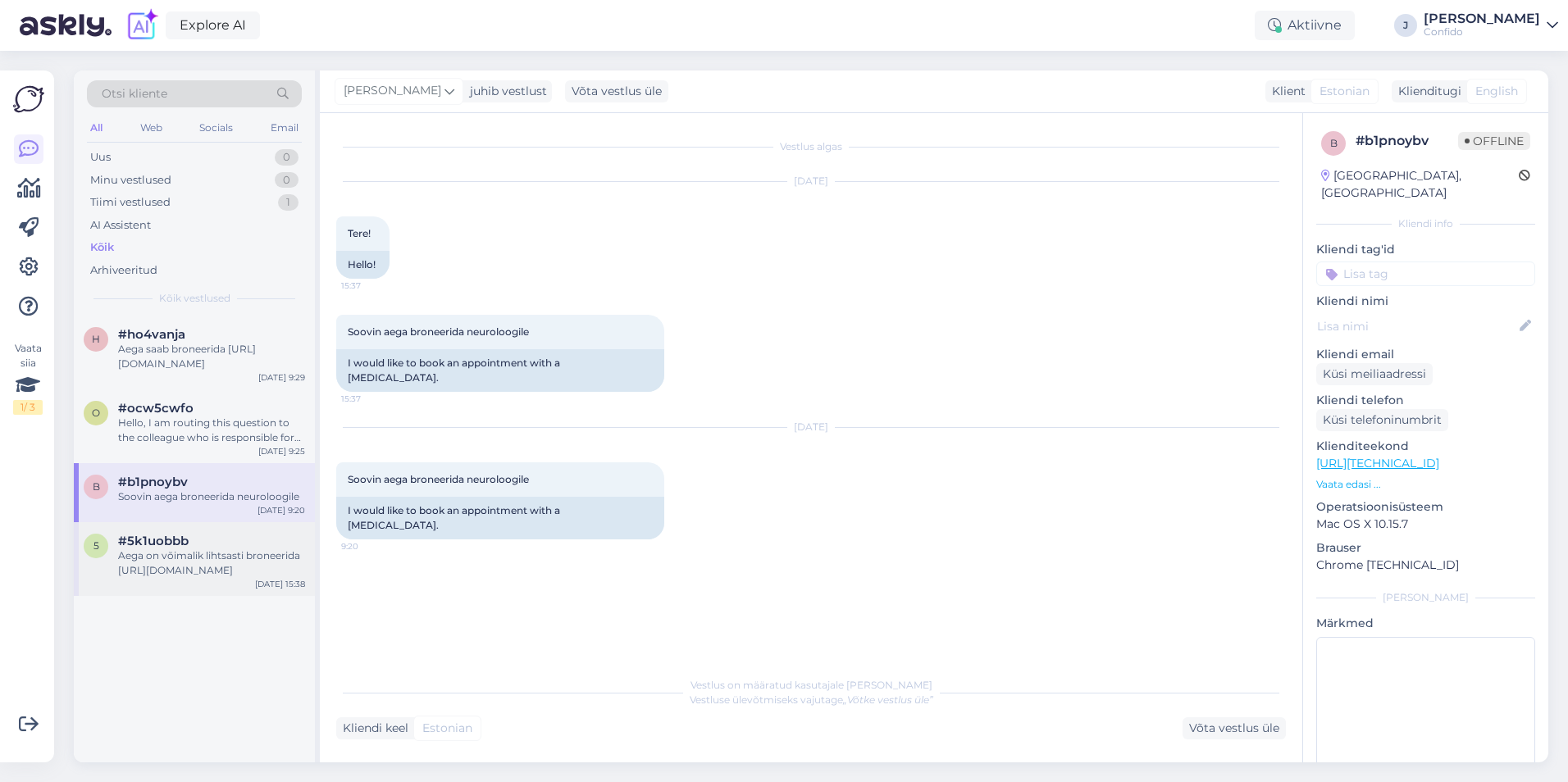
click at [180, 553] on div "Aega on võimalik lihtsasti broneerida https://minu.confido.ee" at bounding box center [211, 562] width 187 height 29
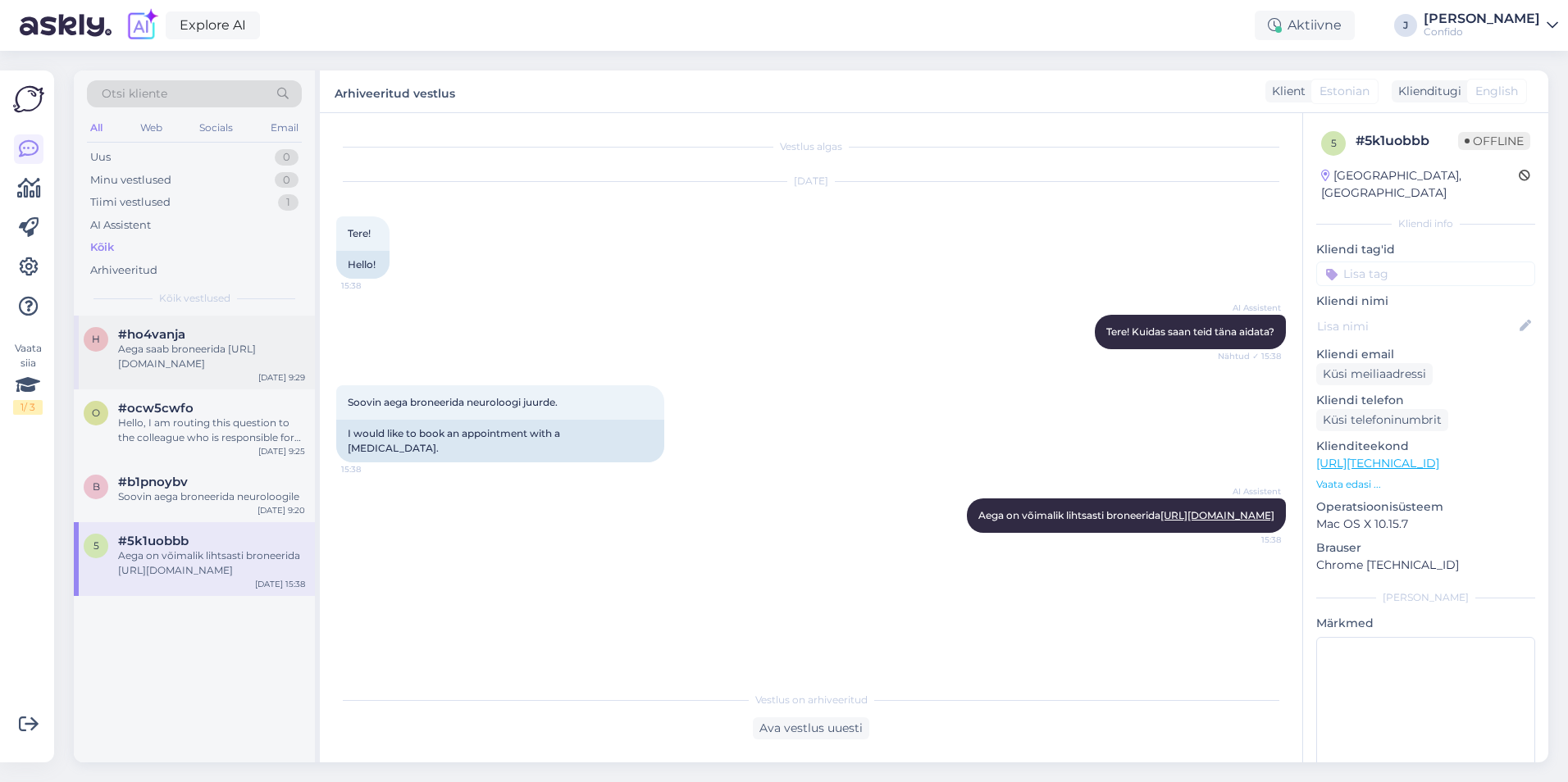
click at [210, 339] on div "#ho4vanja" at bounding box center [211, 334] width 187 height 15
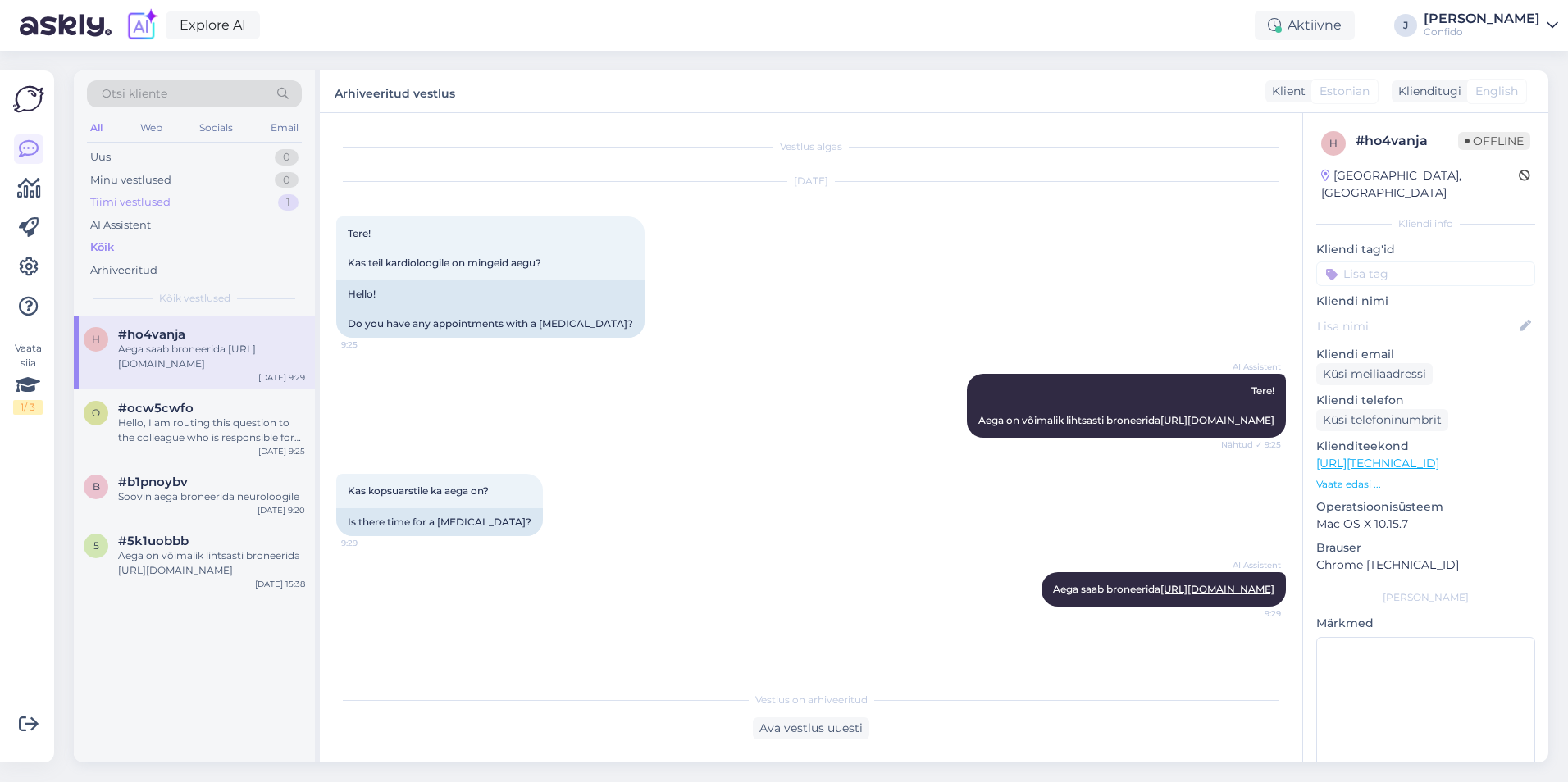
click at [155, 204] on div "Tiimi vestlused" at bounding box center [130, 202] width 80 height 16
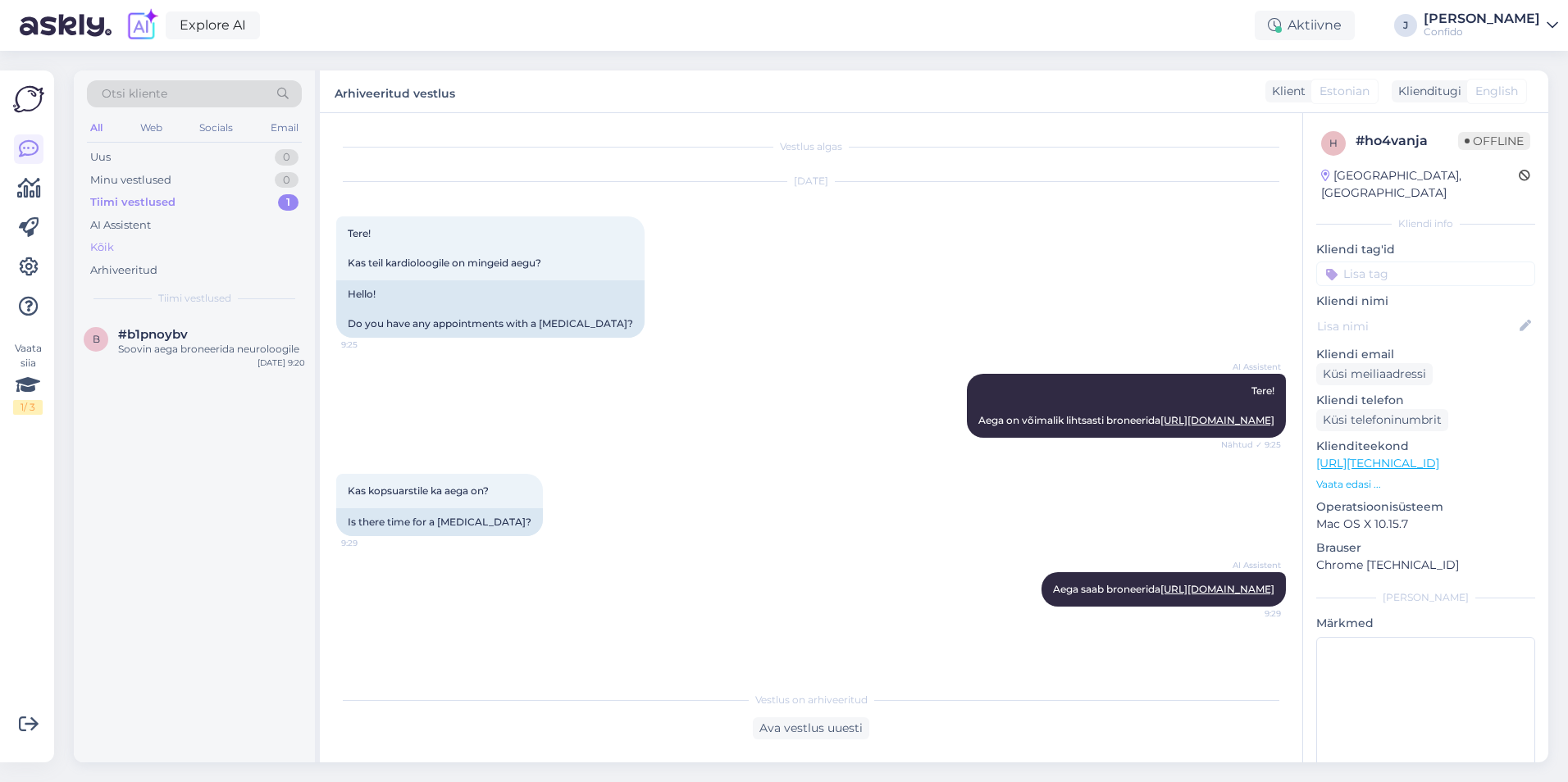
click at [126, 240] on div "Kõik" at bounding box center [194, 248] width 215 height 23
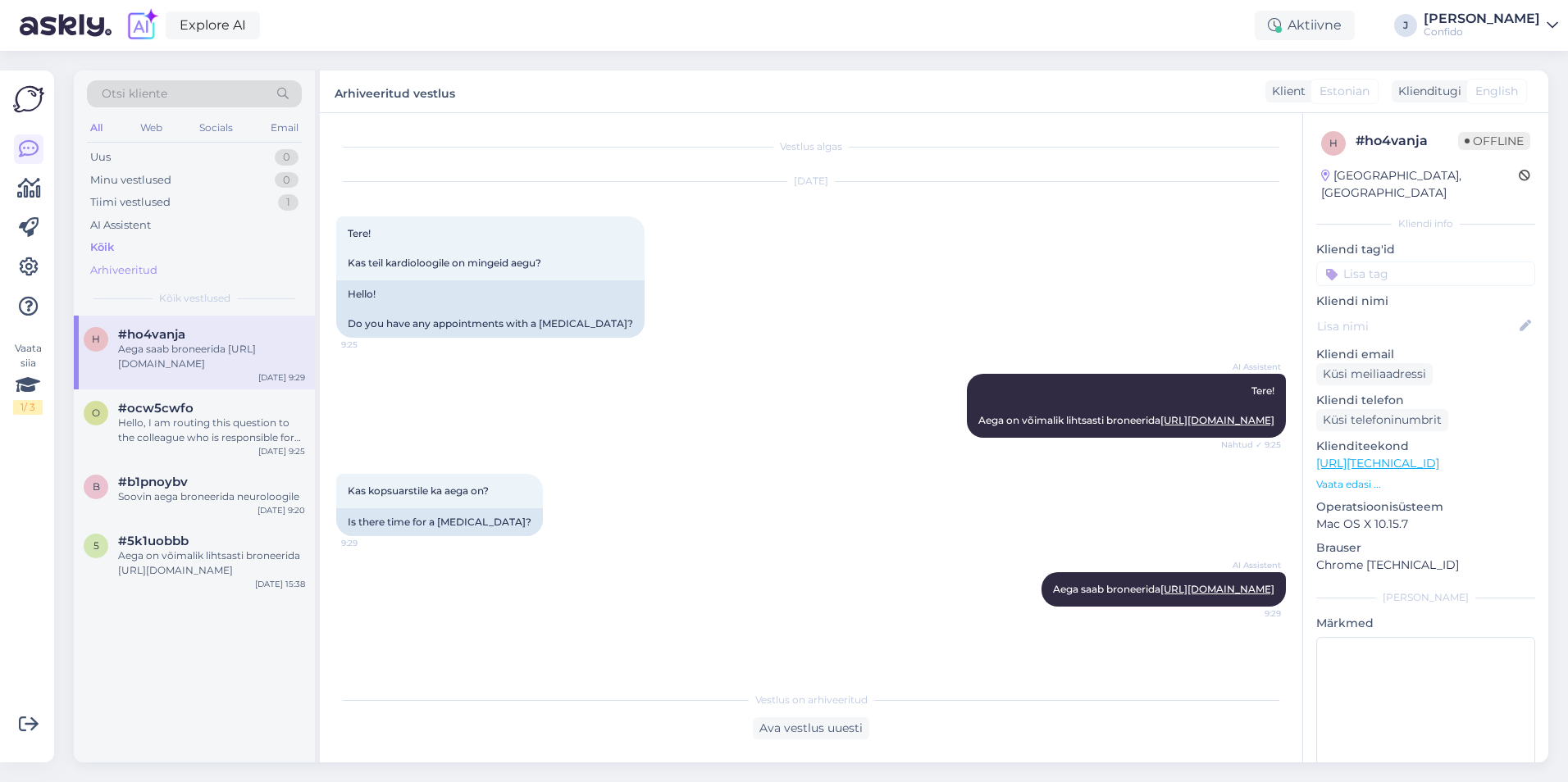
click at [139, 266] on div "Arhiveeritud" at bounding box center [123, 269] width 67 height 16
click at [211, 412] on div "#ocw5cwfo" at bounding box center [211, 409] width 187 height 15
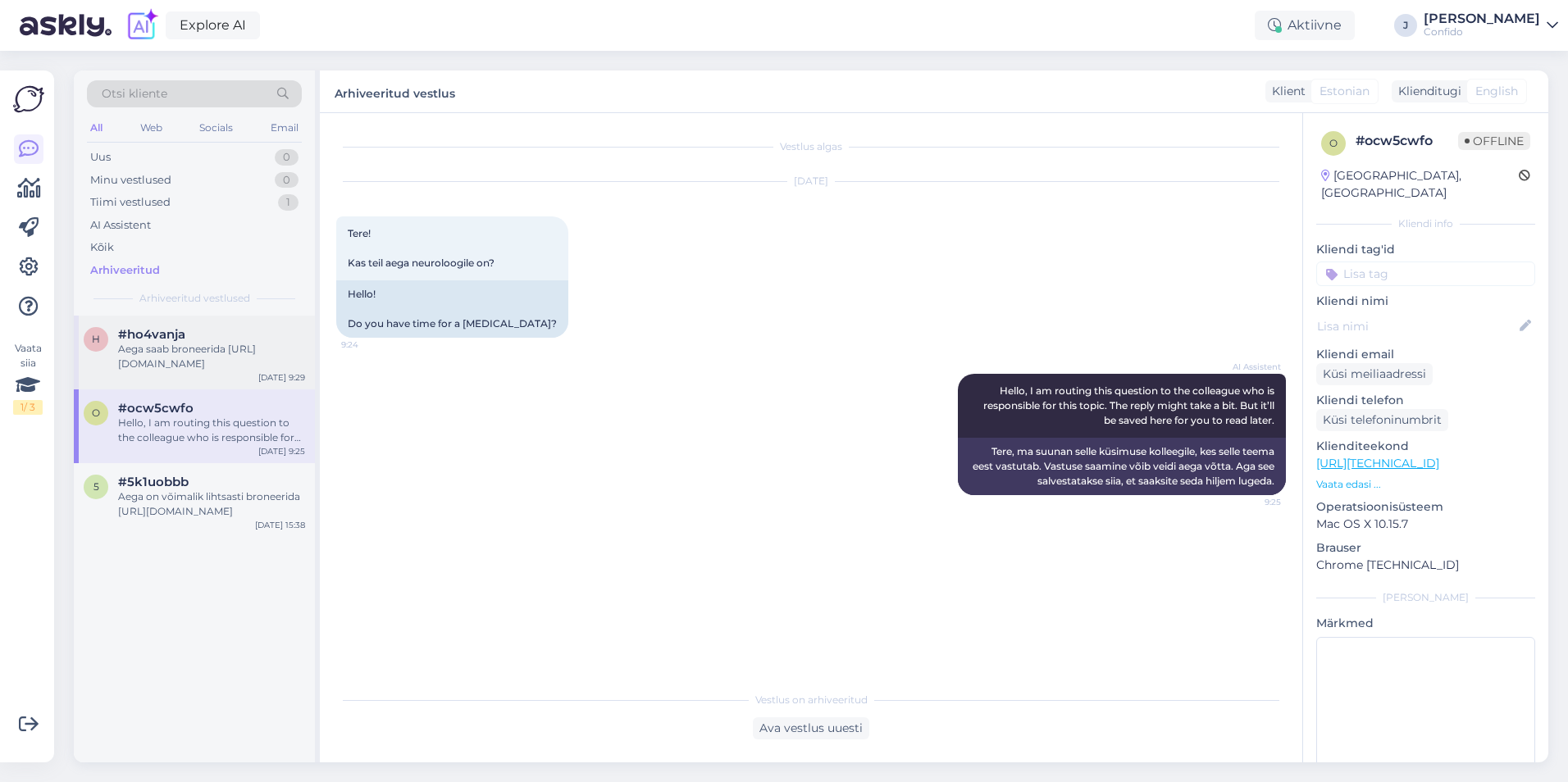
click at [187, 346] on div "Aega saab broneerida https://minu.confido.ee/services?lang=et&searchText=pulmon…" at bounding box center [211, 356] width 187 height 29
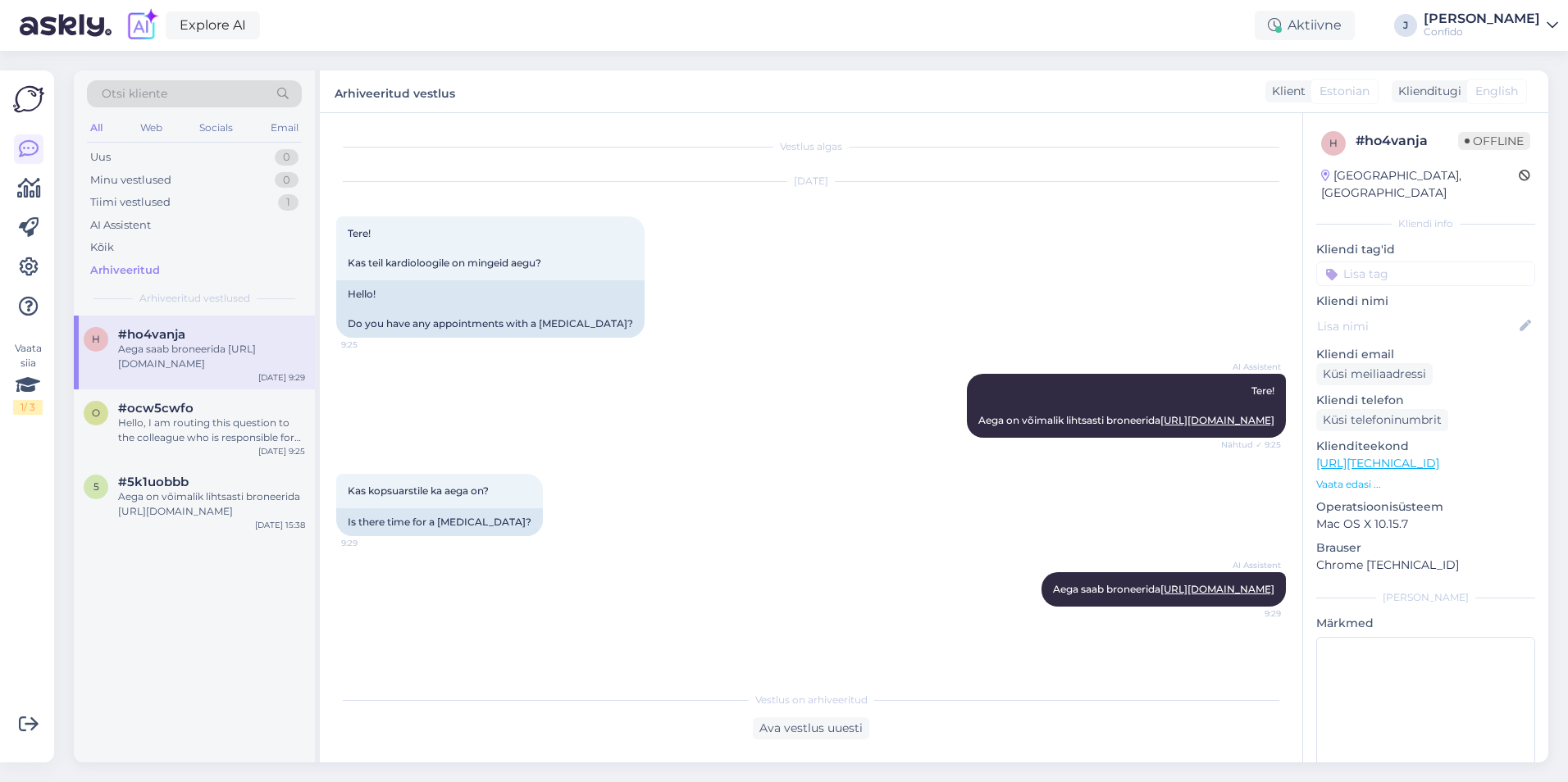
scroll to position [1, 0]
click at [200, 495] on div "Aega on võimalik lihtsasti broneerida https://minu.confido.ee" at bounding box center [211, 503] width 187 height 29
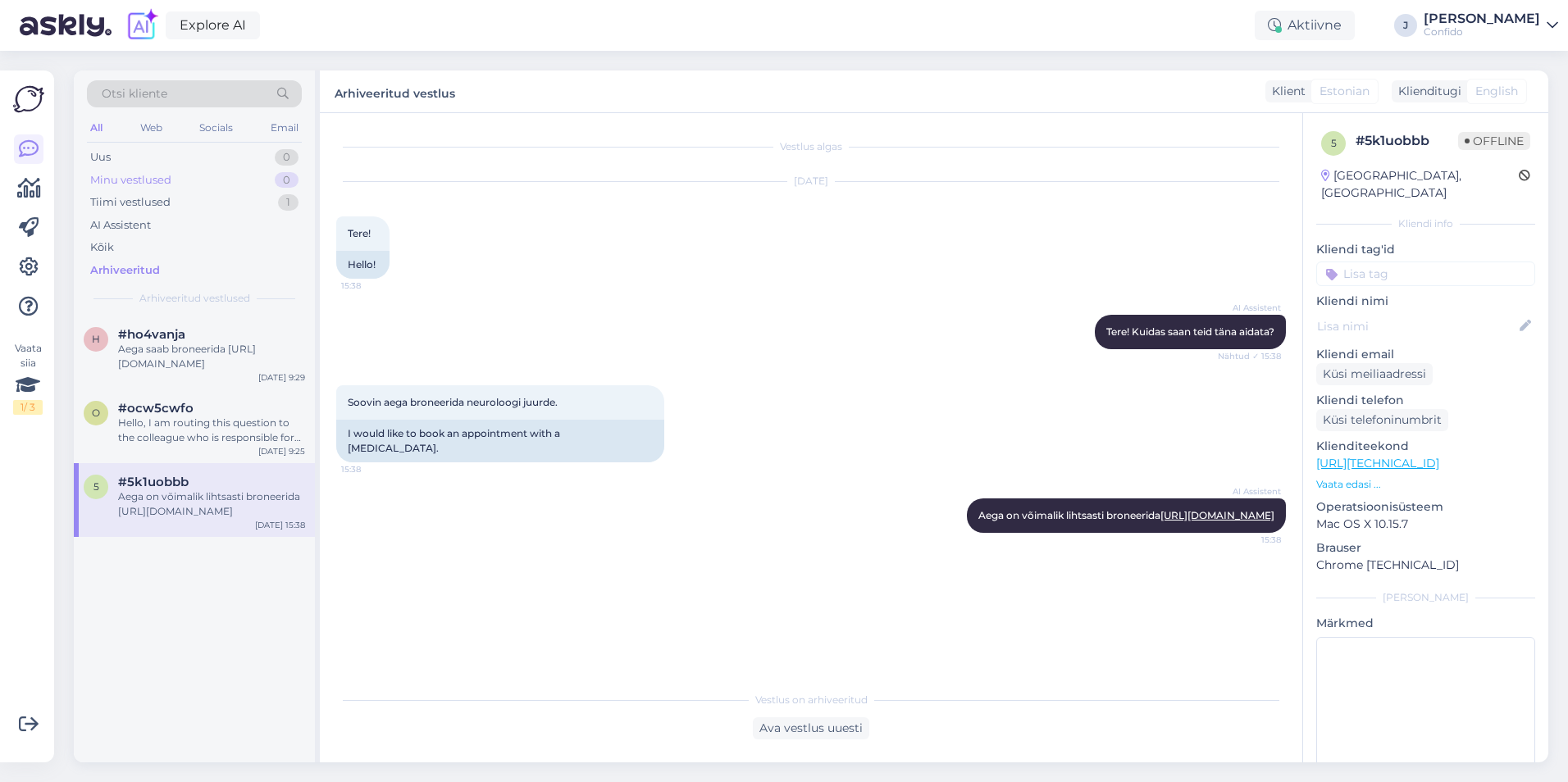
click at [135, 174] on div "Minu vestlused" at bounding box center [131, 180] width 81 height 16
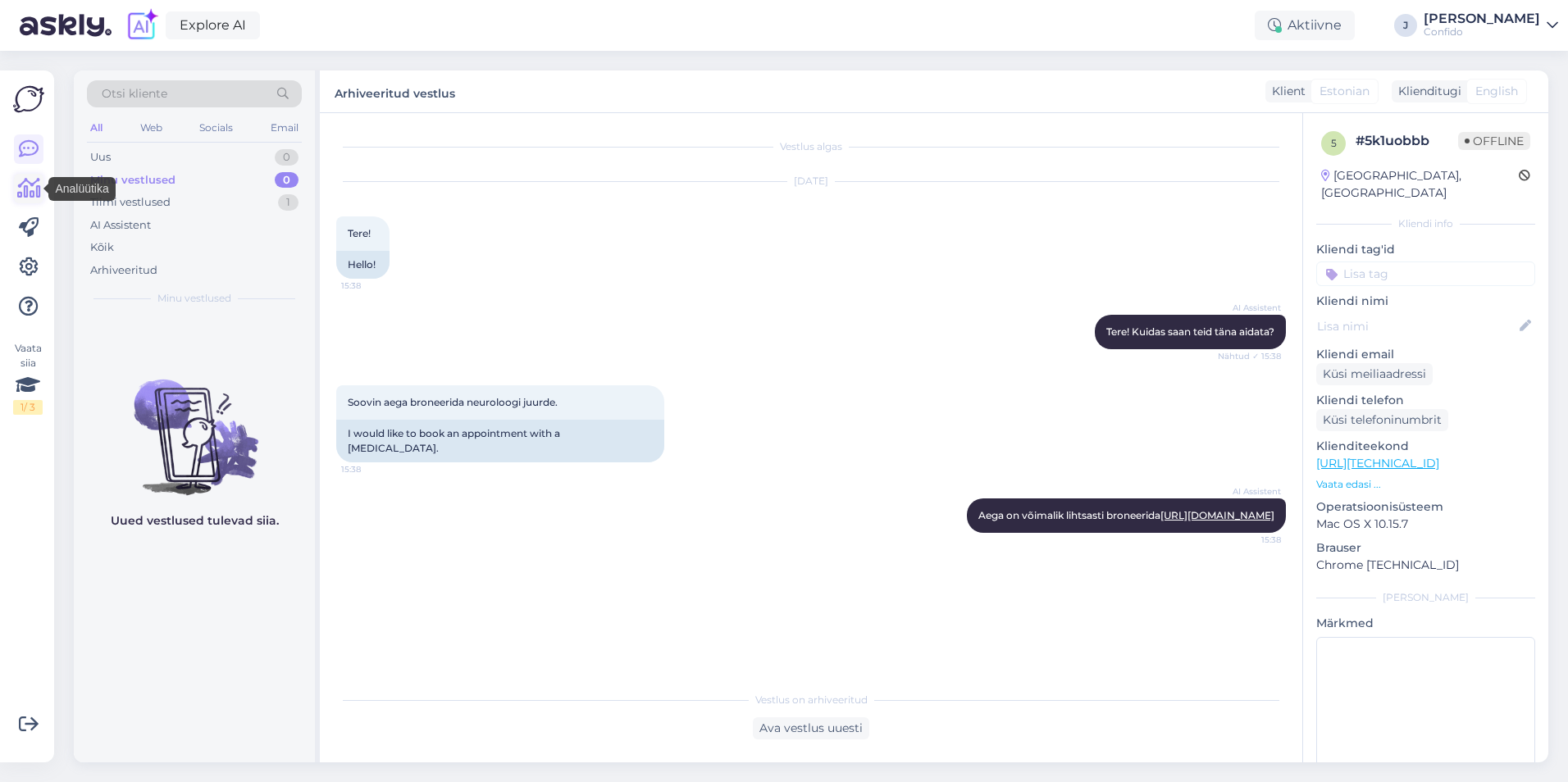
click at [25, 190] on icon at bounding box center [28, 188] width 24 height 20
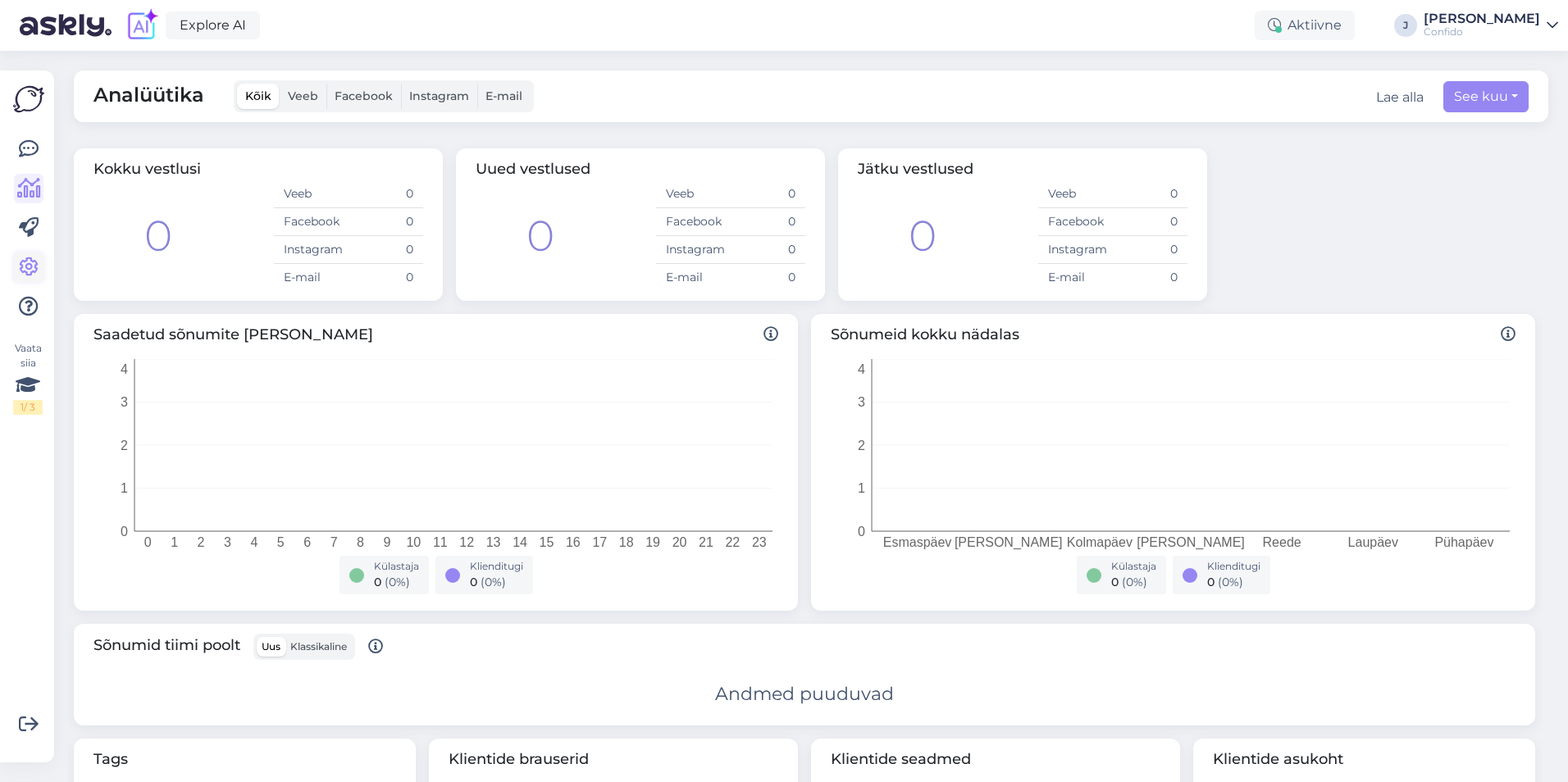
click at [23, 262] on icon at bounding box center [28, 267] width 20 height 20
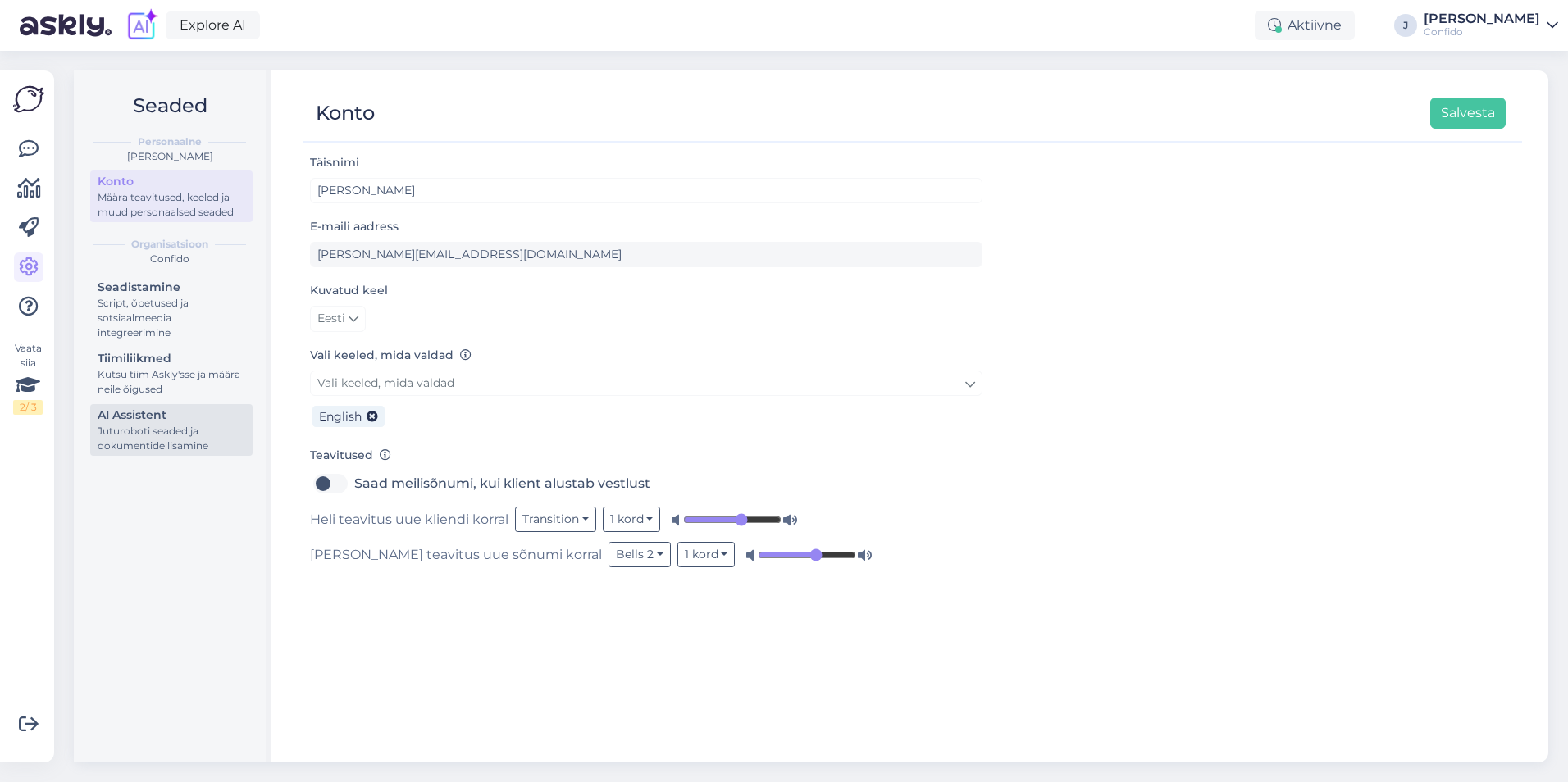
click at [165, 415] on div "AI Assistent" at bounding box center [172, 415] width 148 height 17
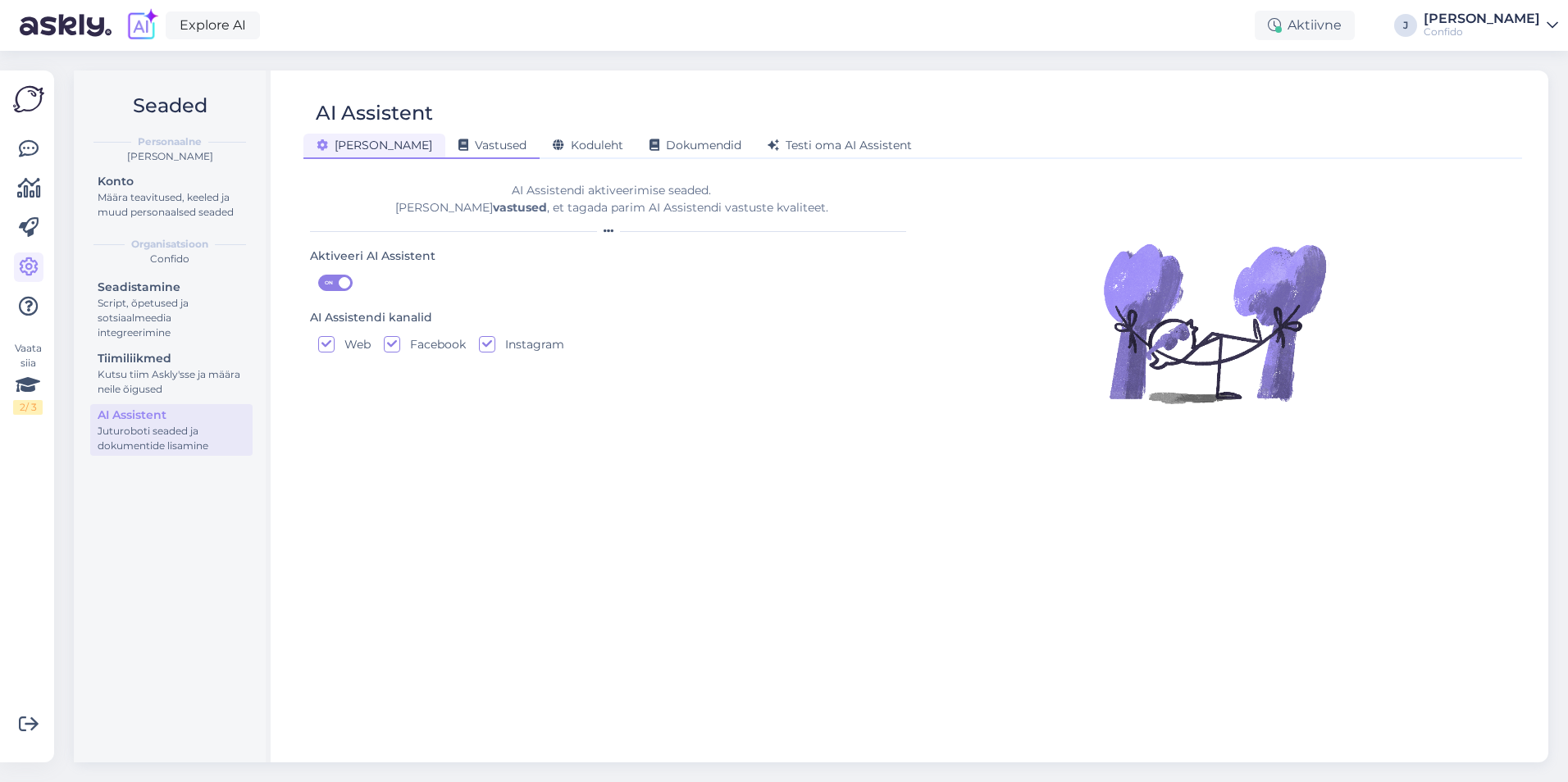
click at [458, 148] on span "Vastused" at bounding box center [492, 145] width 68 height 15
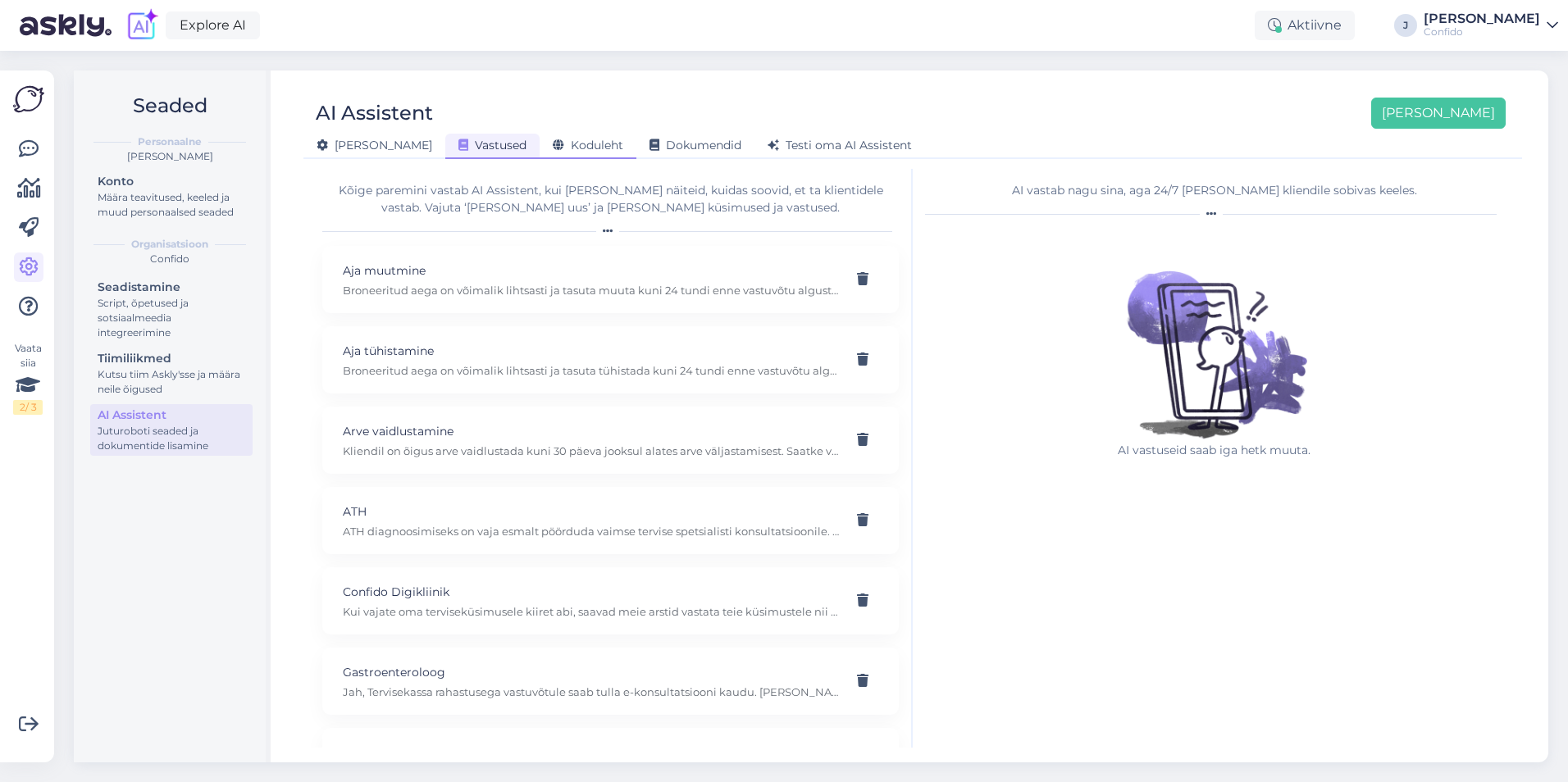
click at [552, 151] on span "Koduleht" at bounding box center [587, 145] width 71 height 15
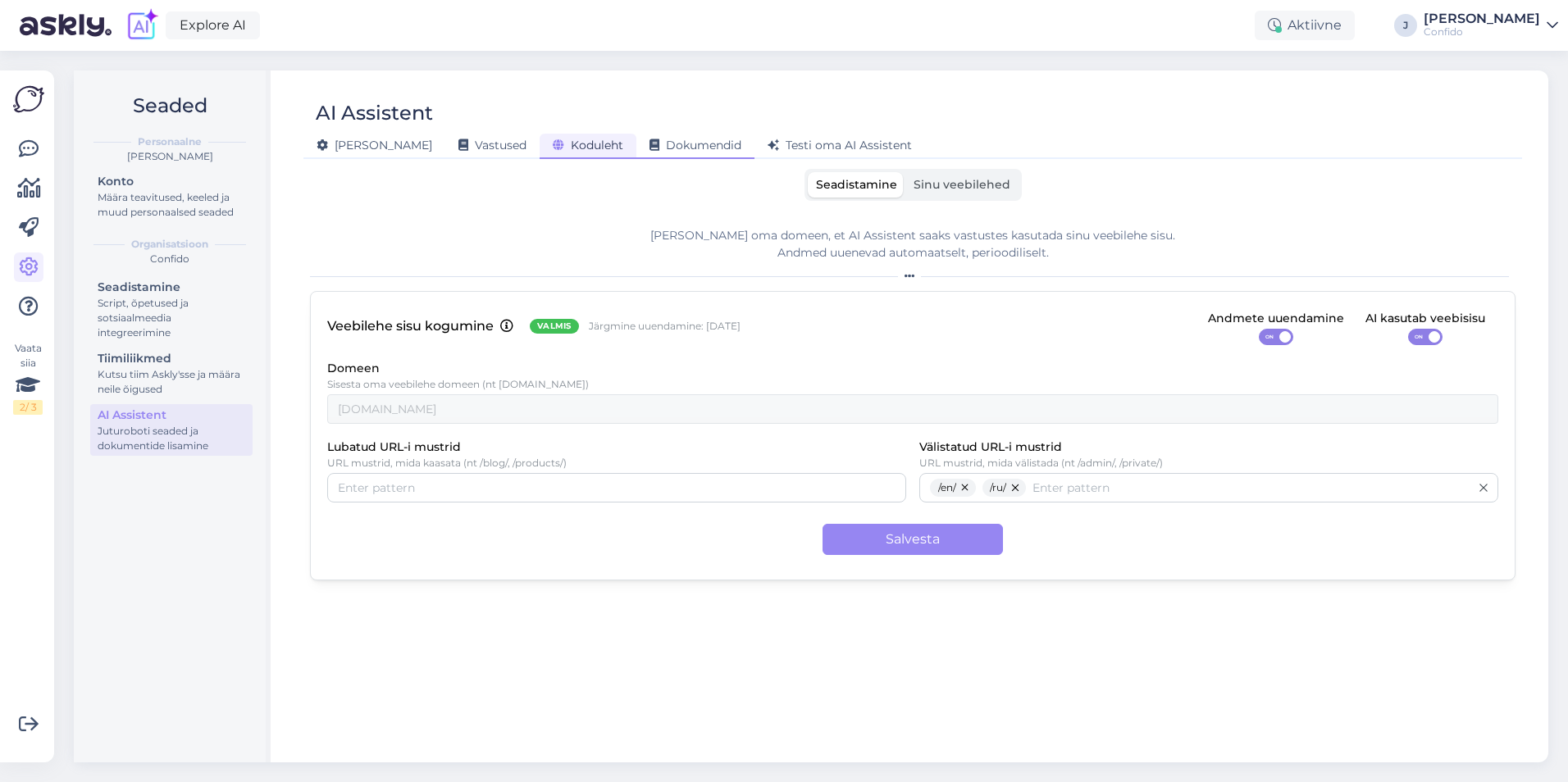
click at [649, 146] on span "Dokumendid" at bounding box center [694, 145] width 91 height 15
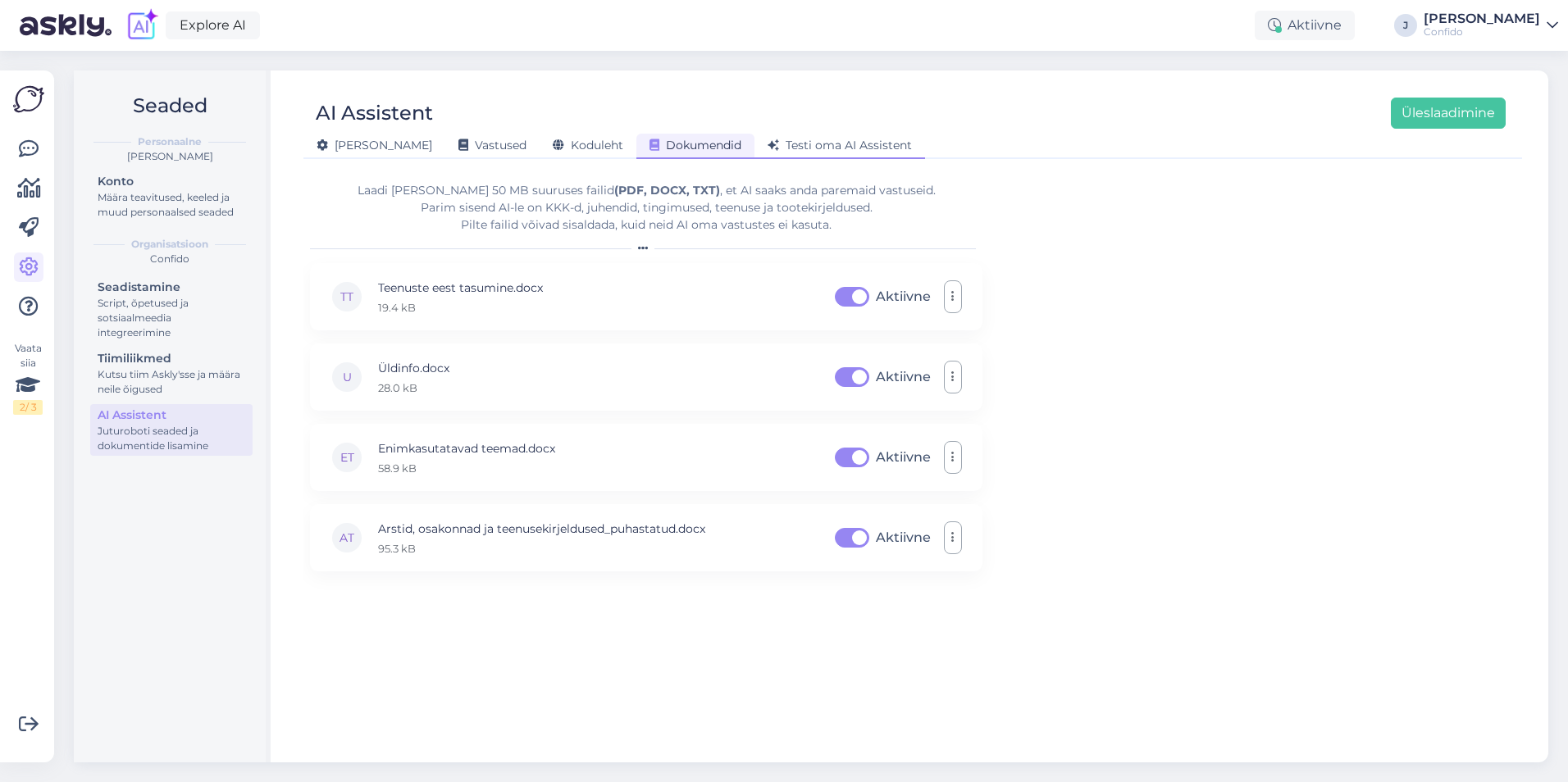
click at [767, 142] on span "Testi oma AI Assistent" at bounding box center [839, 145] width 144 height 15
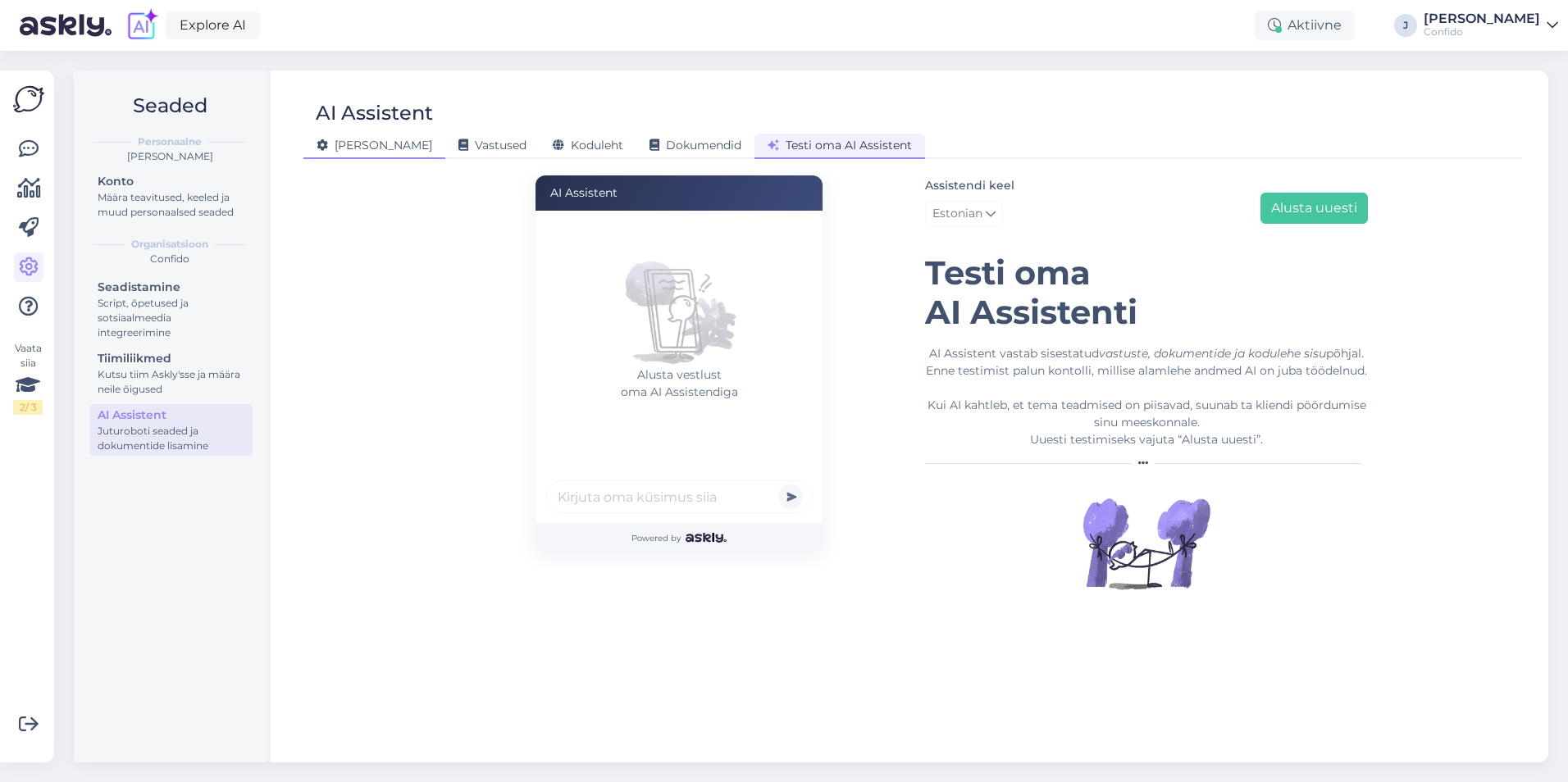
click at [342, 150] on span "Üldine" at bounding box center [374, 145] width 116 height 15
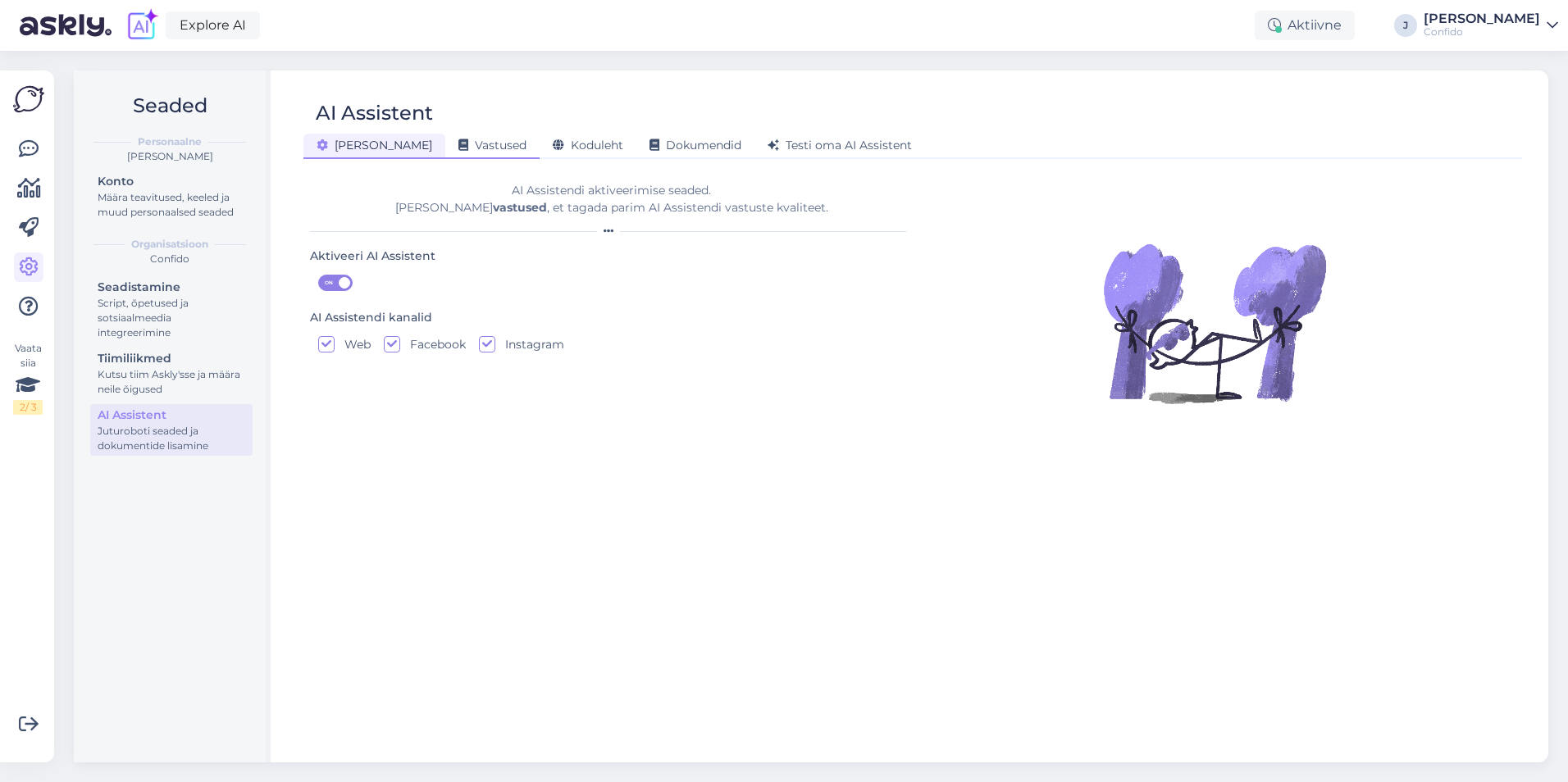
click at [458, 142] on span "Vastused" at bounding box center [492, 145] width 68 height 15
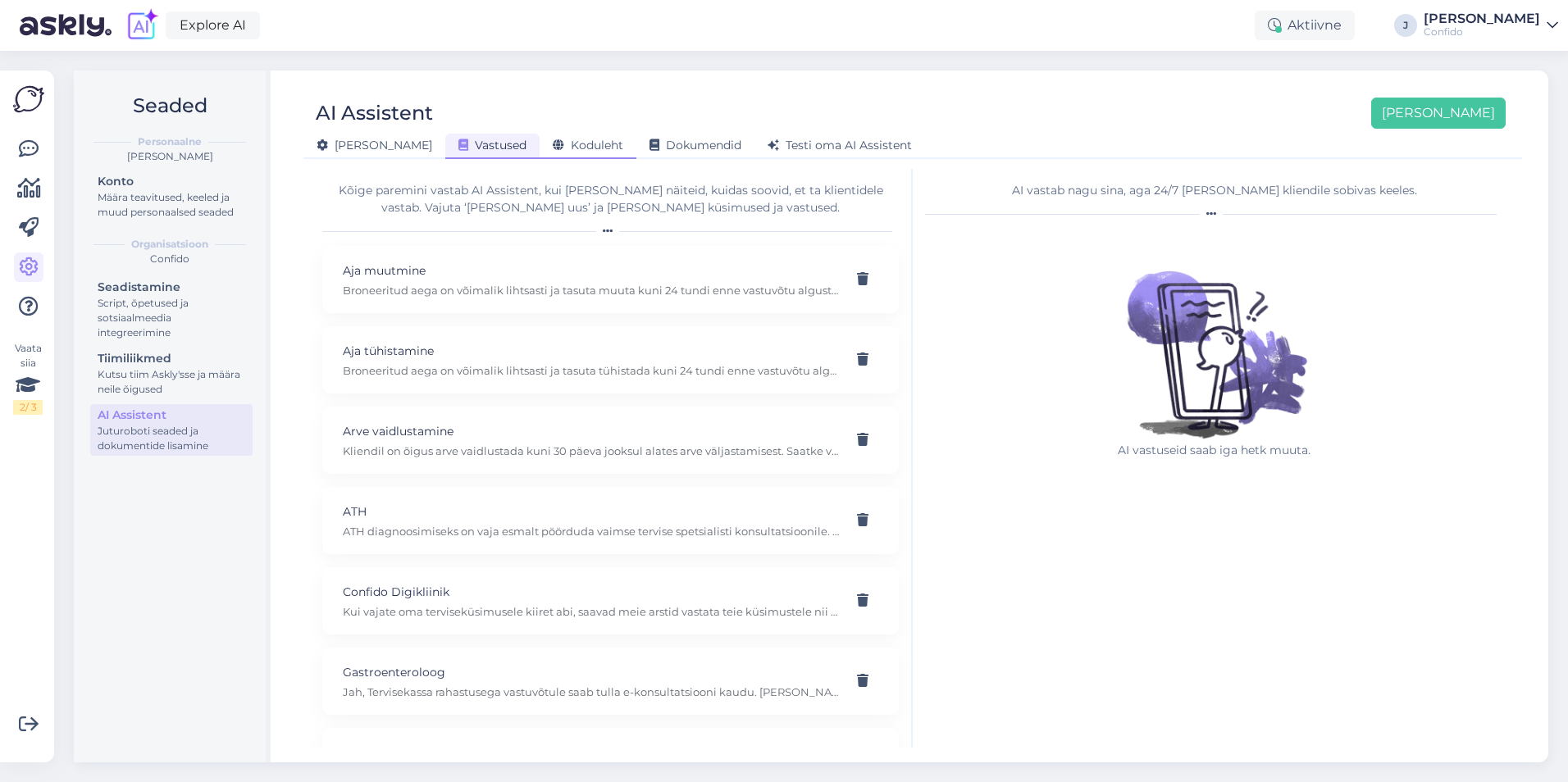
click at [552, 146] on span "Koduleht" at bounding box center [587, 145] width 71 height 15
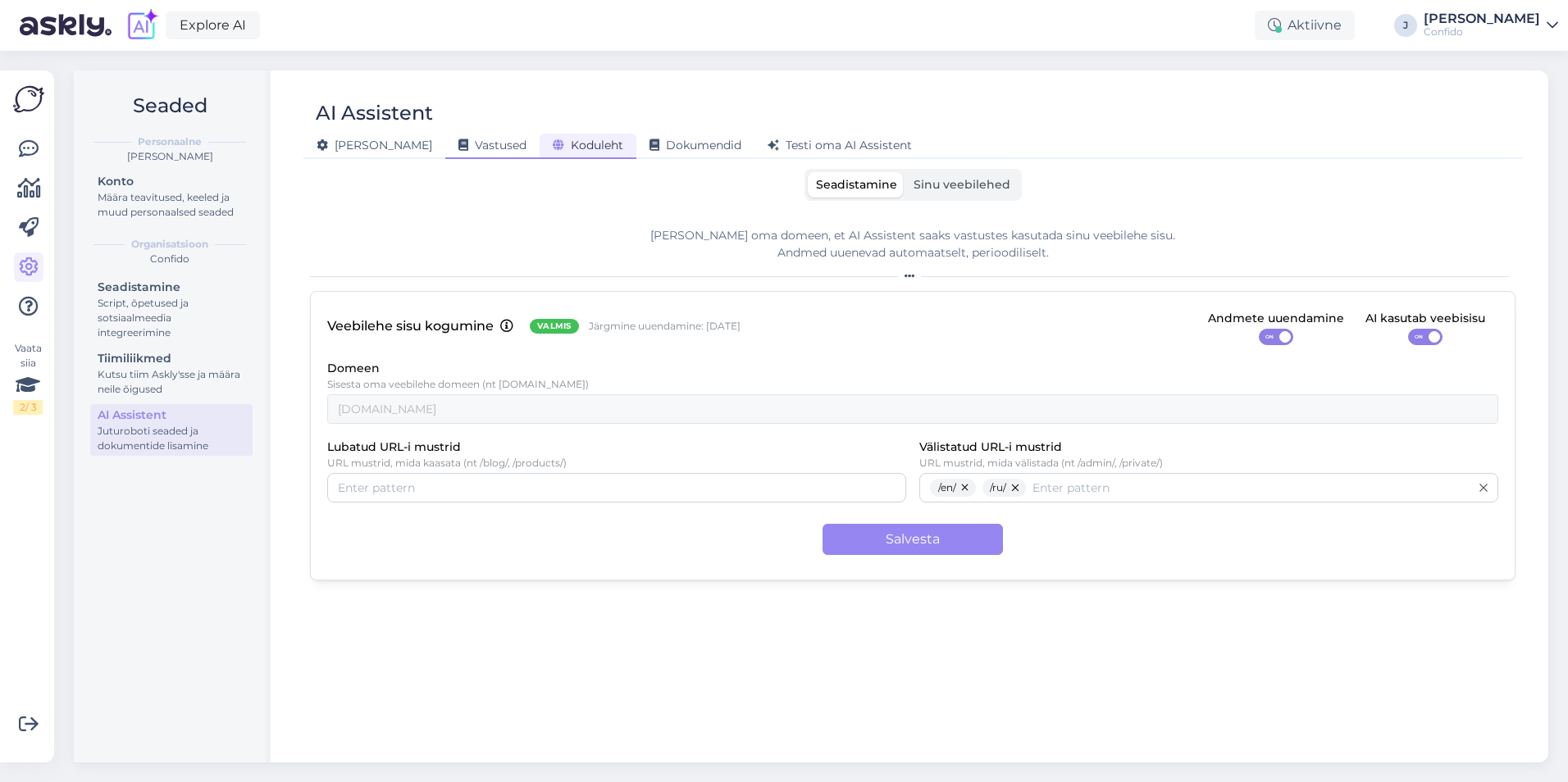
click at [458, 141] on icon at bounding box center [463, 146] width 9 height 11
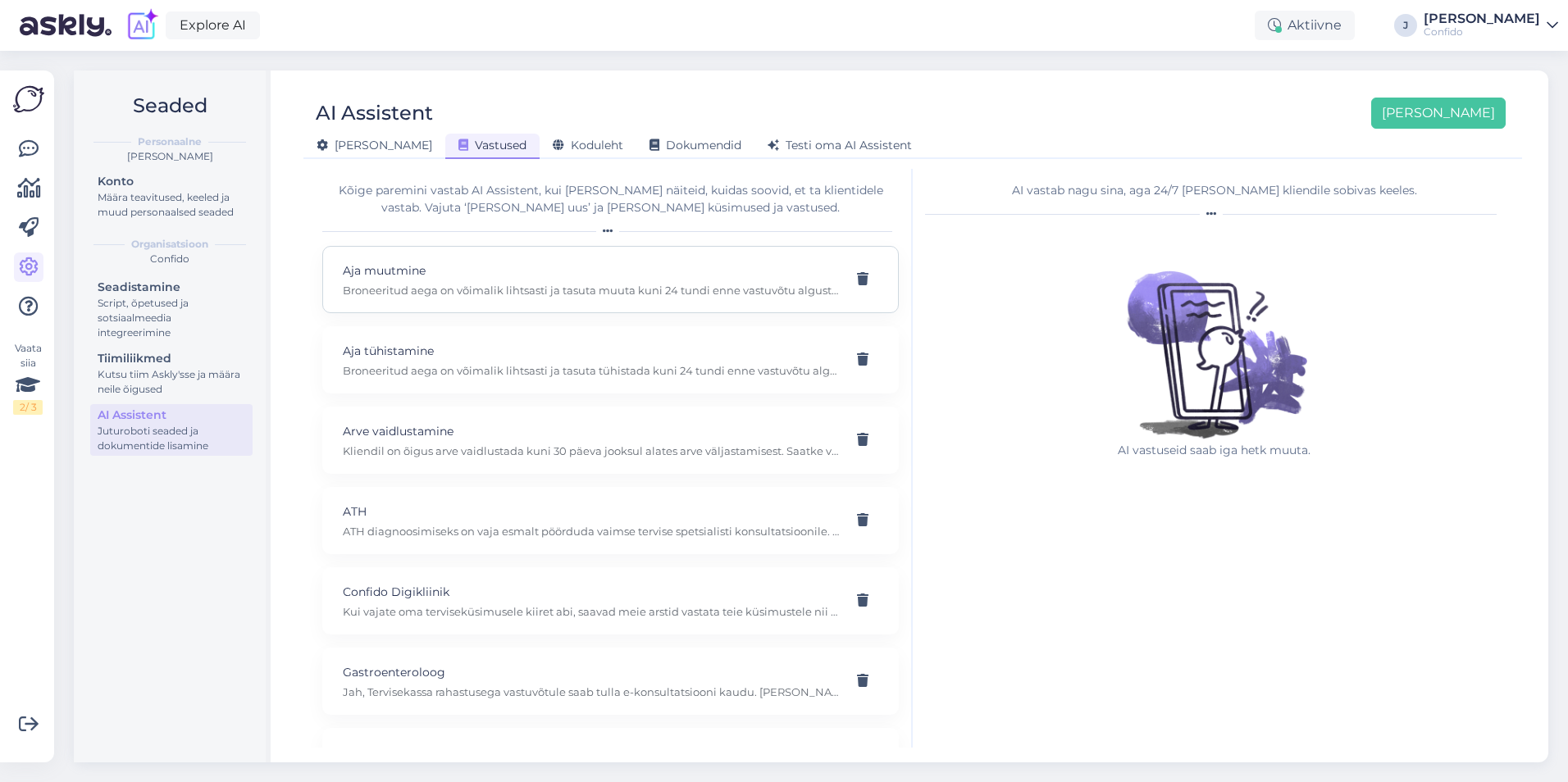
click at [507, 260] on div "Aja muutmine Broneeritud aega on võimalik lihtsasti ja tasuta muuta kuni 24 tun…" at bounding box center [611, 279] width 577 height 67
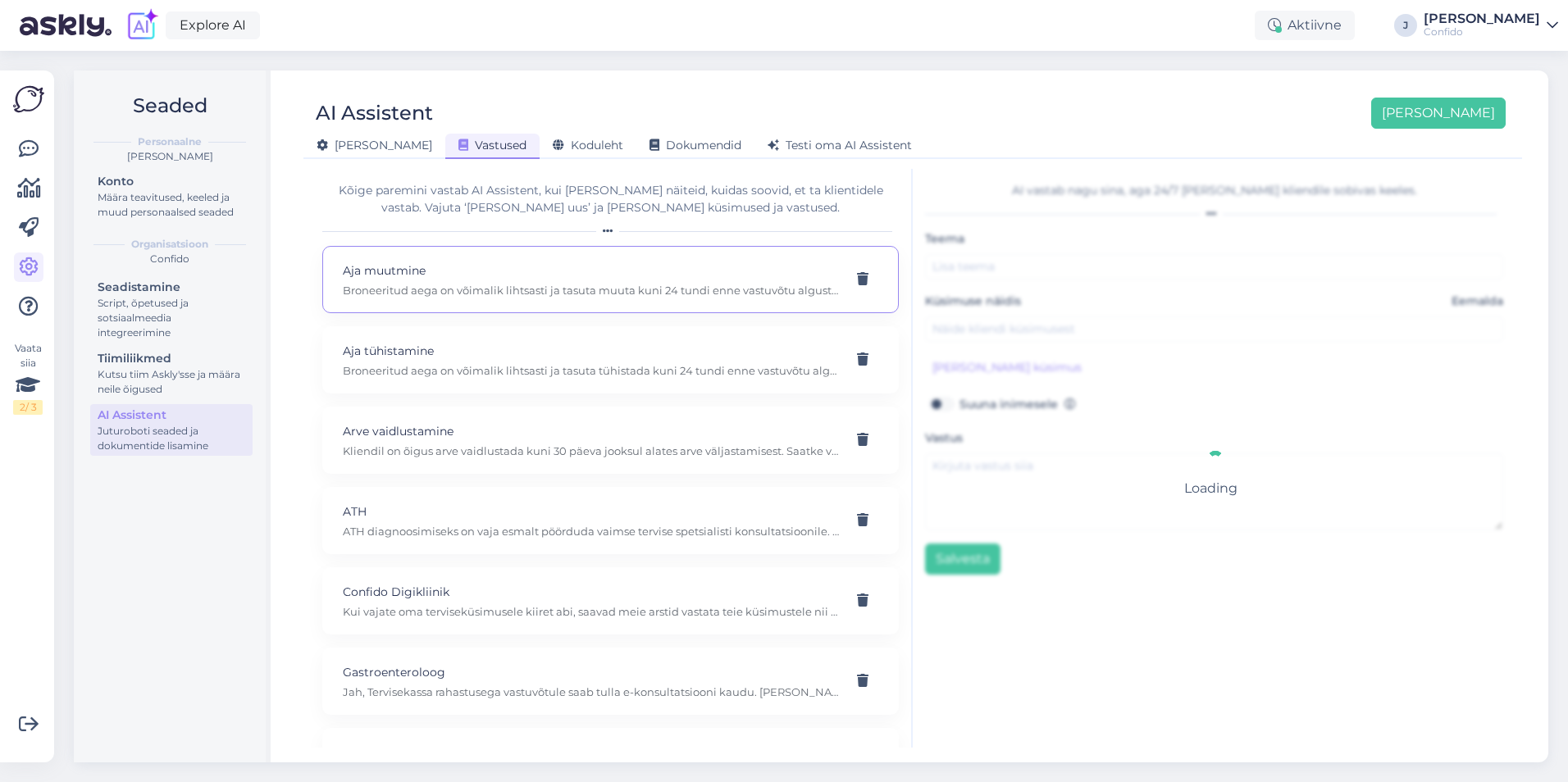
type input "Aja muutmine"
type input "Kuidas aega muuta?"
type textarea "Broneeritud aega on võimalik lihtsasti ja tasuta muuta kuni 24 tundi enne vastu…"
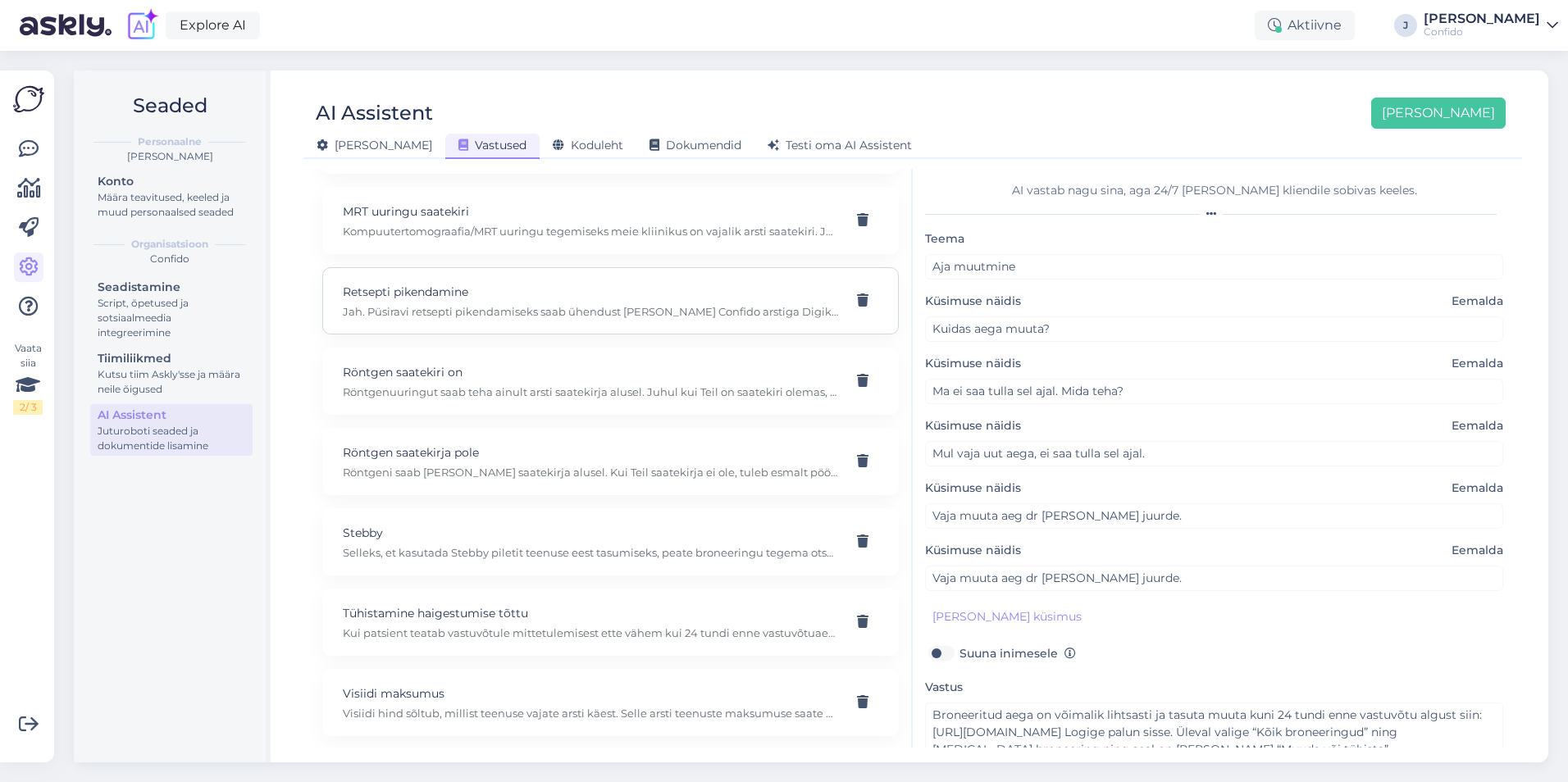
scroll to position [864, 0]
click at [494, 386] on p "Röntgenuuringut saab teha ainult arsti saatekirja alusel. Juhul kui Teil on saa…" at bounding box center [591, 390] width 496 height 15
type input "Röntgen saatekiri on"
type input "Kas röntgenile saab tulla ilma saatekirjata?"
type textarea "Röntgenuuringut saab teha ainult arsti saatekirja alusel. Juhul kui Teil on saa…"
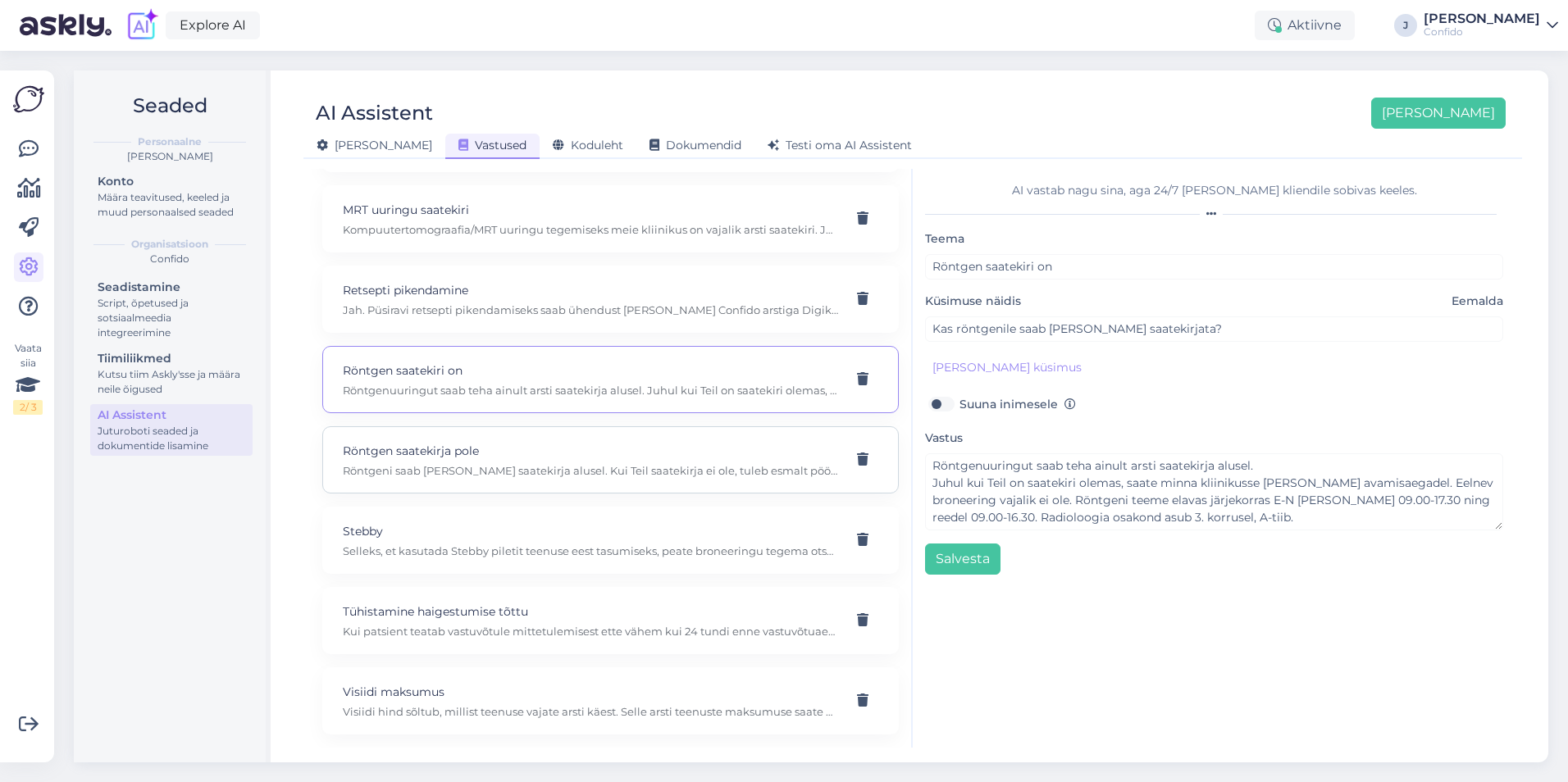
click at [492, 435] on div "Röntgen saatekirja pole Röntgeni saab teha vaid saatekirja alusel. Kui Teil saa…" at bounding box center [611, 459] width 577 height 67
type input "Röntgen saatekirja pole"
type input "Kas röntgeni saatekiri on vajalik?"
type textarea "Röntgeni saab teha vaid saatekirja alusel. Kui Teil saatekirja ei ole, tuleb es…"
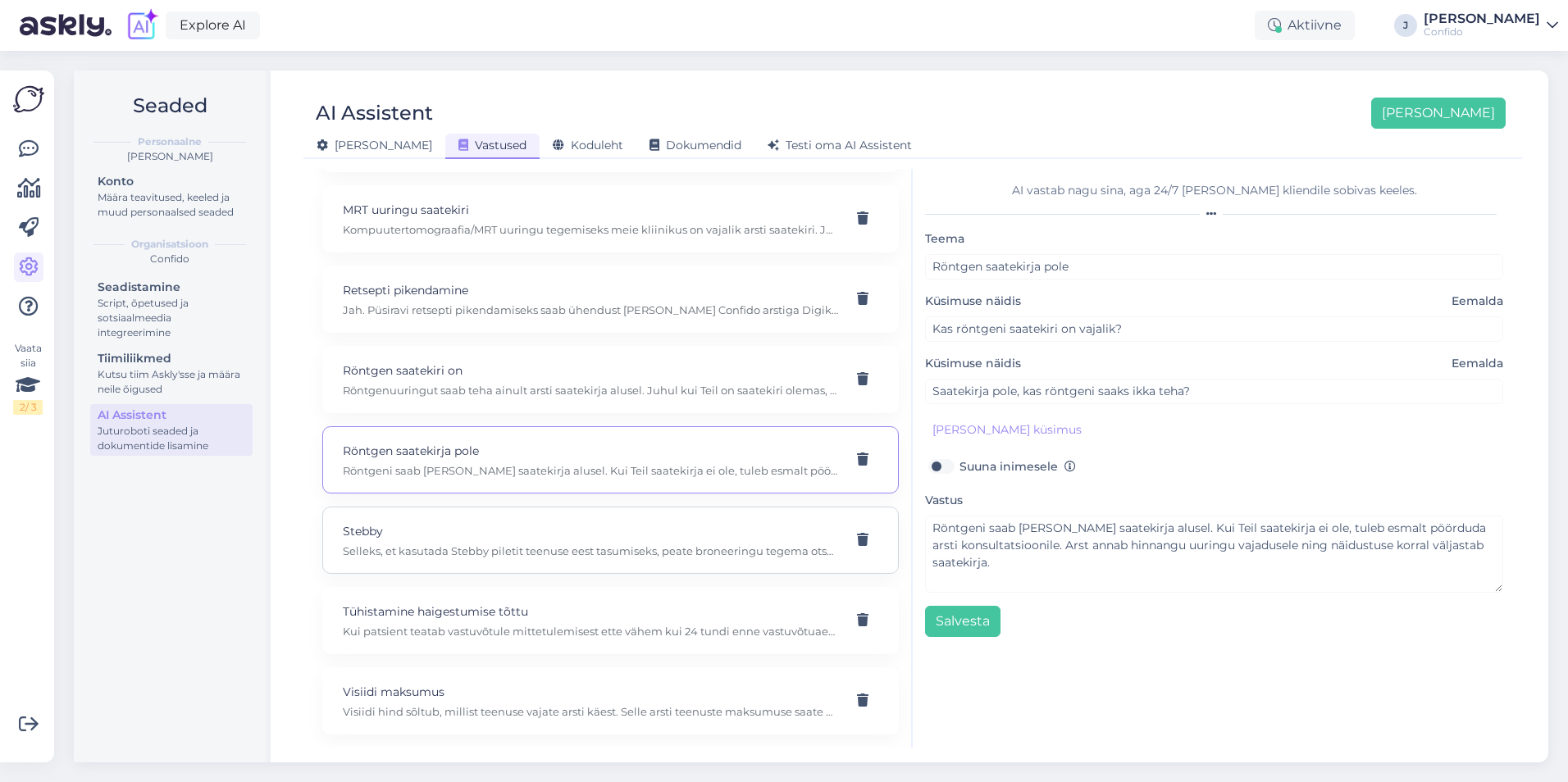
click at [494, 537] on p "Stebby" at bounding box center [591, 530] width 496 height 18
type input "Stebby"
type input "Kuidas tasuda teenuse eest Stebby piletiga?"
type textarea "Selleks, et kasutada Stebby piletit teenuse eest tasumiseks, peate broneeringu …"
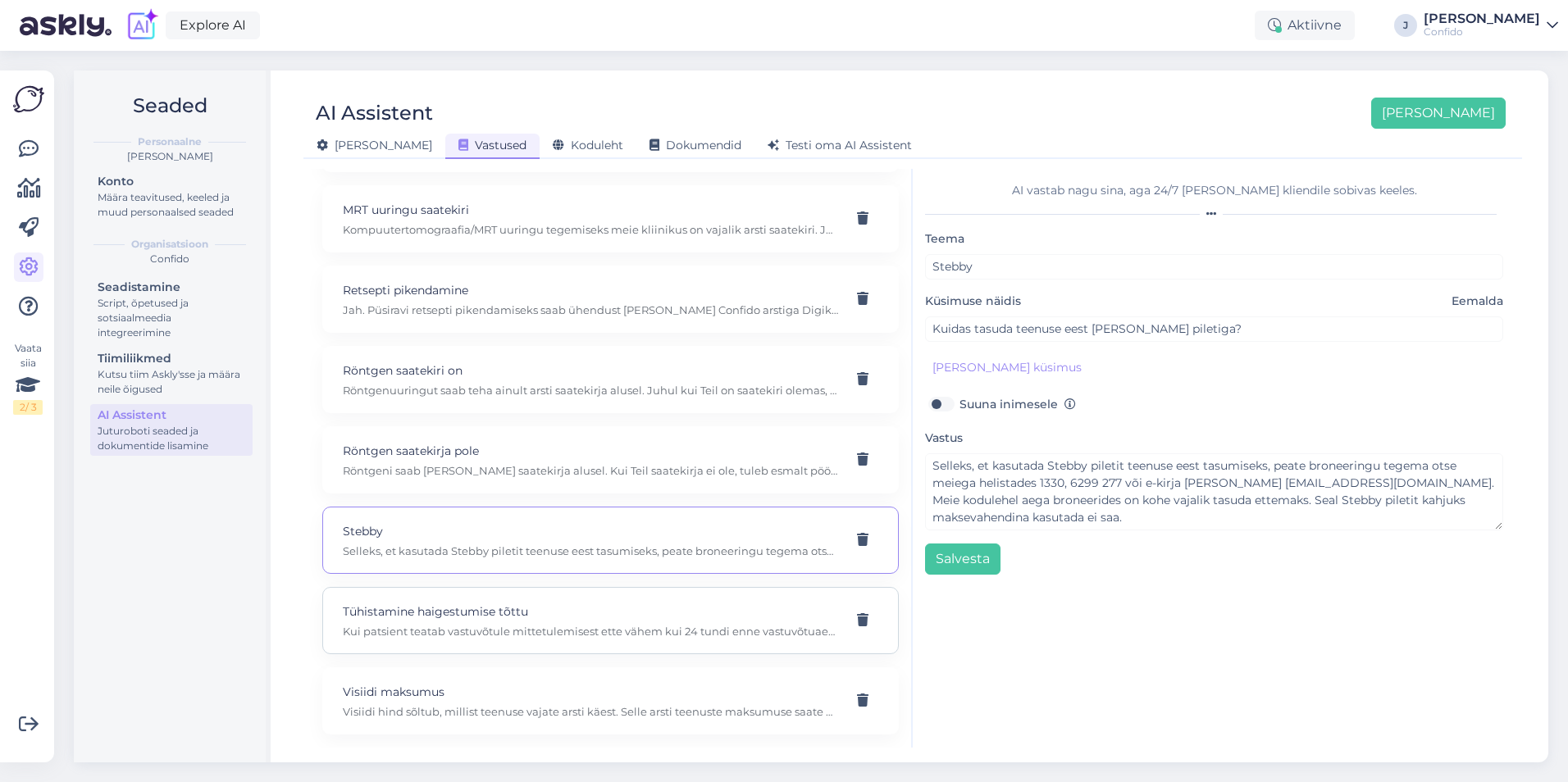
click at [503, 630] on p "Kui patsient teatab vastuvõtule mittetulemisest ette vähem kui 24 tundi enne va…" at bounding box center [591, 631] width 496 height 15
type input "Tühistamine haigestumise tõttu"
type input "Mida teha, kui klient tühistab aja vähem kui 24 tundi enne visiiti?"
type textarea "Kui patsient teatab vastuvõtule mittetulemisest ette vähem kui 24 tundi enne va…"
click at [513, 673] on div "Visiidi maksumus Visiidi hind sõltub, millist teenuse vajate arsti käest. Selle…" at bounding box center [611, 700] width 577 height 67
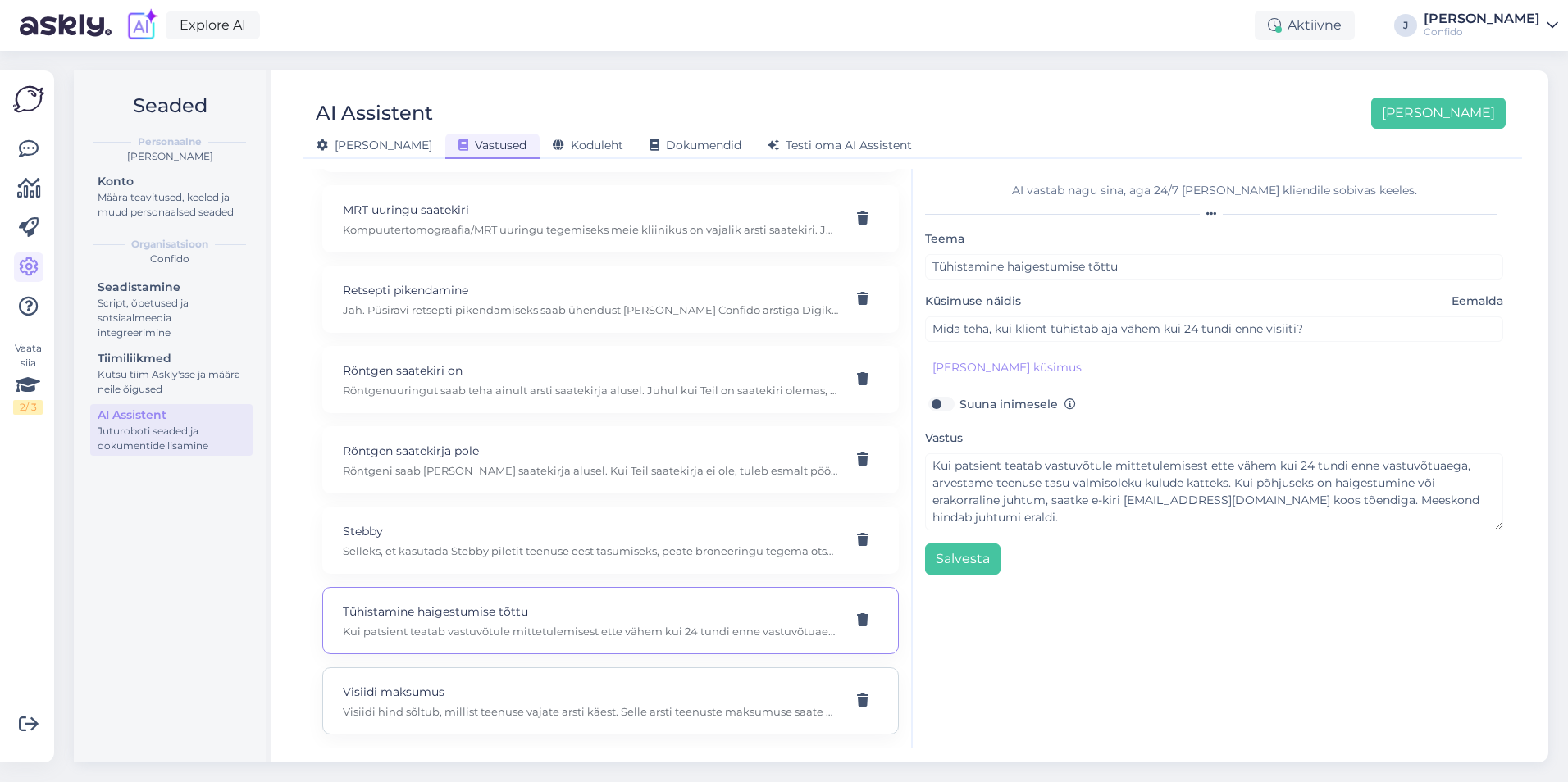
type input "Visiidi maksumus"
type input "Mis maksab visiit Dr Marje Altrov juurde?"
type textarea "Visiidi hind sõltub, millist teenuse vajate arsti käest. Selle arsti teenuste m…"
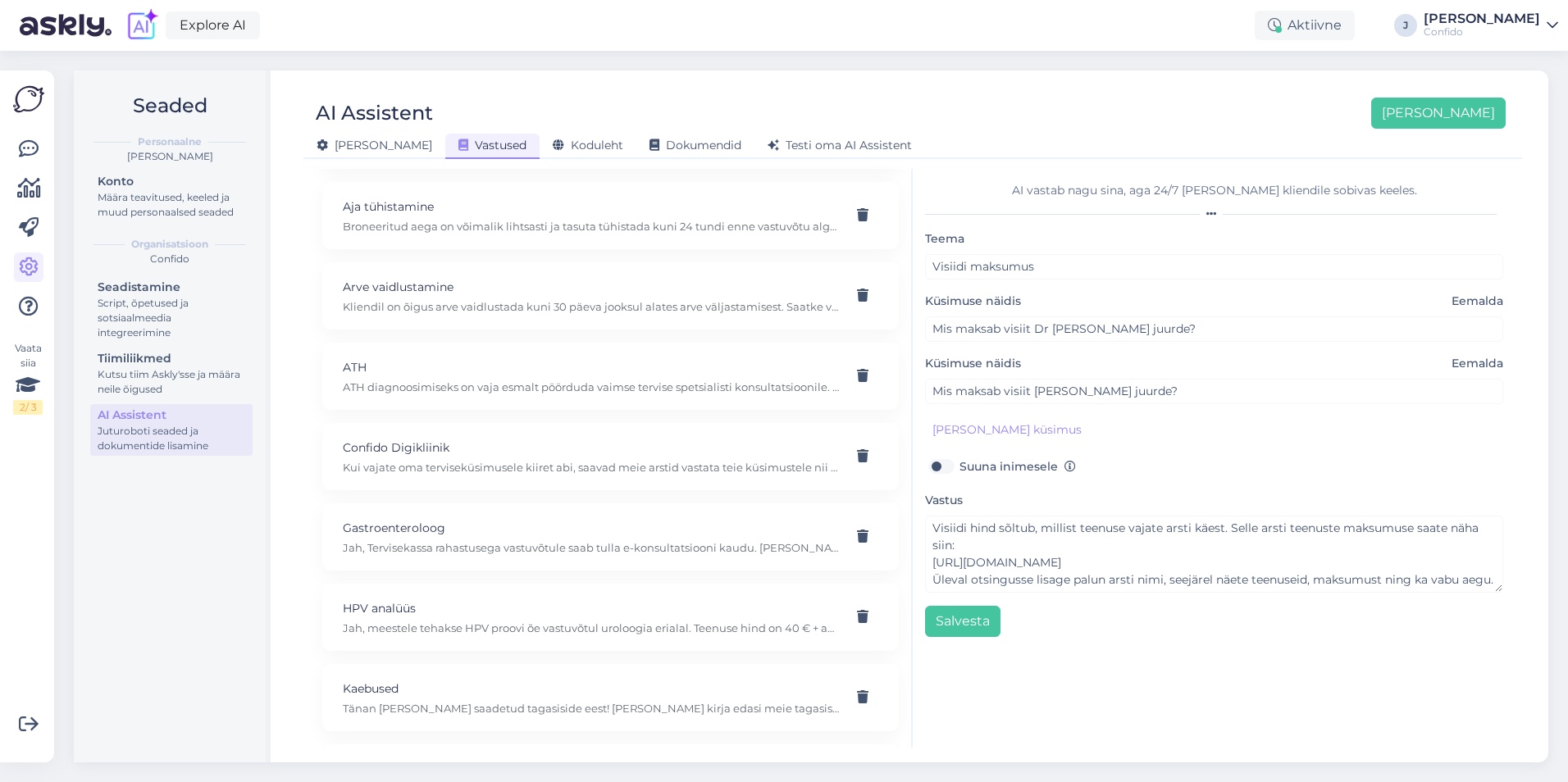
scroll to position [0, 0]
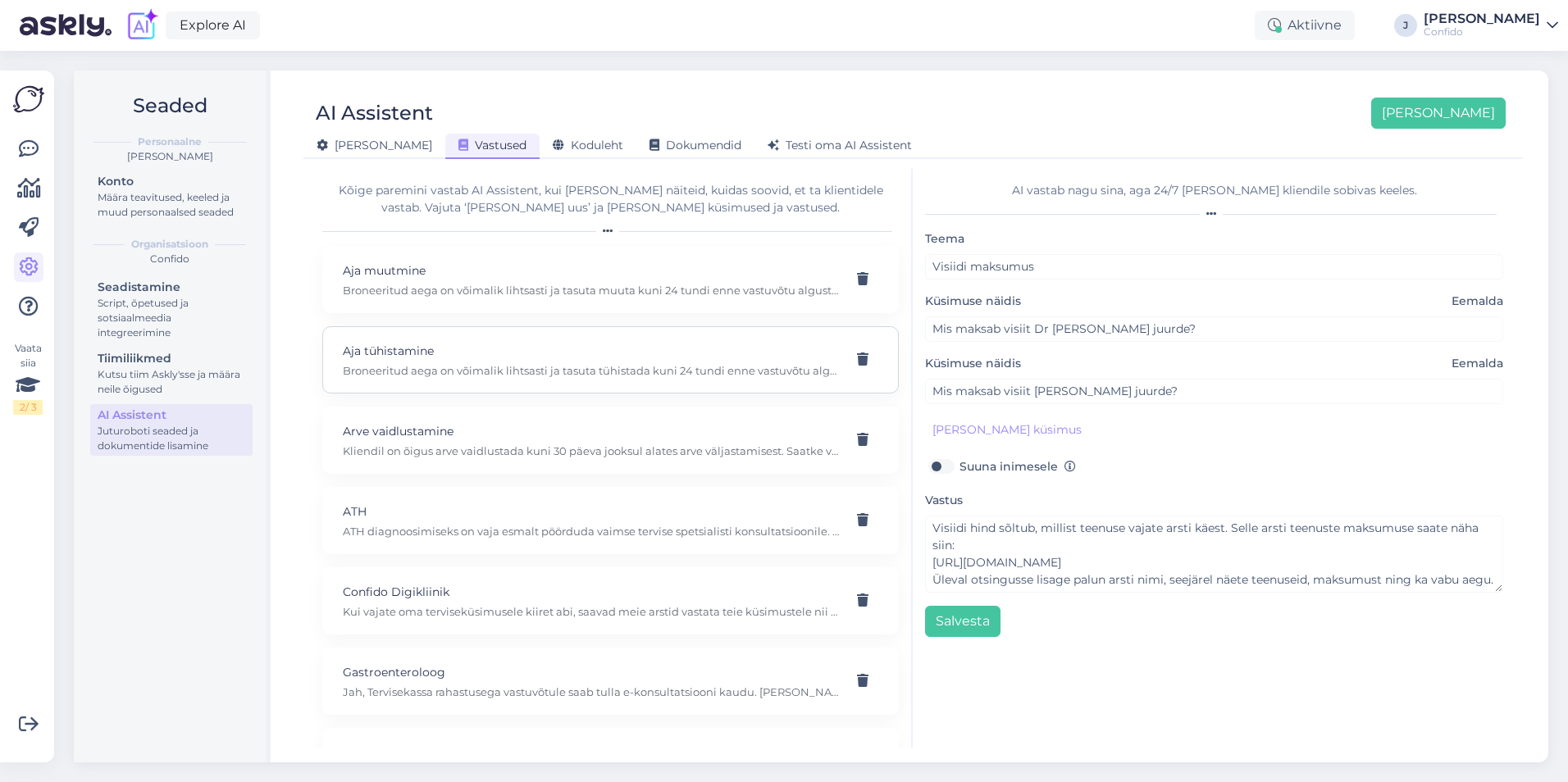
click at [470, 360] on div "Aja tühistamine Broneeritud aega on võimalik lihtsasti ja tasuta tühistada kuni…" at bounding box center [591, 360] width 496 height 36
type input "Aja tühistamine"
type input "Vaja tühistada aeg dr Tervis juurde."
type textarea "Broneeritud aega on võimalik lihtsasti ja tasuta tühistada kuni 24 tundi enne v…"
type input "Vaja tühistada aeg dr Rõõm juurde."
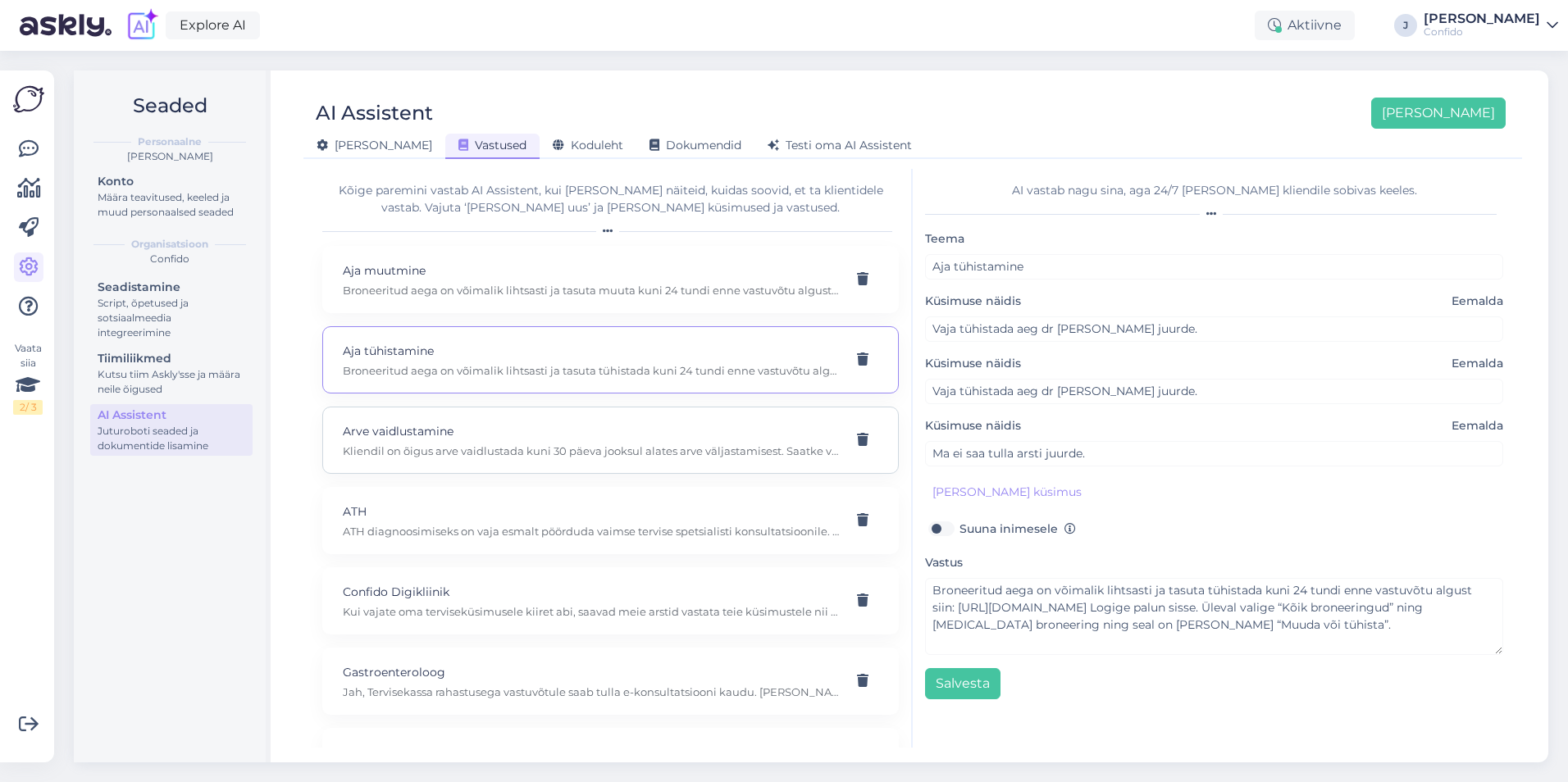
click at [577, 448] on p "Kliendil on õigus arve vaidlustada kuni 30 päeva jooksul alates arve väljastami…" at bounding box center [591, 451] width 496 height 15
type input "Arve vaidlustamine"
type input "Kuidas saab klient arvet vaidlustada?"
type textarea "Kliendil on õigus arve vaidlustada kuni 30 päeva jooksul alates arve väljastami…"
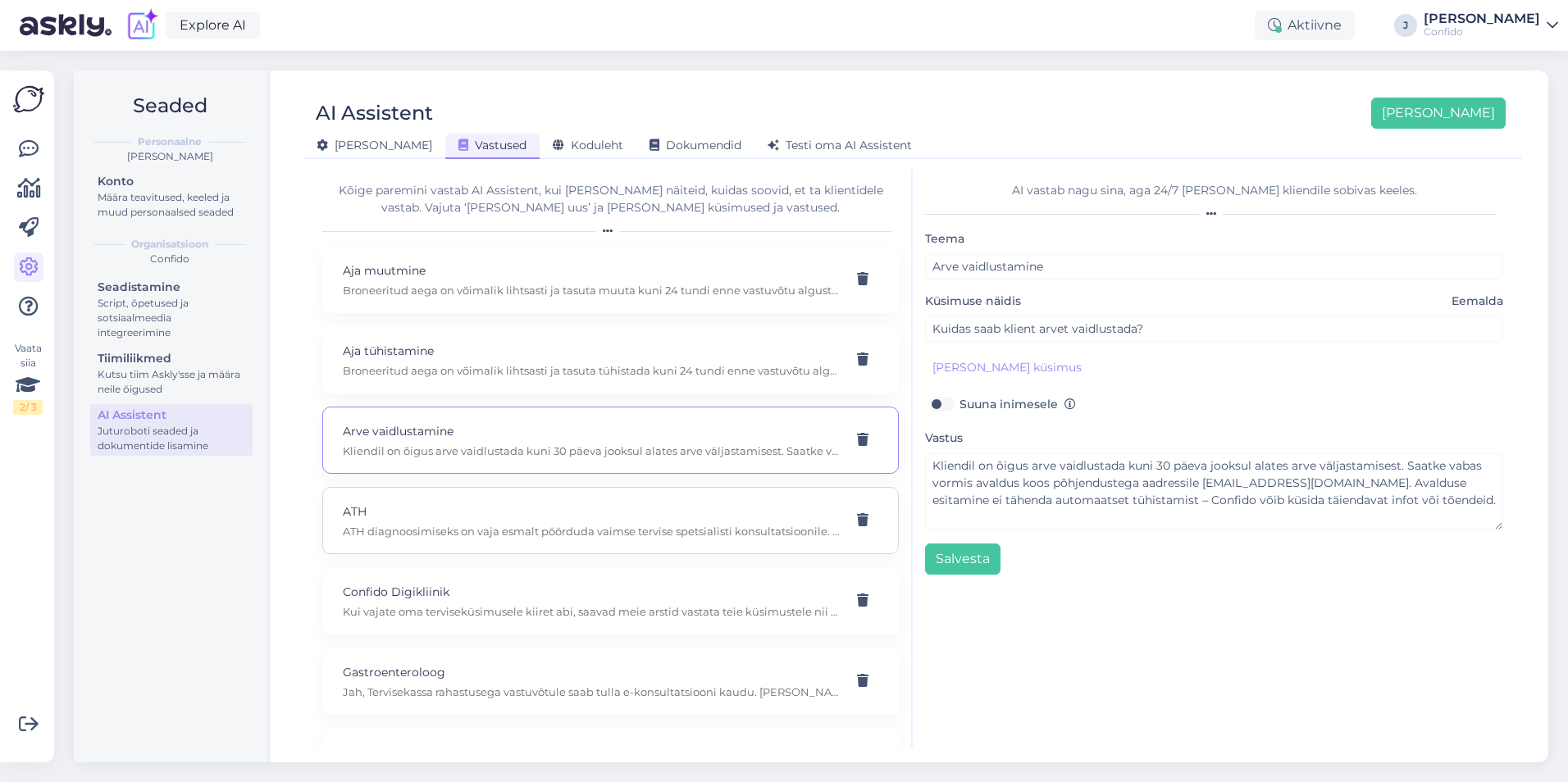
click at [508, 531] on p "ATH diagnoosimiseks on vaja esmalt pöörduda vaimse tervise spetsialisti konsult…" at bounding box center [591, 531] width 496 height 15
type input "ATH"
type input "Kuidas toimub ATH diagnoosimine Confidos?"
type textarea "ATH diagnoosimiseks on vaja esmalt pöörduda vaimse tervise spetsialisti konsult…"
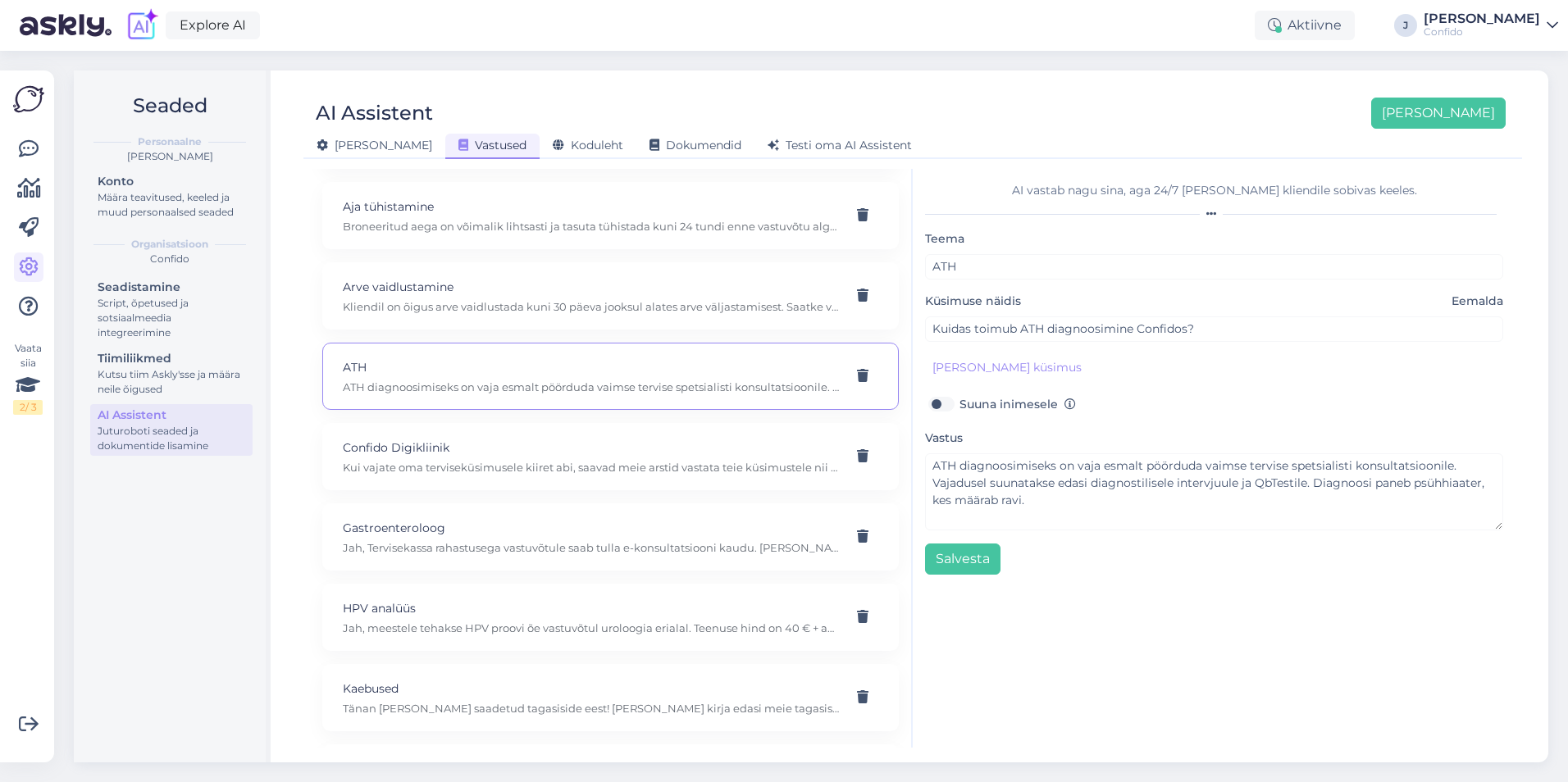
scroll to position [164, 0]
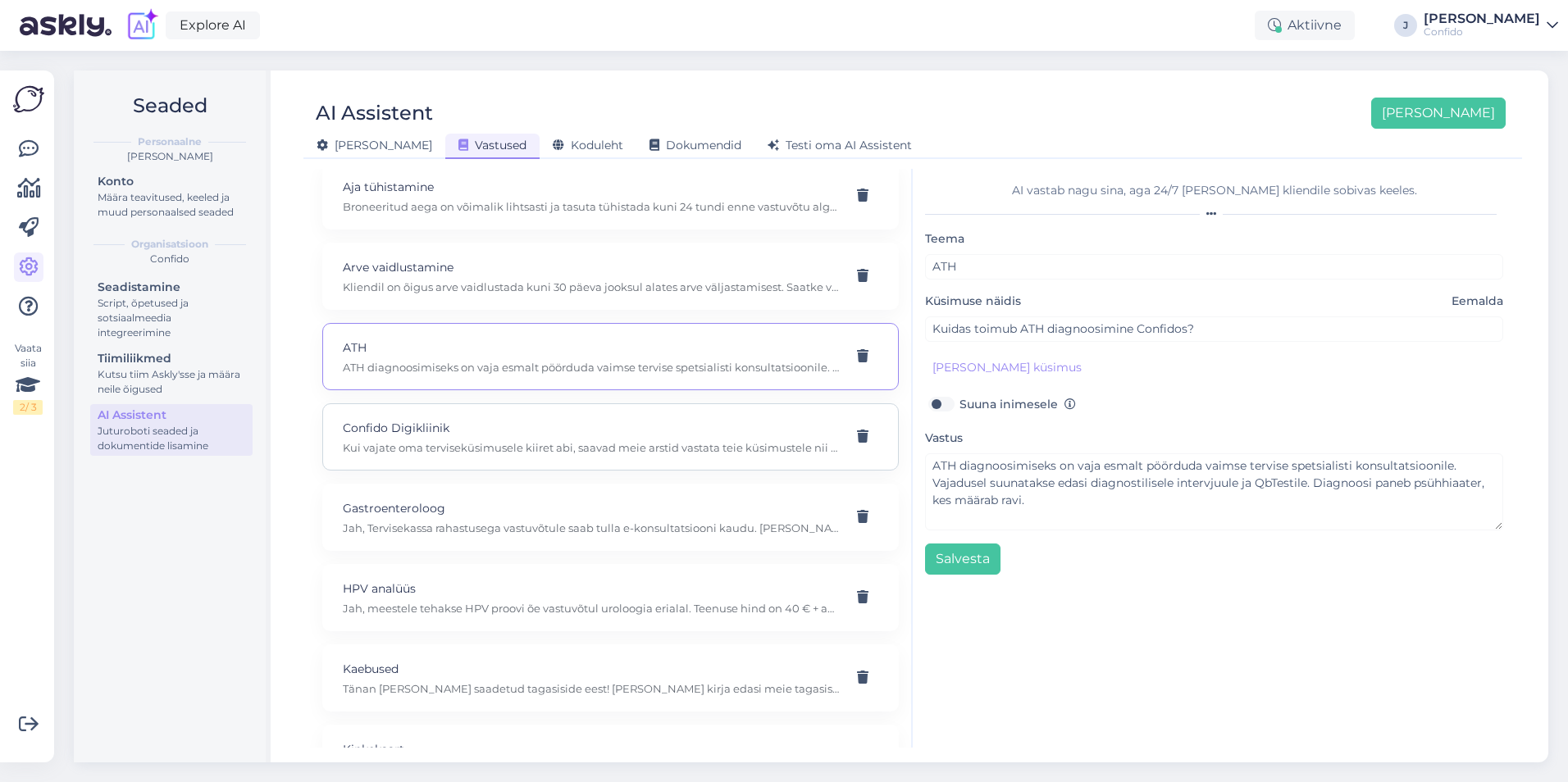
click at [549, 433] on p "Confido Digikliinik" at bounding box center [591, 428] width 496 height 18
type input "Confido Digikliinik"
type input "Mul on suur tervisemure."
type textarea "Kui vajate oma terviseküsimusele kiiret abi, saavad meie arstid vastata teie kü…"
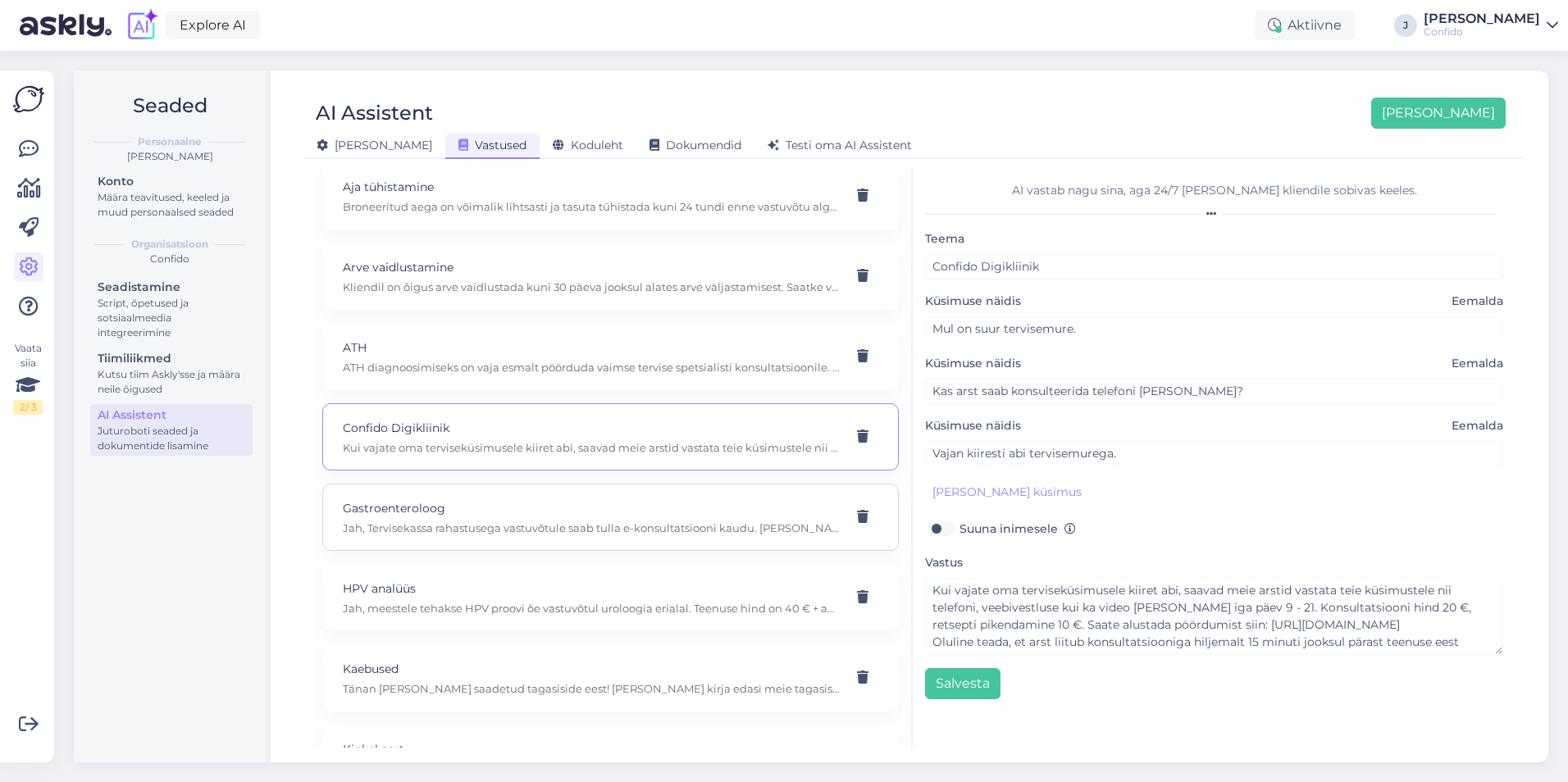
click at [488, 502] on p "Gastroenteroloog" at bounding box center [591, 508] width 496 height 18
type input "Gastroenteroloog"
type input "Kas Confido gastroenteroloog võtab vastu Tervisekassa alusel?"
type textarea "Jah, Tervisekassa rahastusega vastuvõtule saab tulla e-konsultatsiooni kaudu. P…"
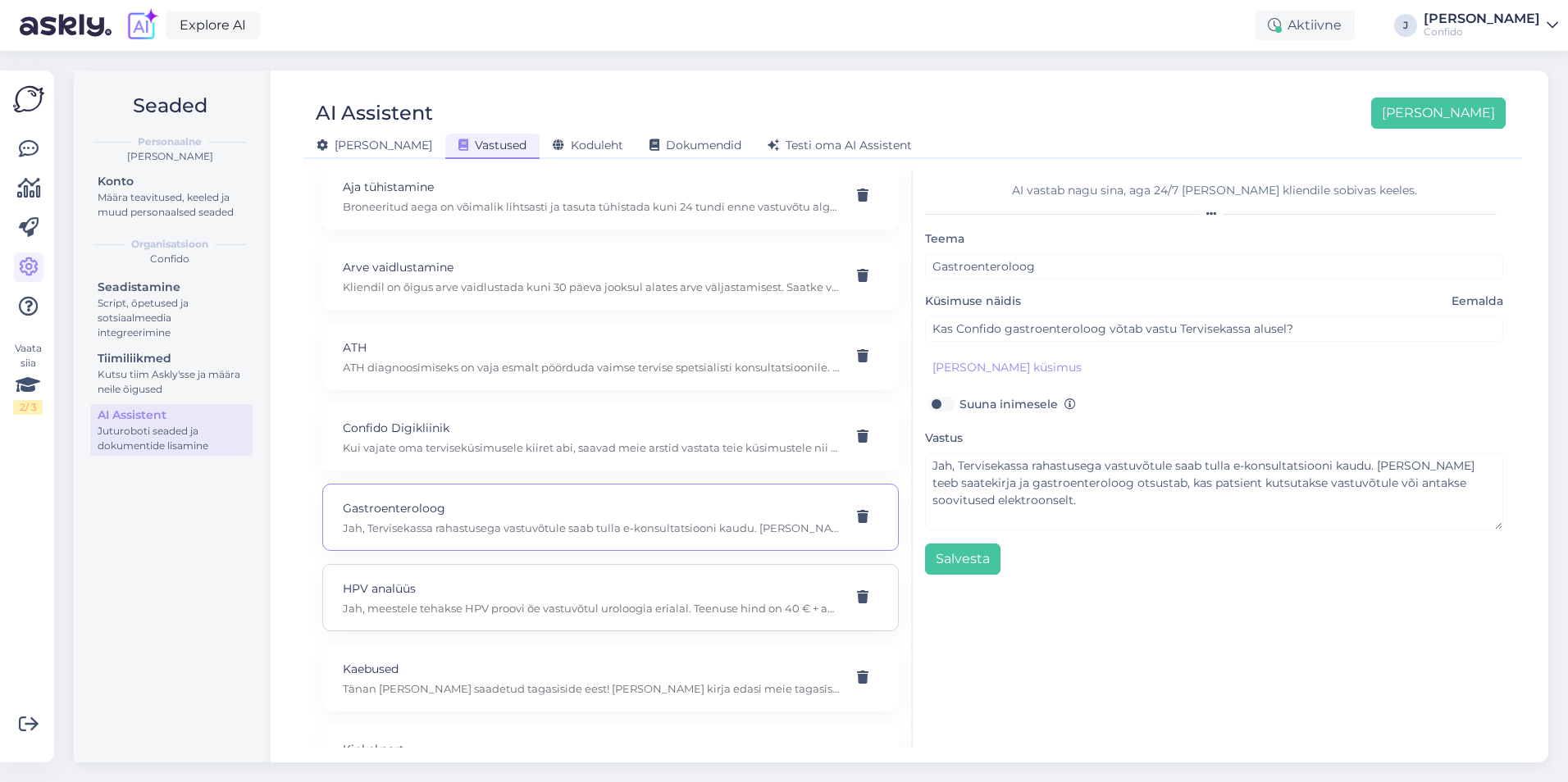
scroll to position [246, 0]
click at [491, 524] on p "Jah, meestele tehakse HPV proovi õe vastuvõtul uroloogia erialal. Teenuse hind …" at bounding box center [591, 527] width 496 height 15
type input "HPV analüüs"
type input "Kas Confido teeb HPV analüüse meestele?"
type textarea "Jah, meestele tehakse HPV proovi õe vastuvõtul uroloogia erialal. Teenuse hind …"
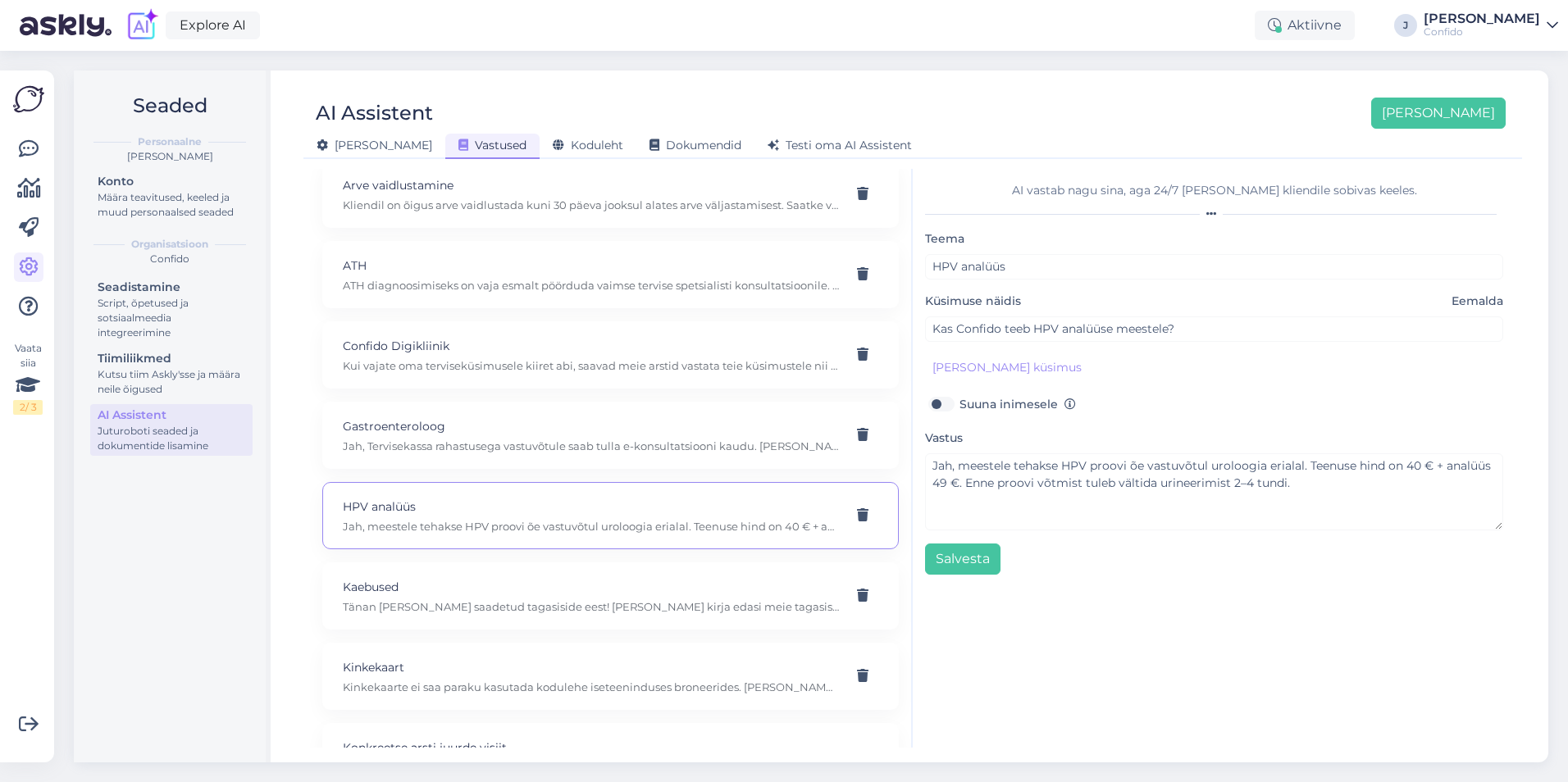
click at [1256, 645] on div "AI vastab nagu sina, aga 24/7 ja igale kliendile sobivas keeles. Teema HPV anal…" at bounding box center [1214, 458] width 603 height 578
click at [443, 596] on div "Kaebused Tänan Teid saadetud tagasiside eest! Saadan Teie kirja edasi meie taga…" at bounding box center [591, 595] width 496 height 36
type input "Kaebused"
type input "Kuidas vastata kliendi kaebusele?"
type textarea "Tänan Teid saadetud tagasiside eest! Saadan Teie kirja edasi meie tagasiside ja…"
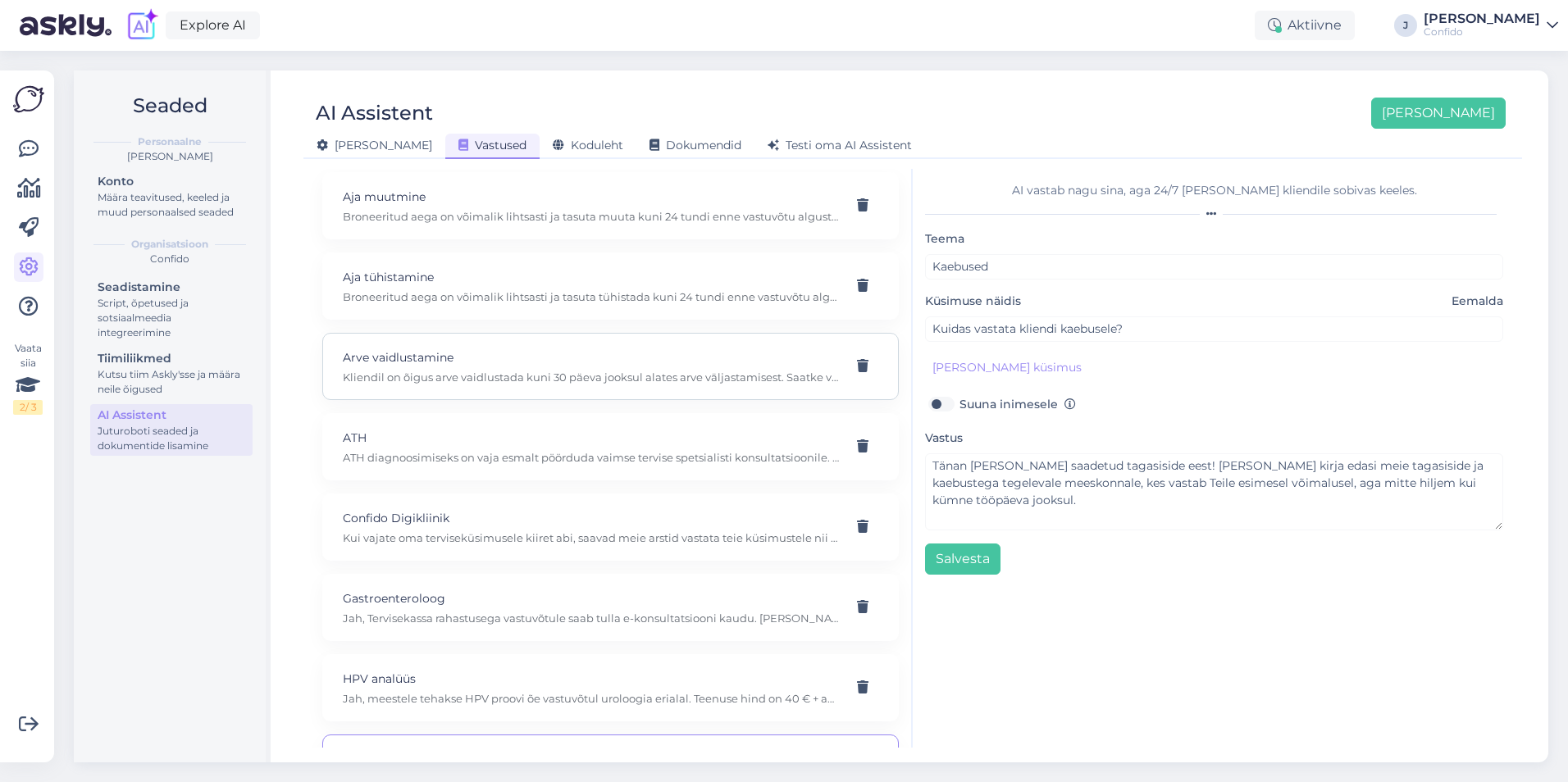
scroll to position [0, 0]
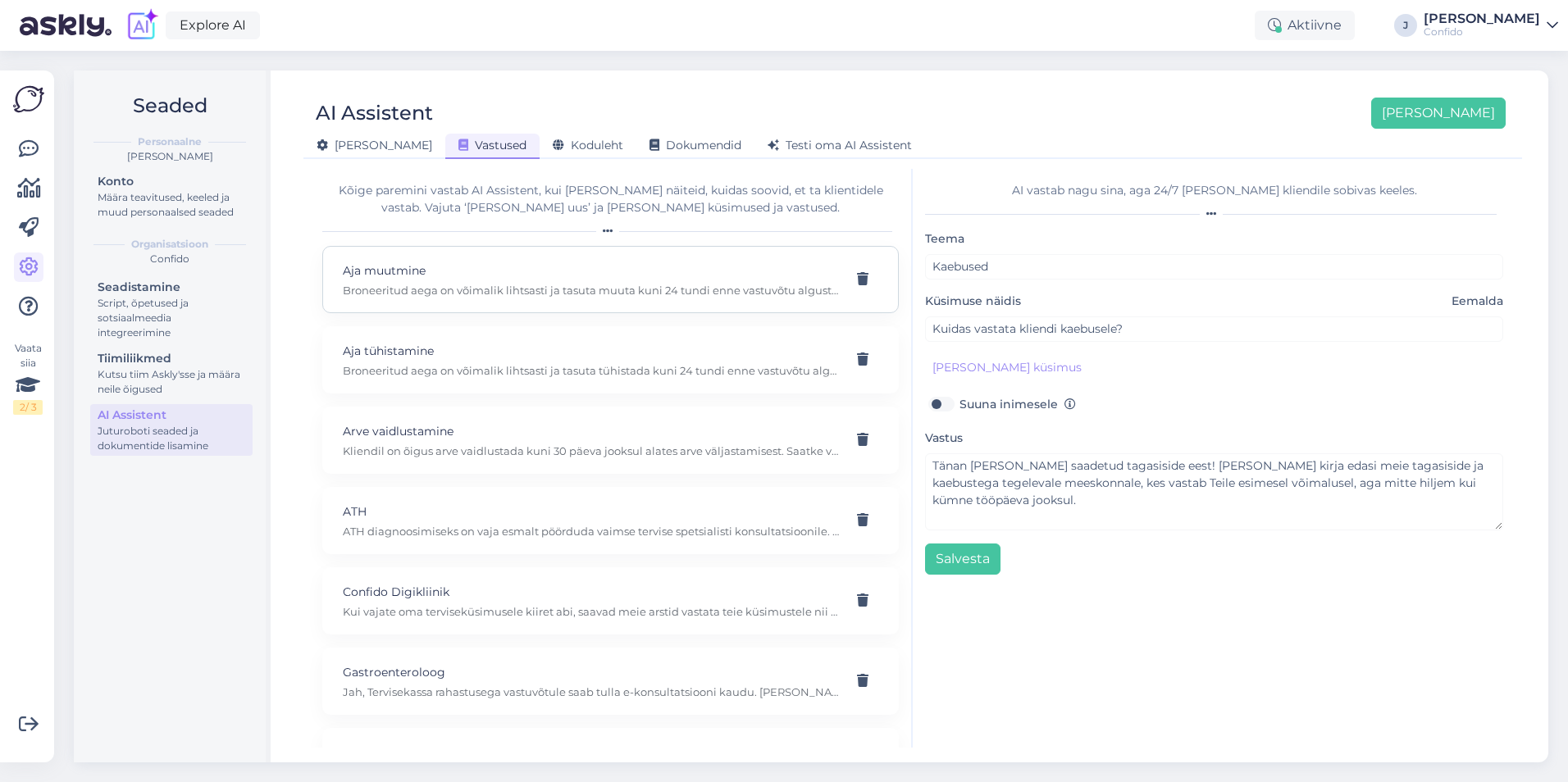
click at [537, 294] on p "Broneeritud aega on võimalik lihtsasti ja tasuta muuta kuni 24 tundi enne vastu…" at bounding box center [591, 290] width 496 height 15
type input "Aja muutmine"
type input "Kuidas aega muuta?"
type textarea "Broneeritud aega on võimalik lihtsasti ja tasuta muuta kuni 24 tundi enne vastu…"
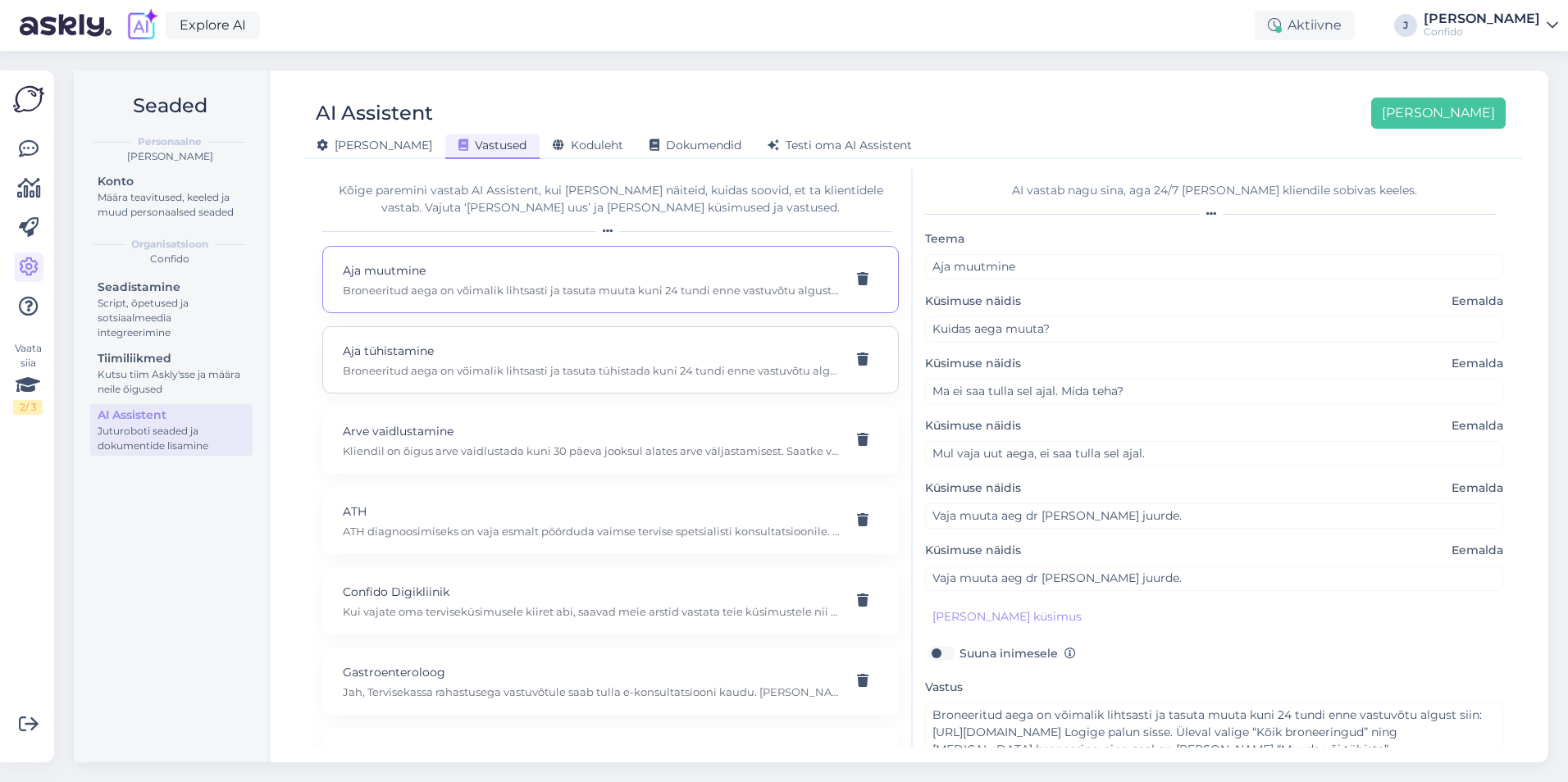
click at [567, 380] on div "Aja tühistamine Broneeritud aega on võimalik lihtsasti ja tasuta tühistada kuni…" at bounding box center [611, 359] width 577 height 67
type input "Aja tühistamine"
type input "Vaja tühistada aeg dr Tervis juurde."
type textarea "Broneeritud aega on võimalik lihtsasti ja tasuta tühistada kuni 24 tundi enne v…"
type input "Vaja tühistada aeg dr Rõõm juurde."
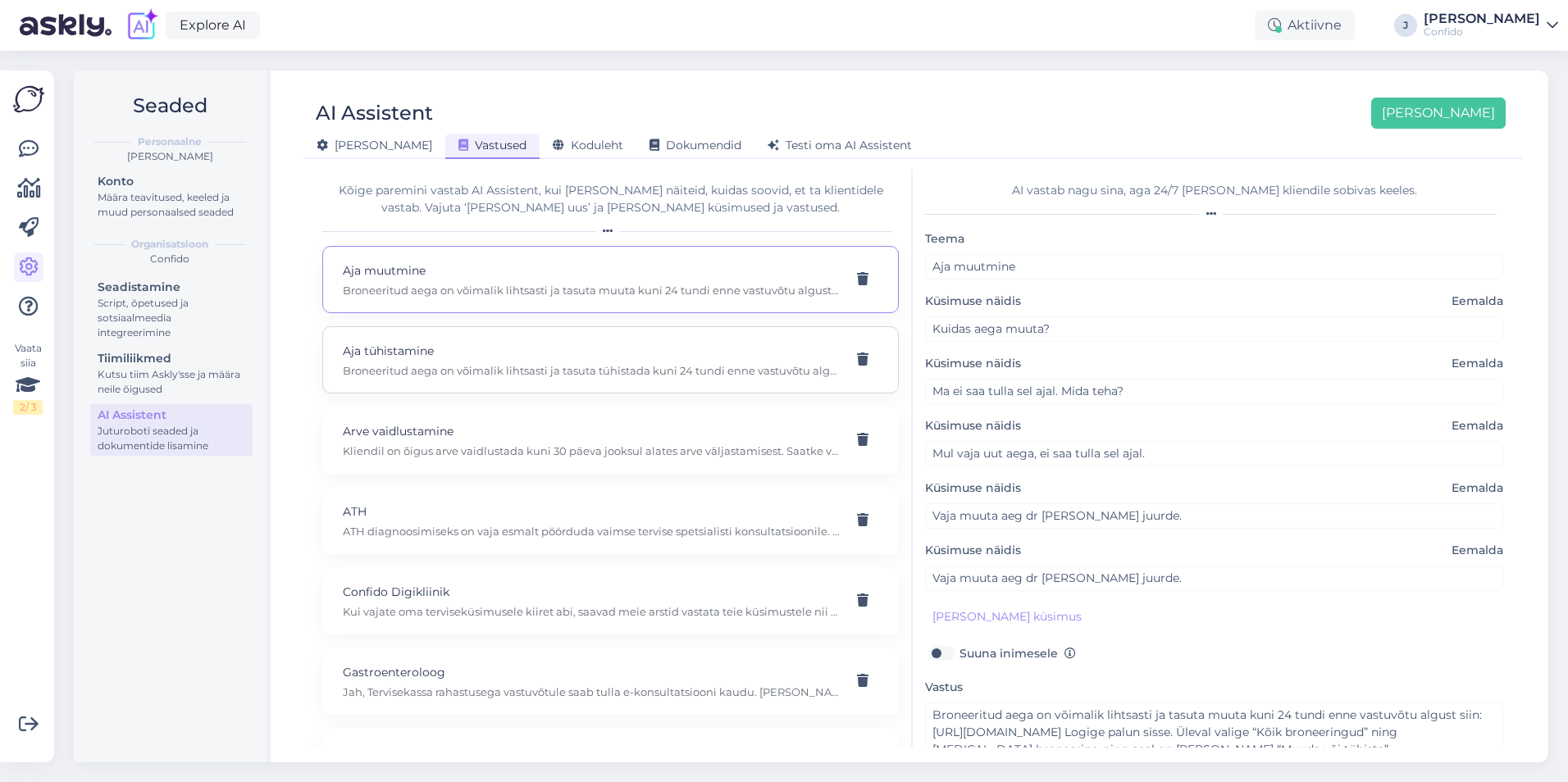
type input "Ma ei saa tulla arsti juurde."
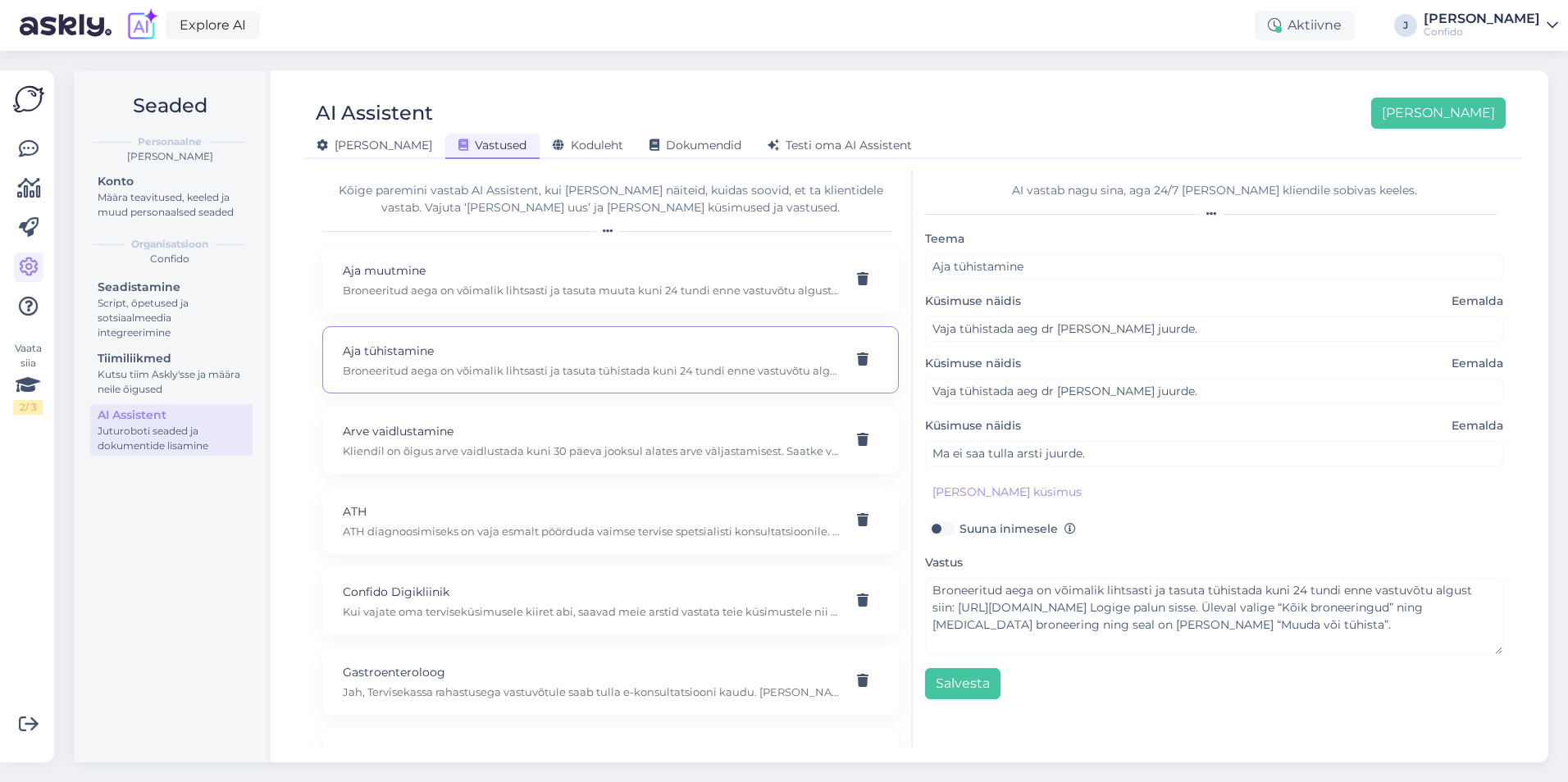
click at [967, 179] on div "AI vastab nagu sina, aga 24/7 ja igale kliendile sobivas keeles. Teema Aja tühi…" at bounding box center [1214, 458] width 603 height 578
click at [499, 277] on p "Aja muutmine" at bounding box center [591, 270] width 496 height 18
type input "Aja muutmine"
type input "Kuidas aega muuta?"
type textarea "Broneeritud aega on võimalik lihtsasti ja tasuta muuta kuni 24 tundi enne vastu…"
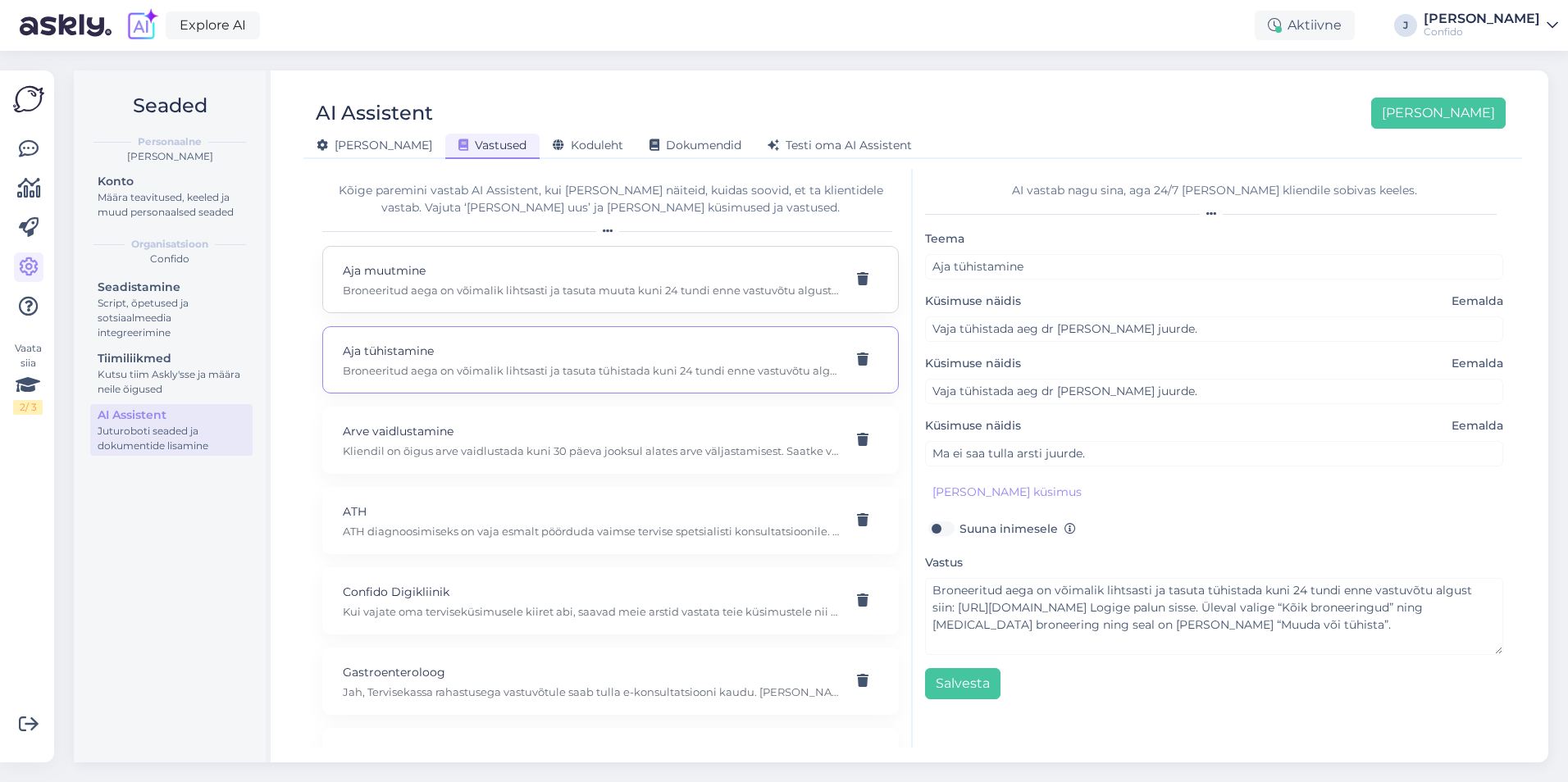
type input "Ma ei saa tulla sel ajal. Mida teha?"
type input "Mul vaja uut aega, ei saa tulla sel ajal."
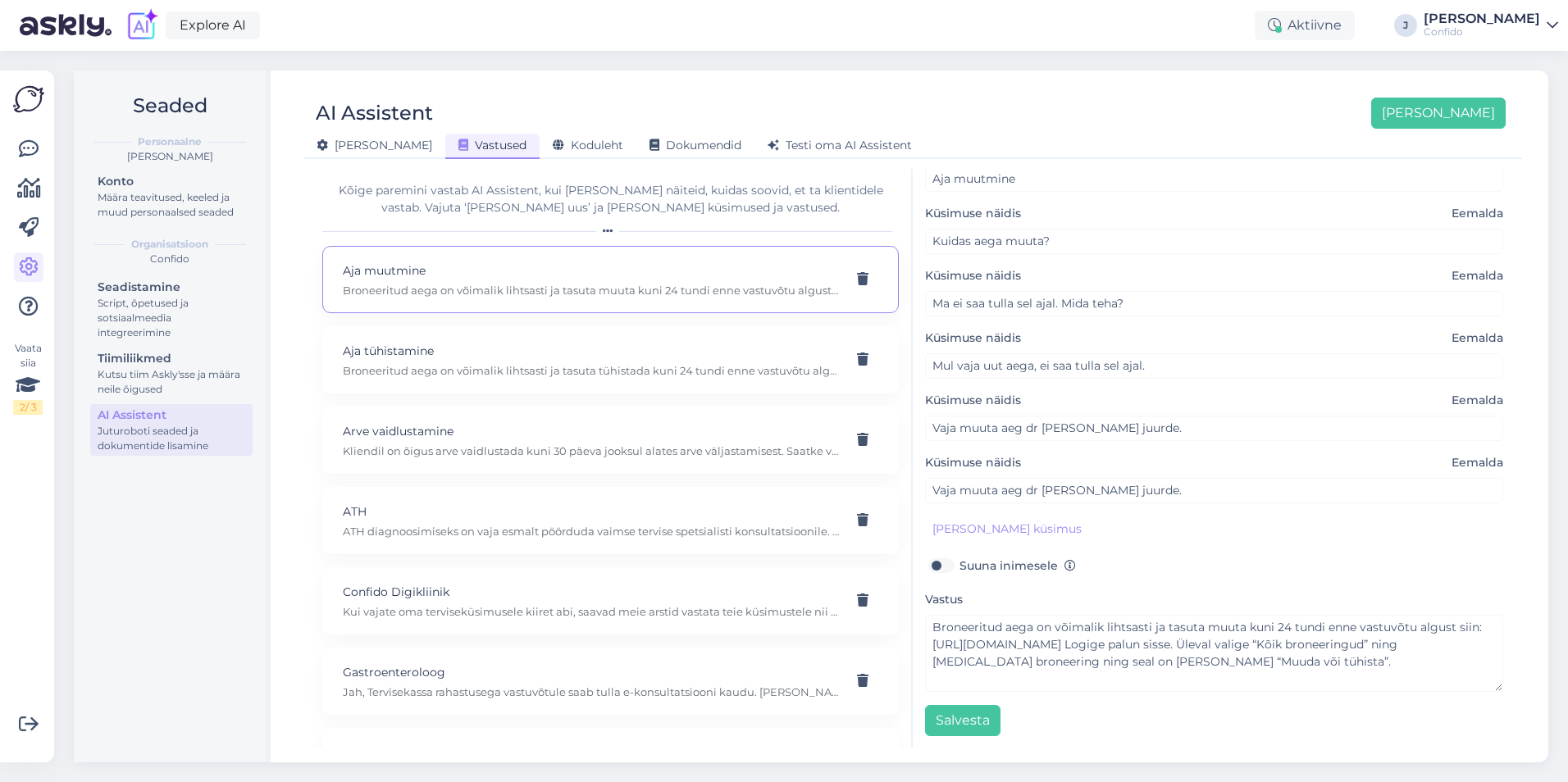
scroll to position [90, 0]
click at [532, 370] on p "Broneeritud aega on võimalik lihtsasti ja tasuta tühistada kuni 24 tundi enne v…" at bounding box center [591, 370] width 496 height 15
type input "Aja tühistamine"
type input "Vaja tühistada aeg dr Tervis juurde."
type textarea "Broneeritud aega on võimalik lihtsasti ja tasuta tühistada kuni 24 tundi enne v…"
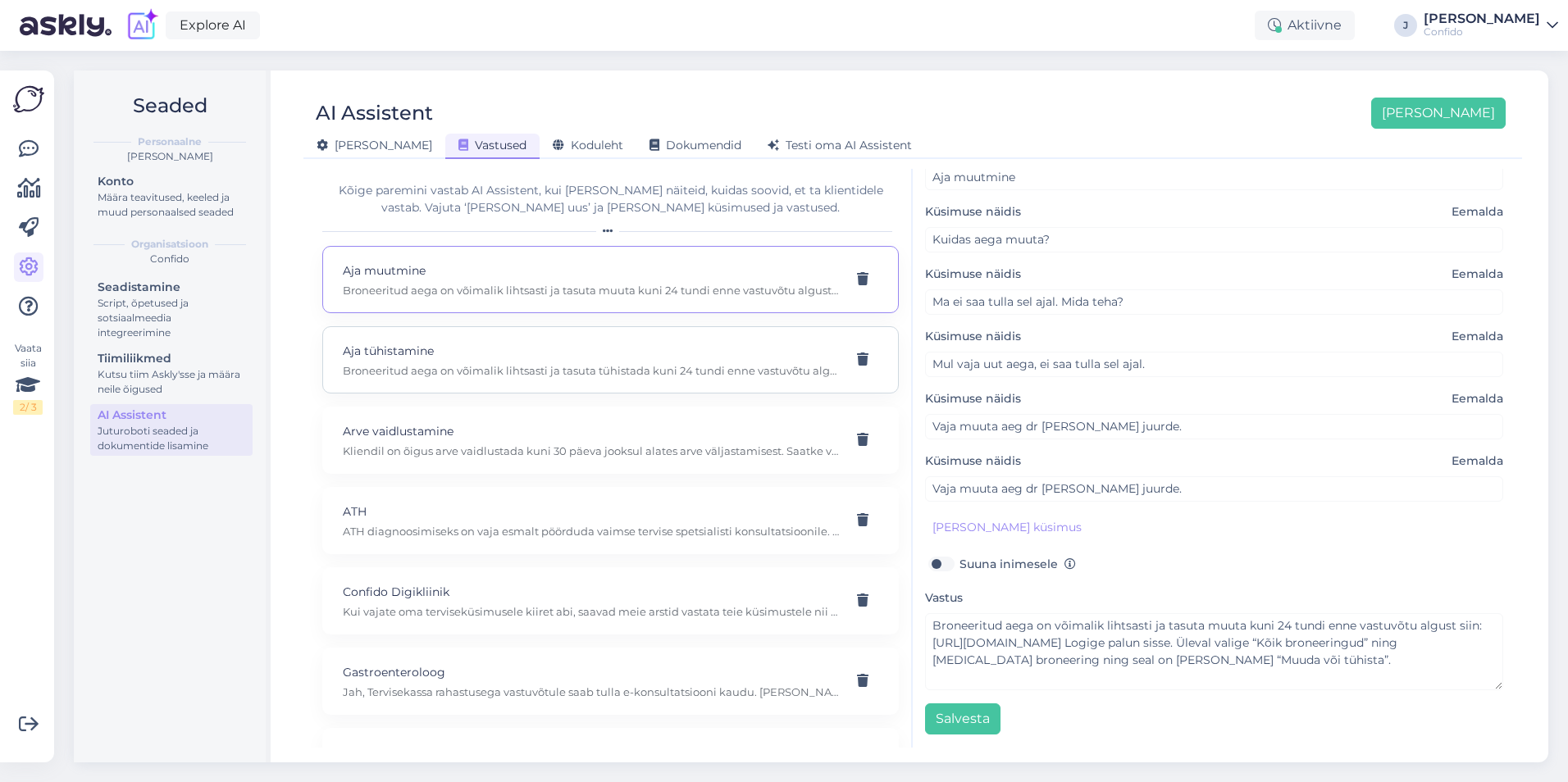
type input "Vaja tühistada aeg dr Rõõm juurde."
type input "Ma ei saa tulla arsti juurde."
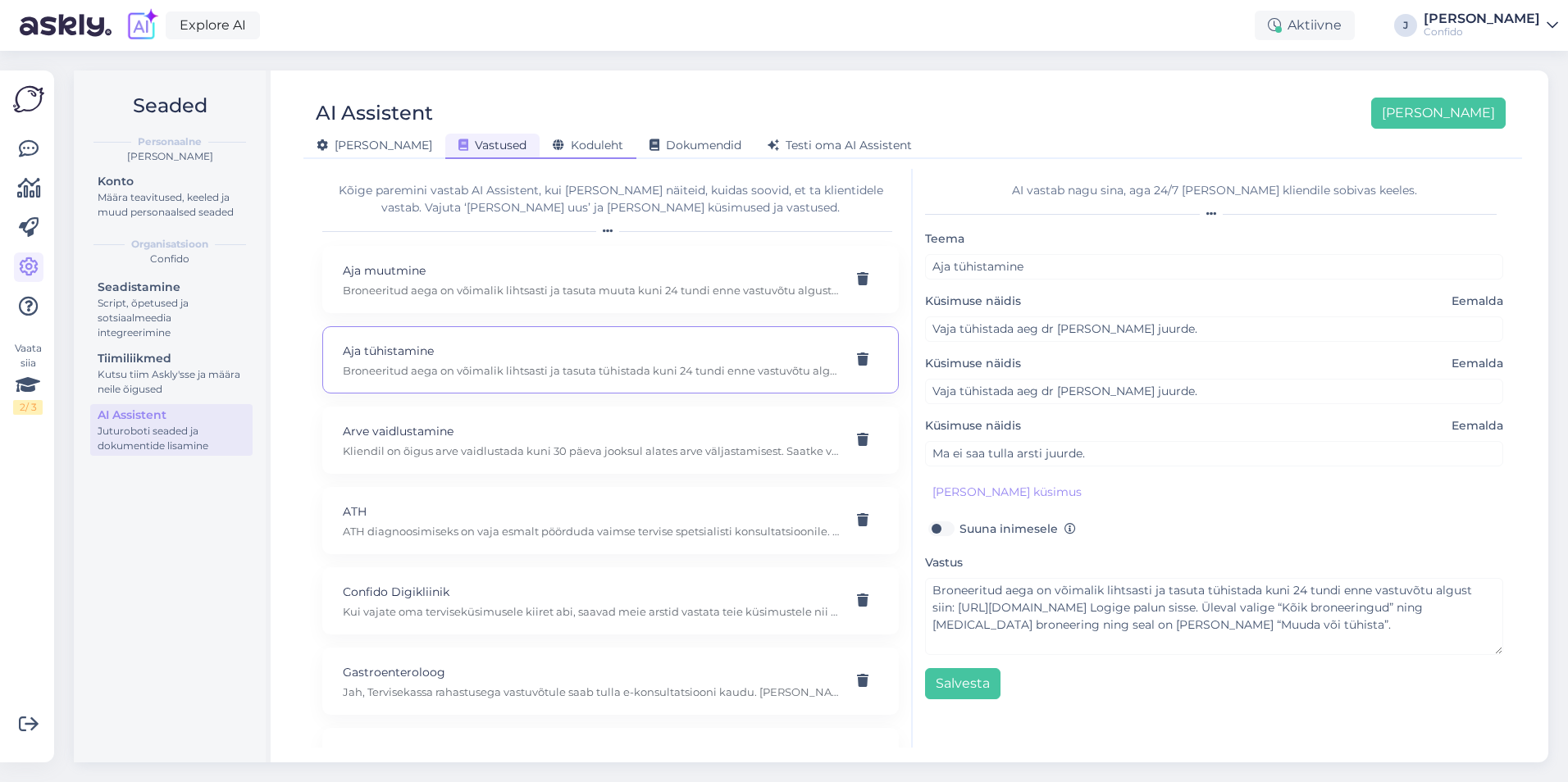
click at [552, 152] on span "Koduleht" at bounding box center [587, 145] width 71 height 15
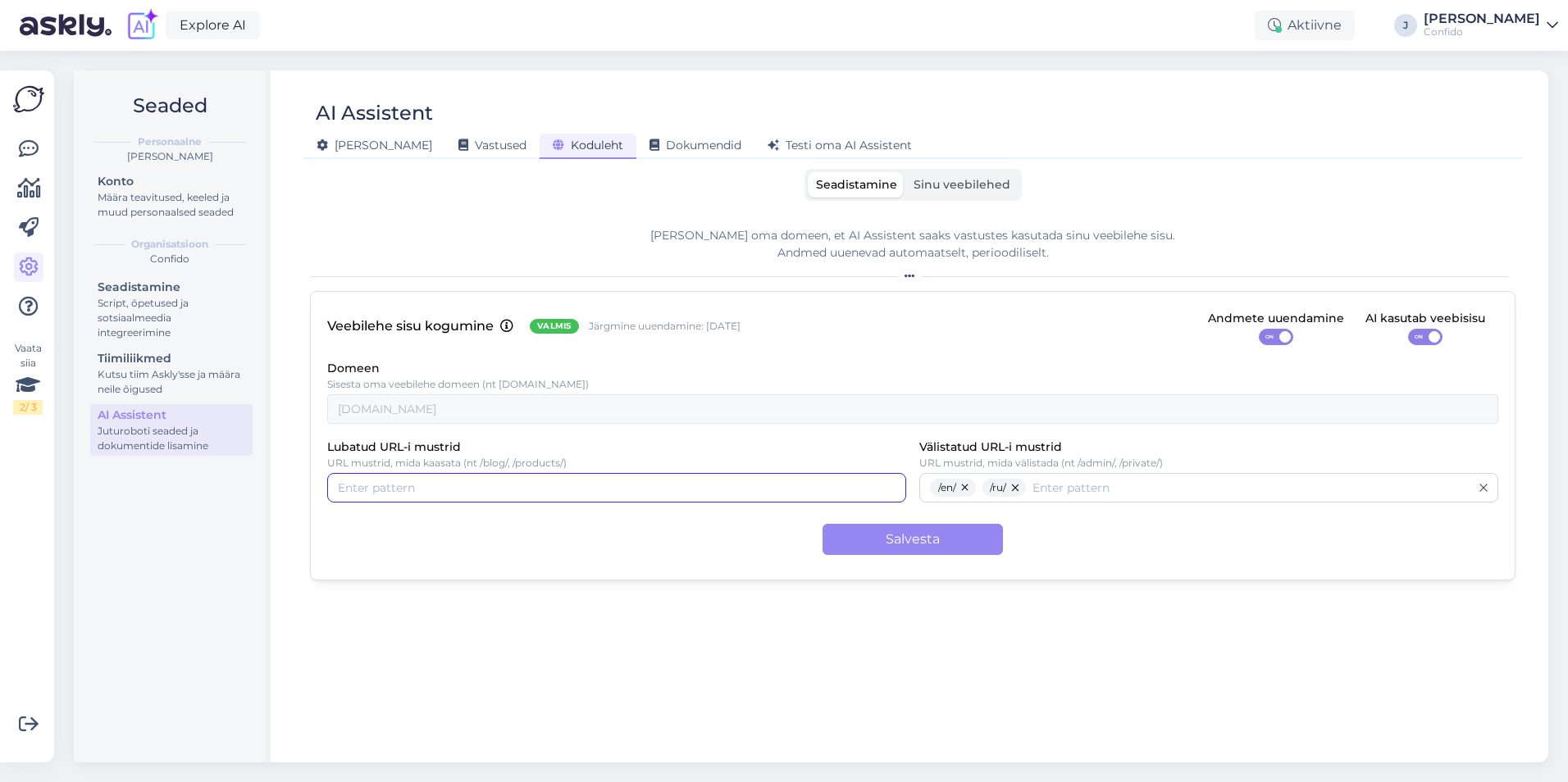
click at [618, 490] on input "Lubatud URL-i mustrid" at bounding box center [617, 487] width 558 height 18
click at [632, 611] on div "Lisa oma domeen, et AI Assistent saaks vastustes kasutada sinu veebilehe sisu. …" at bounding box center [912, 481] width 1205 height 533
click at [649, 141] on span "Dokumendid" at bounding box center [694, 145] width 91 height 15
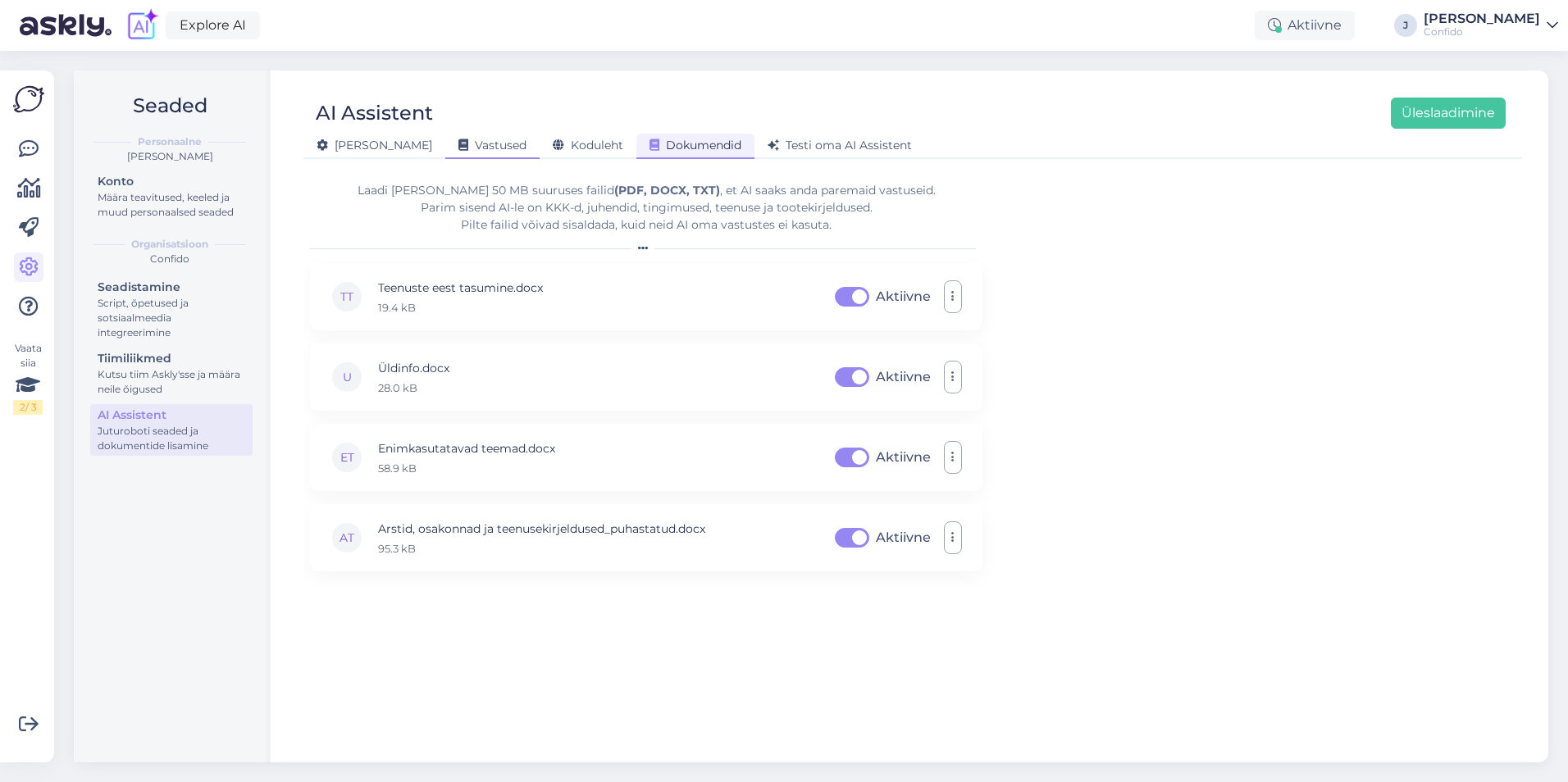
click at [458, 149] on span "Vastused" at bounding box center [492, 145] width 68 height 15
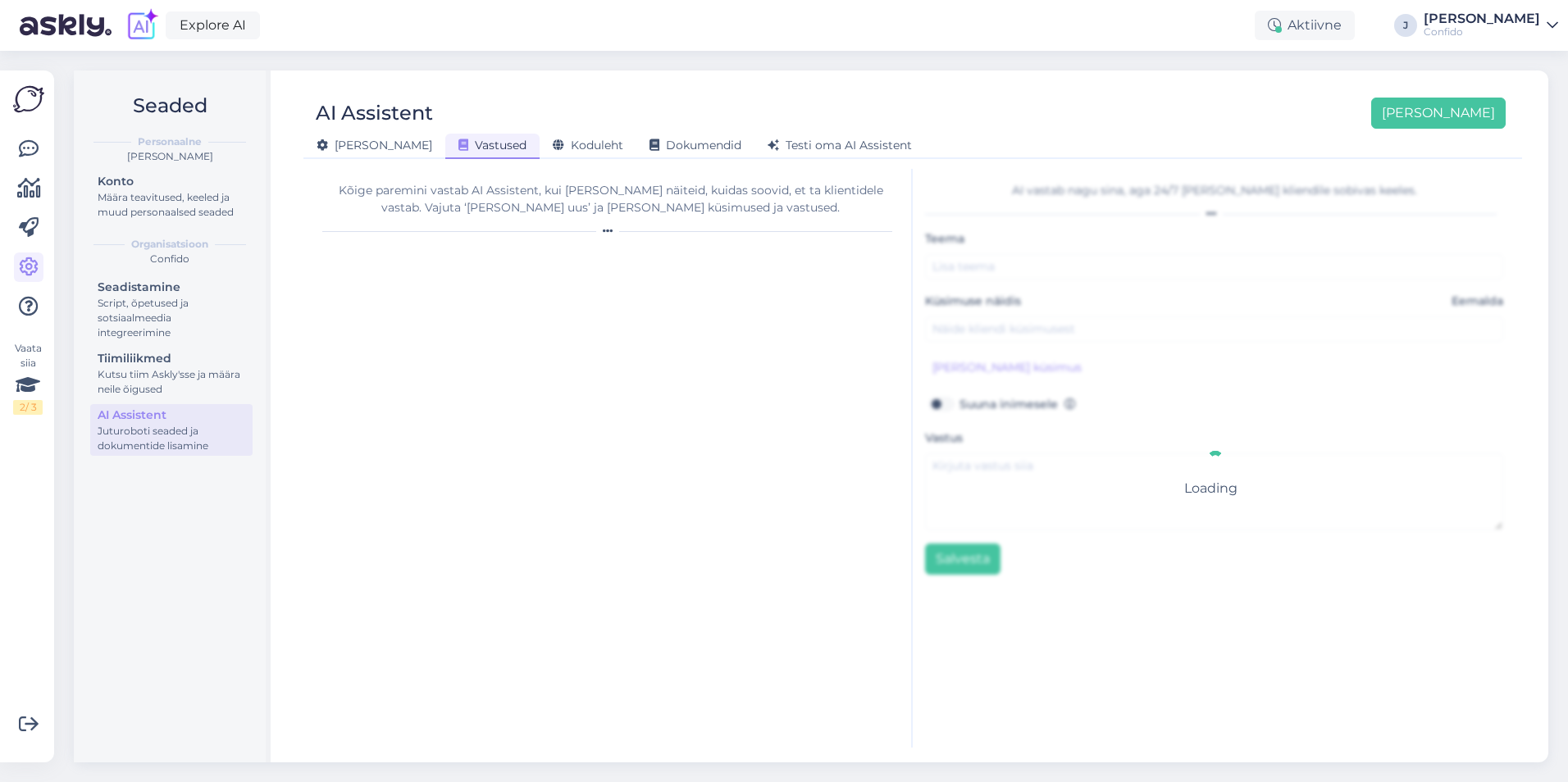
type input "Aja tühistamine"
type input "Vaja tühistada aeg dr Tervis juurde."
type textarea "Broneeritud aega on võimalik lihtsasti ja tasuta tühistada kuni 24 tundi enne v…"
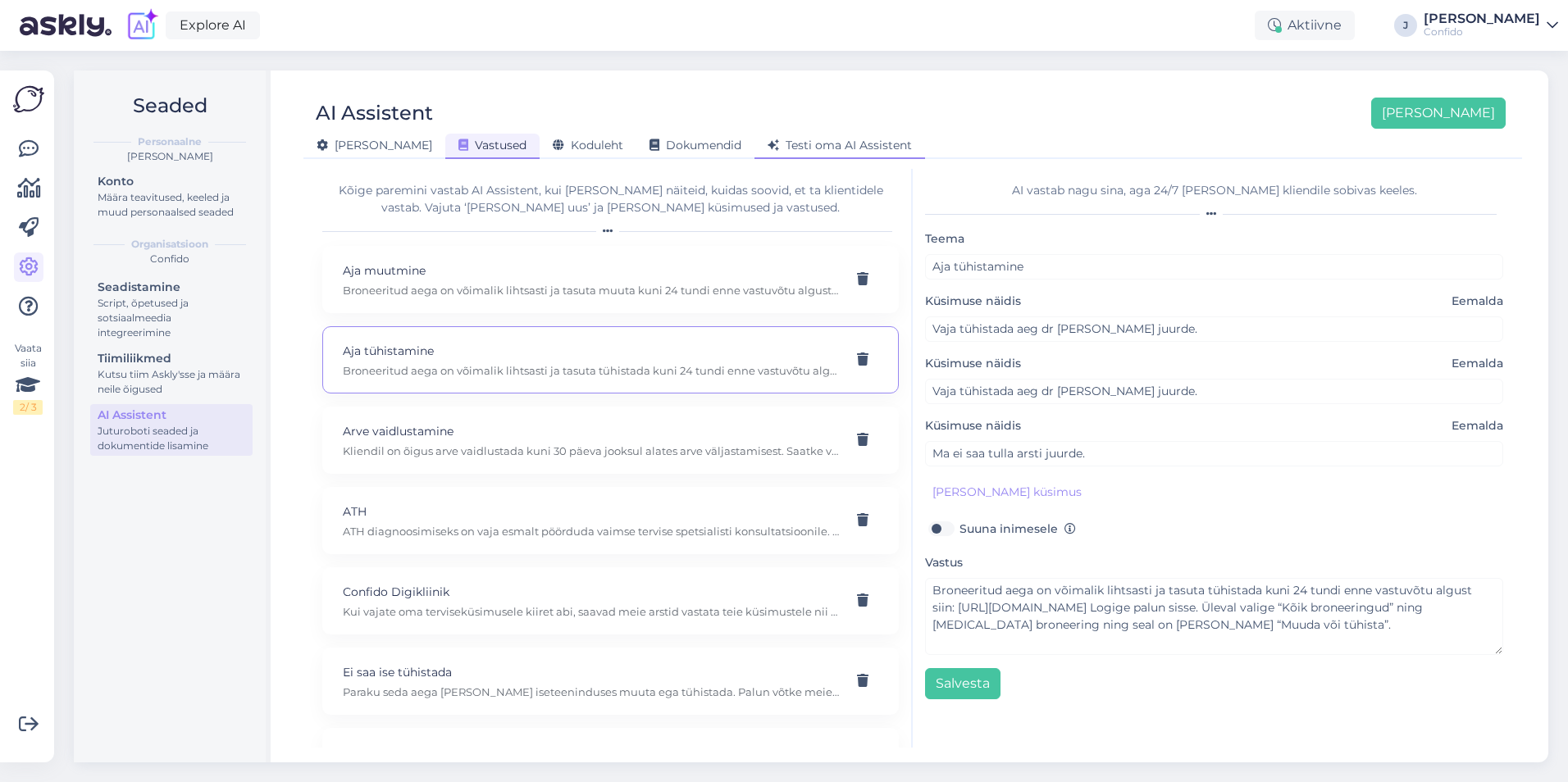
click at [840, 143] on span "Testi oma AI Assistent" at bounding box center [839, 145] width 144 height 15
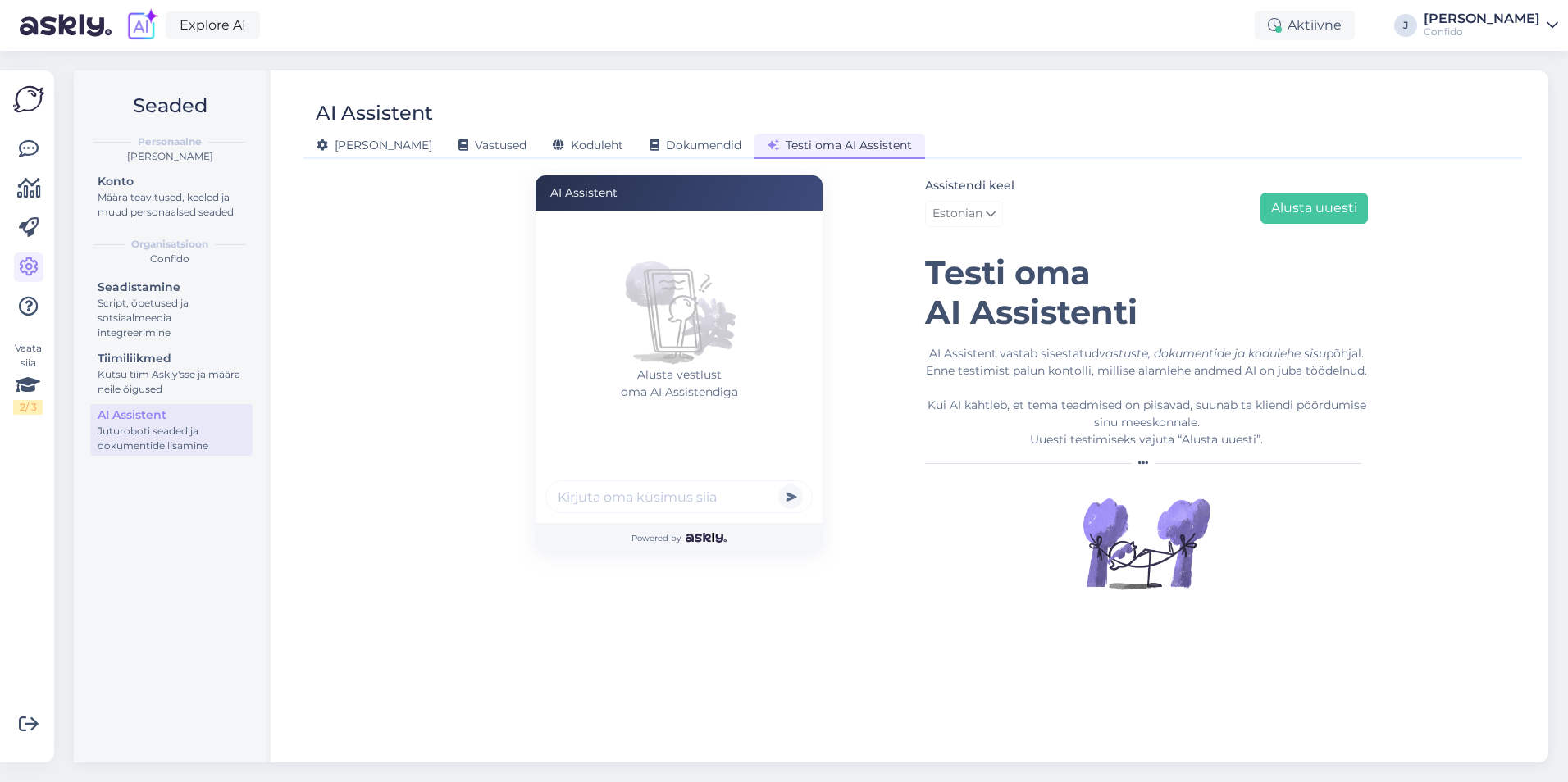
click at [663, 484] on input "text" at bounding box center [679, 497] width 268 height 33
click at [964, 112] on div "AI Assistent" at bounding box center [905, 113] width 1202 height 31
click at [31, 186] on icon at bounding box center [28, 188] width 24 height 20
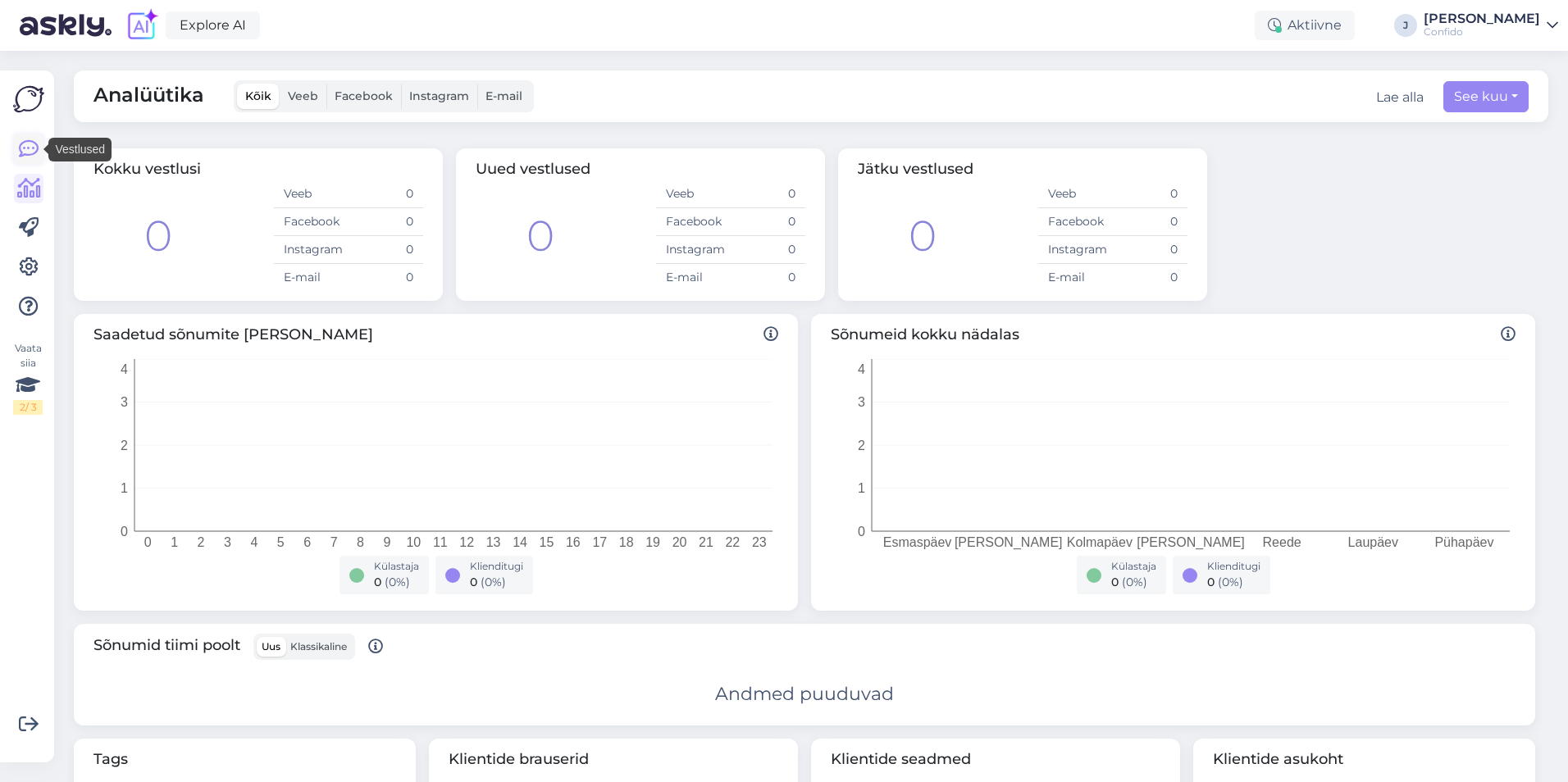
click at [33, 151] on icon at bounding box center [28, 149] width 20 height 20
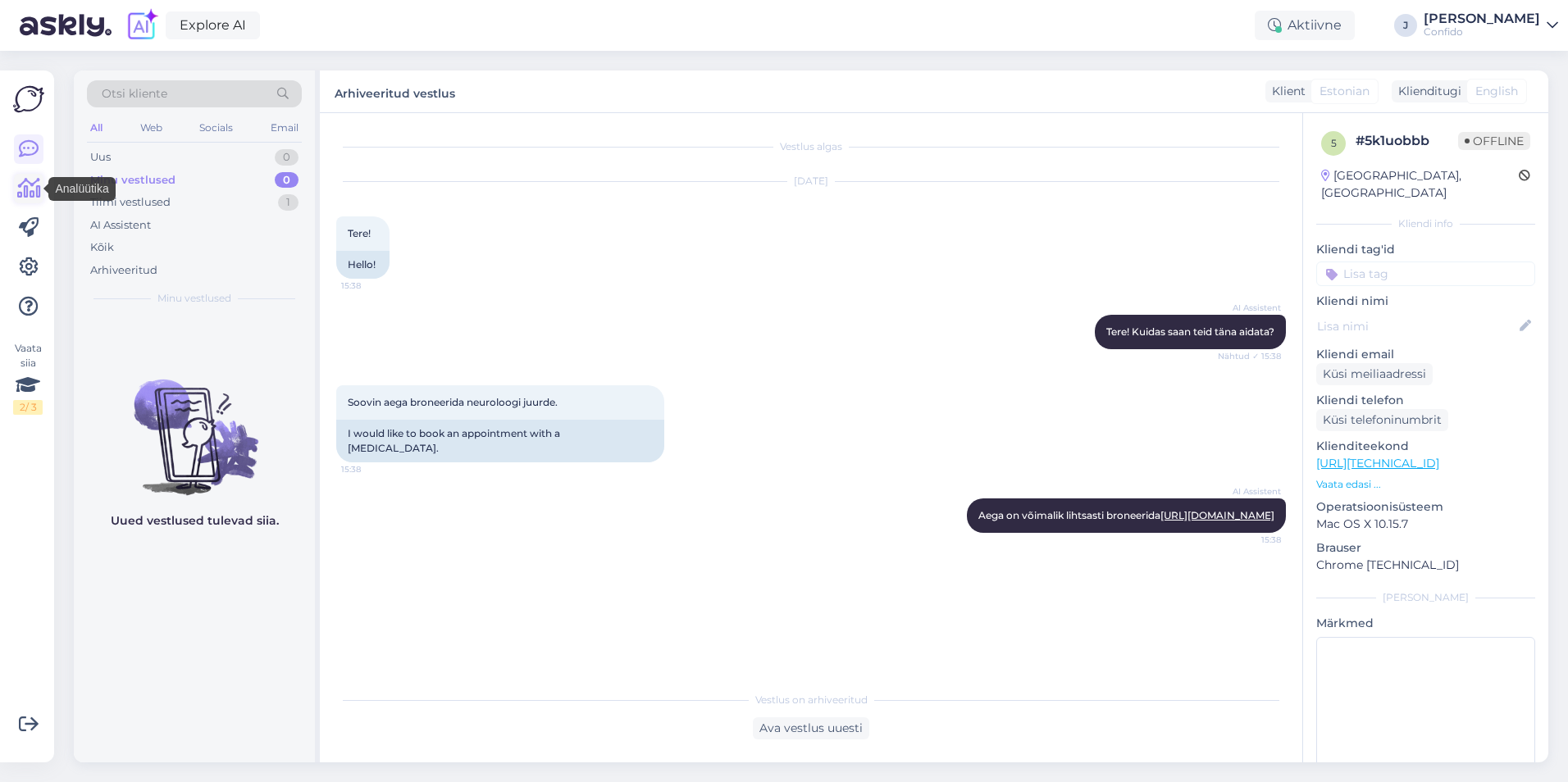
click at [36, 177] on link at bounding box center [28, 187] width 29 height 29
